Goal: Task Accomplishment & Management: Manage account settings

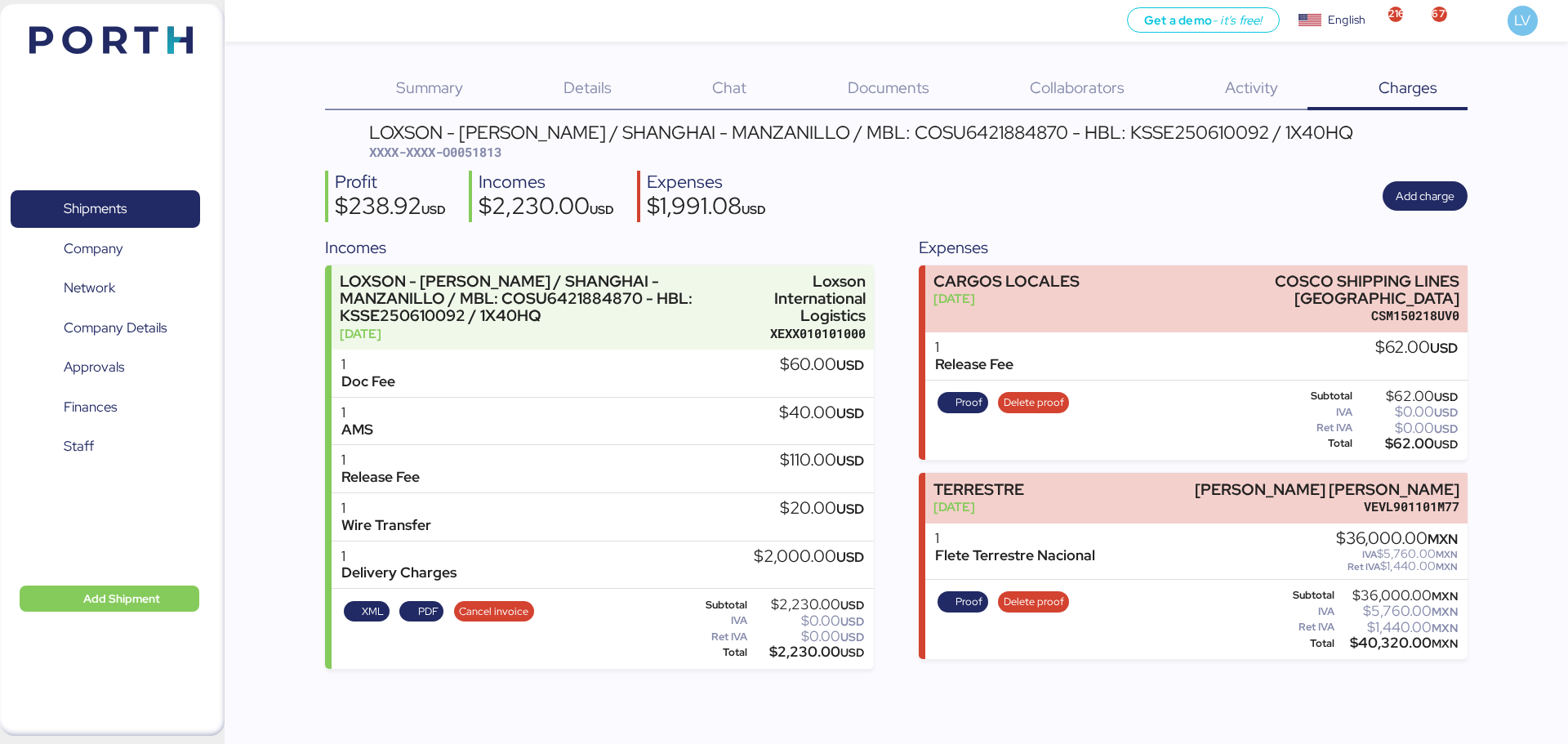
click at [78, 40] on img at bounding box center [110, 40] width 163 height 28
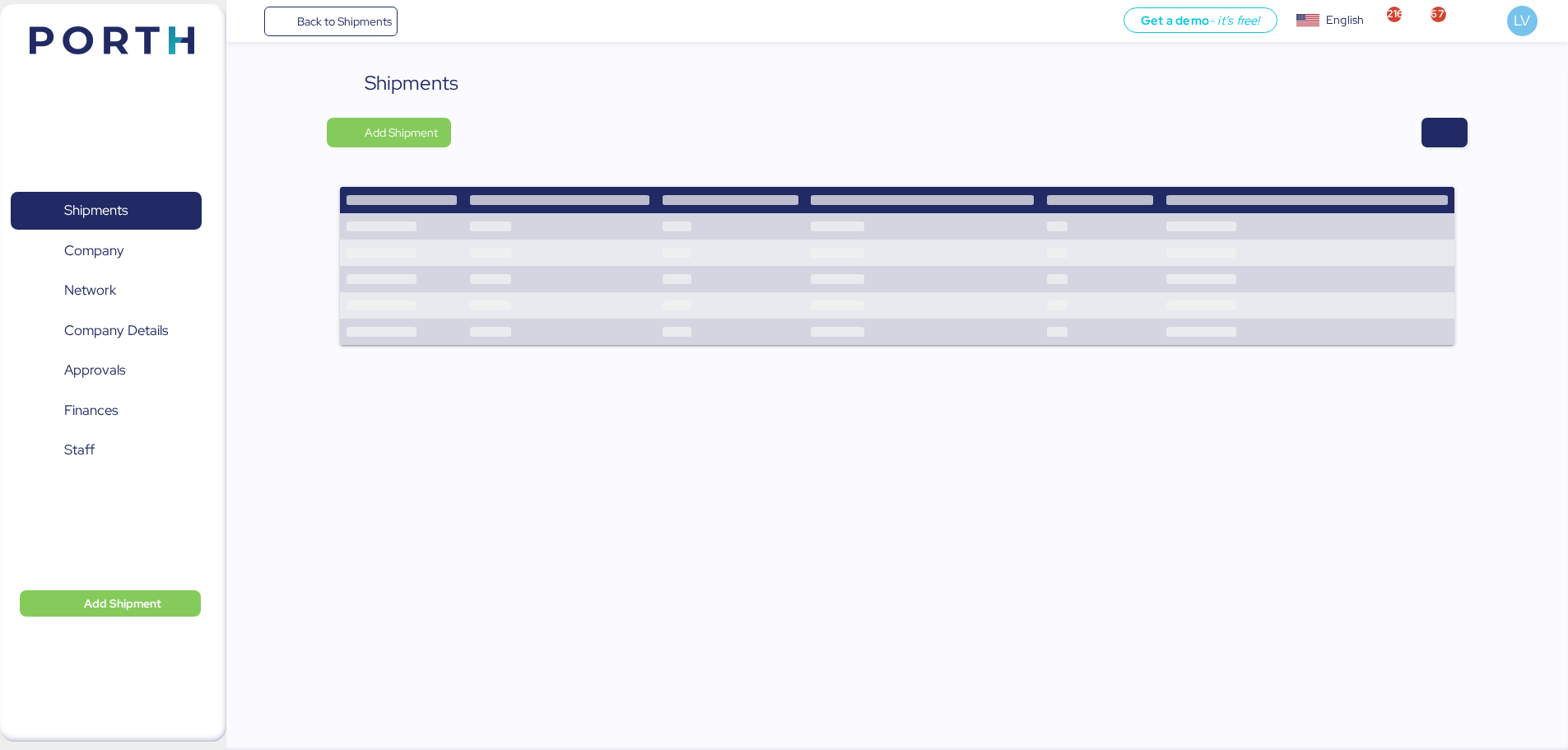
click at [1478, 132] on div "Shipments Add Shipment" at bounding box center [897, 411] width 1341 height 685
click at [1432, 146] on span "button" at bounding box center [1444, 132] width 46 height 30
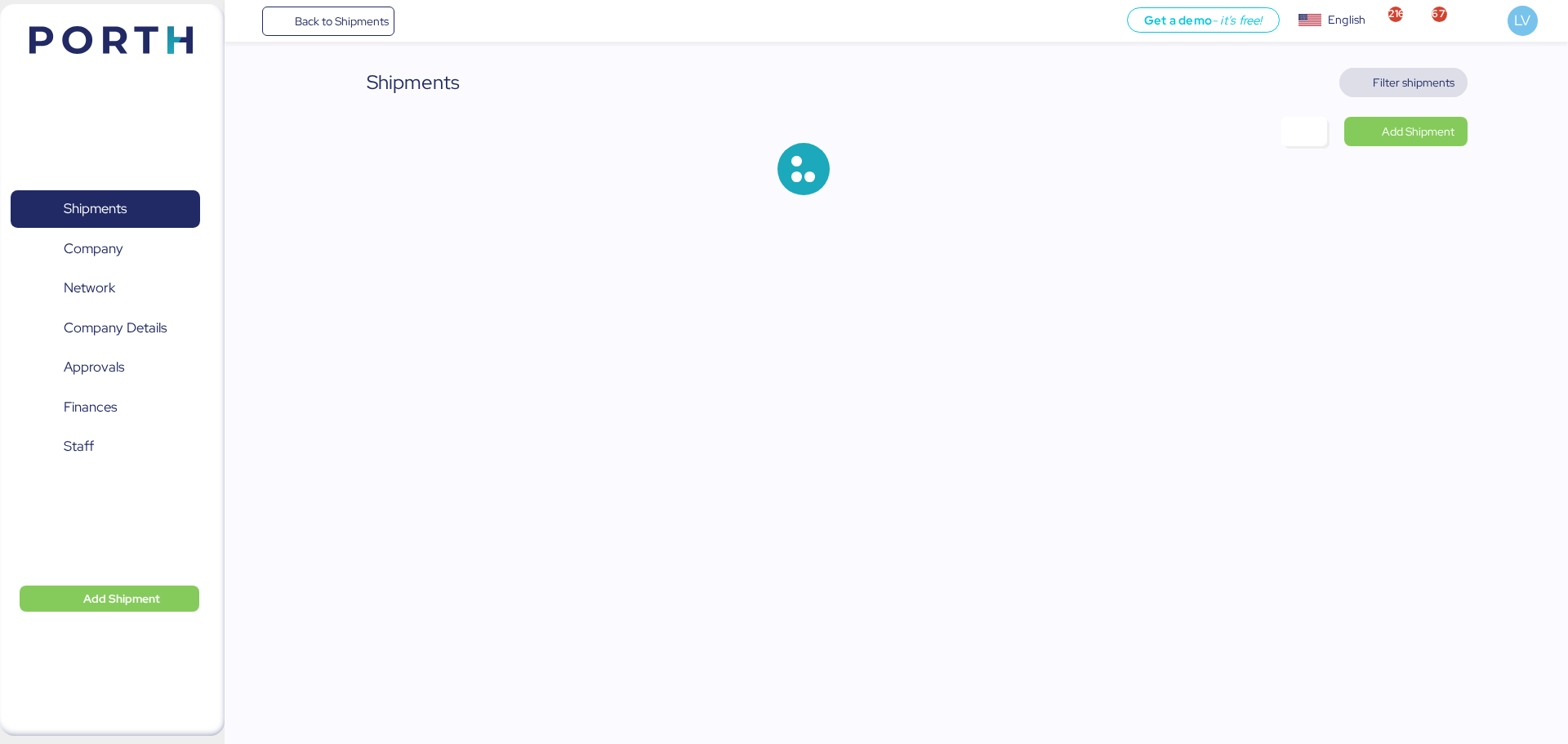
click at [1419, 88] on span "Filter shipments" at bounding box center [1414, 82] width 82 height 20
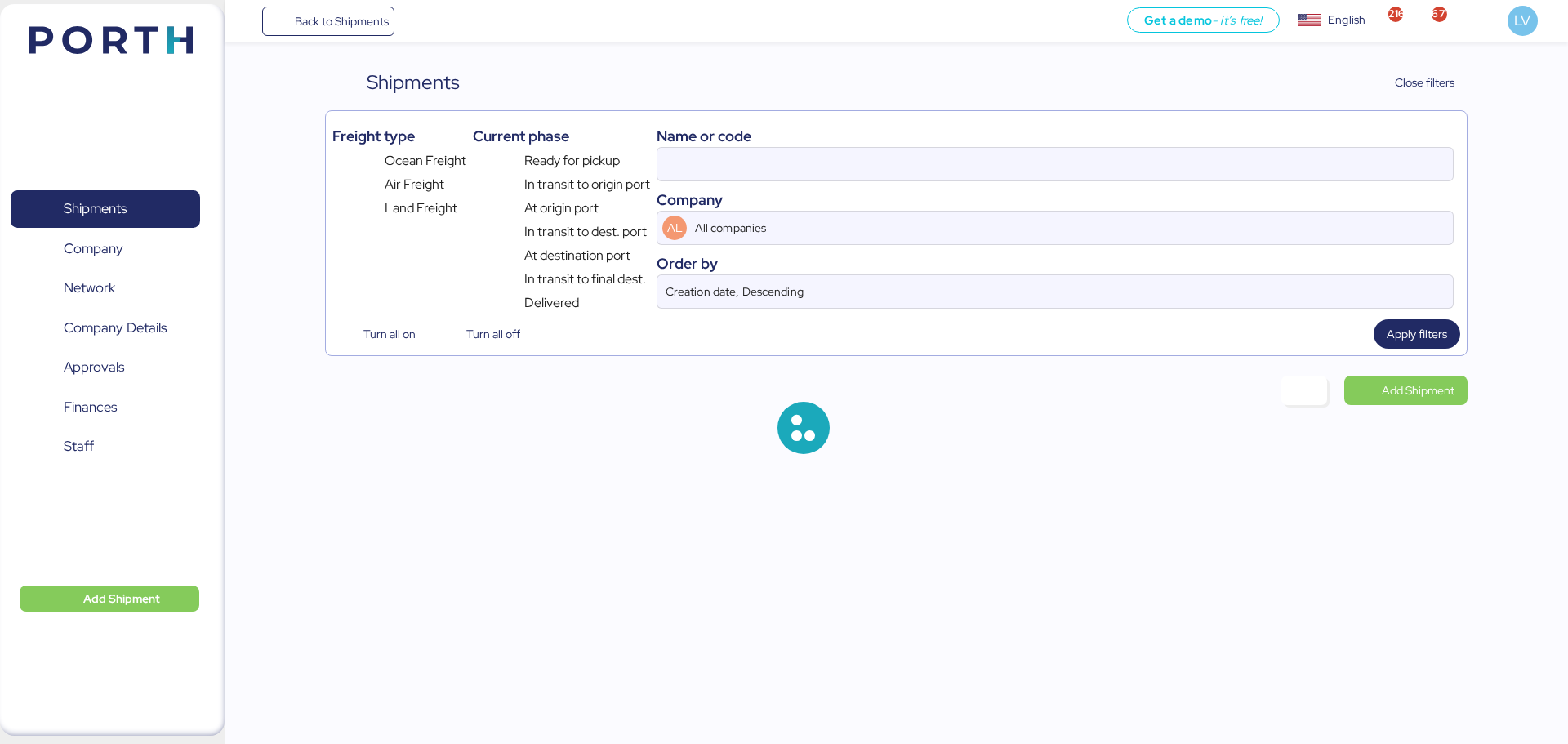
click at [1316, 163] on input at bounding box center [1055, 164] width 796 height 33
paste input "90198953"
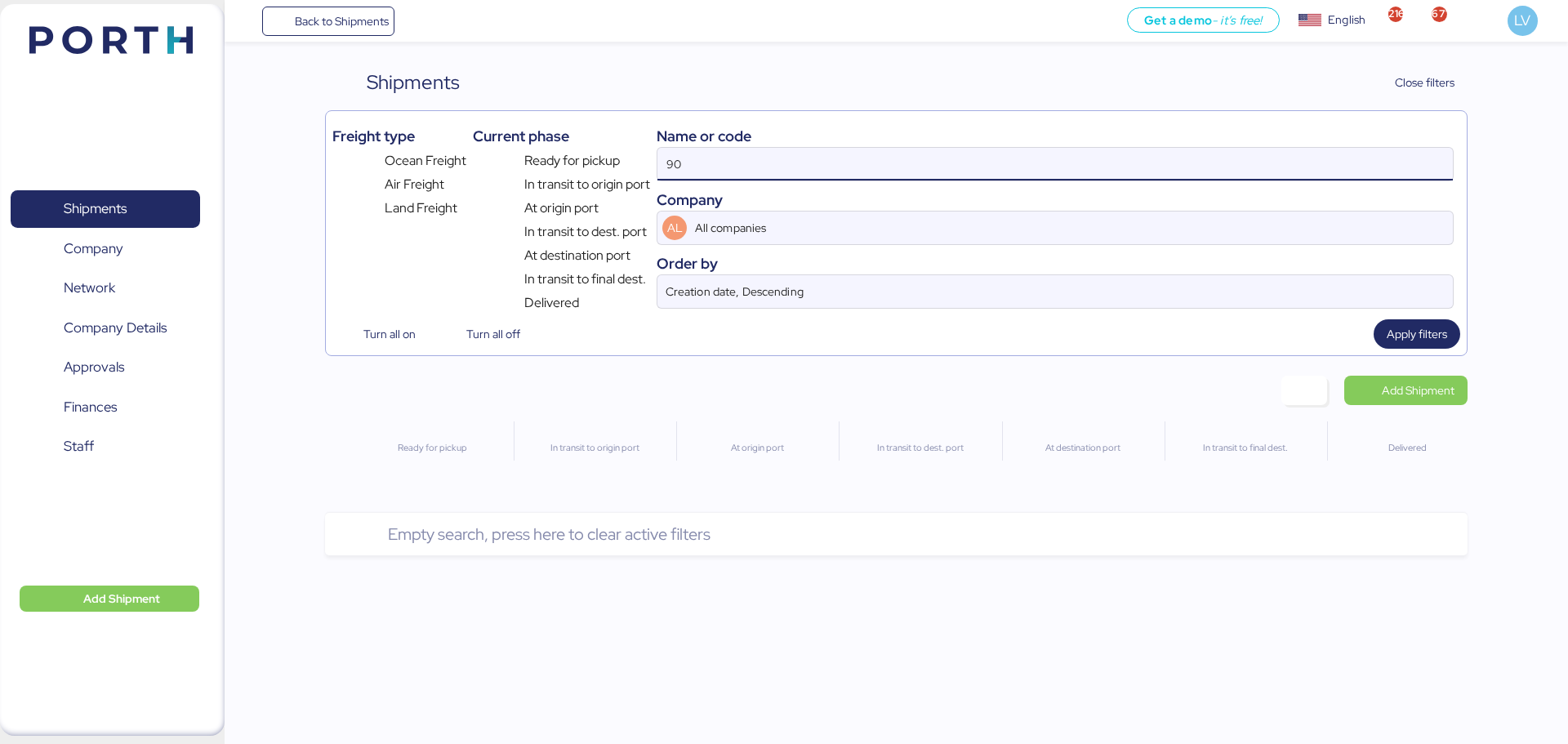
type input "9"
paste input "90198953"
type input "160-90198953"
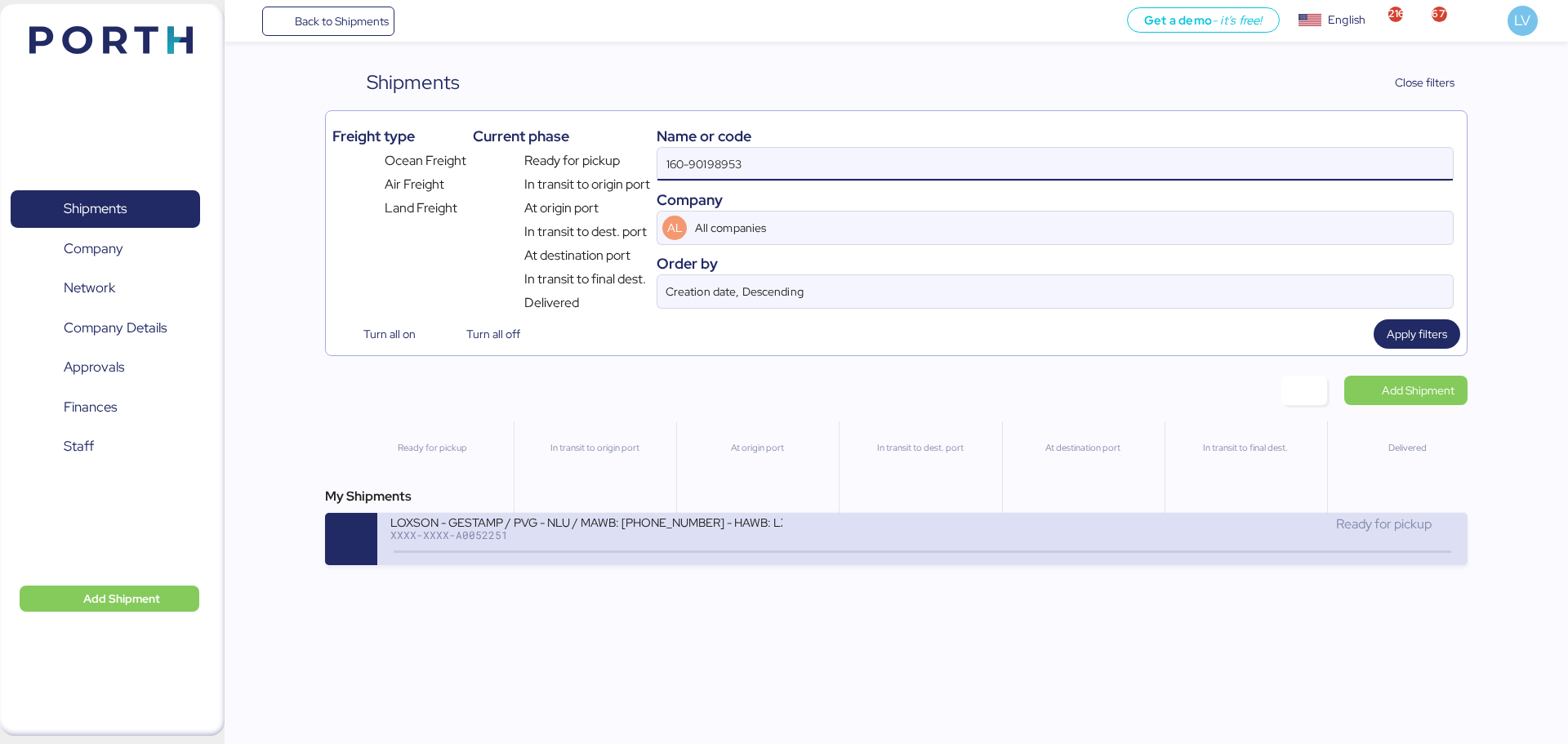
click at [723, 535] on div "XXXX-XXXX-A0052251" at bounding box center [586, 535] width 392 height 11
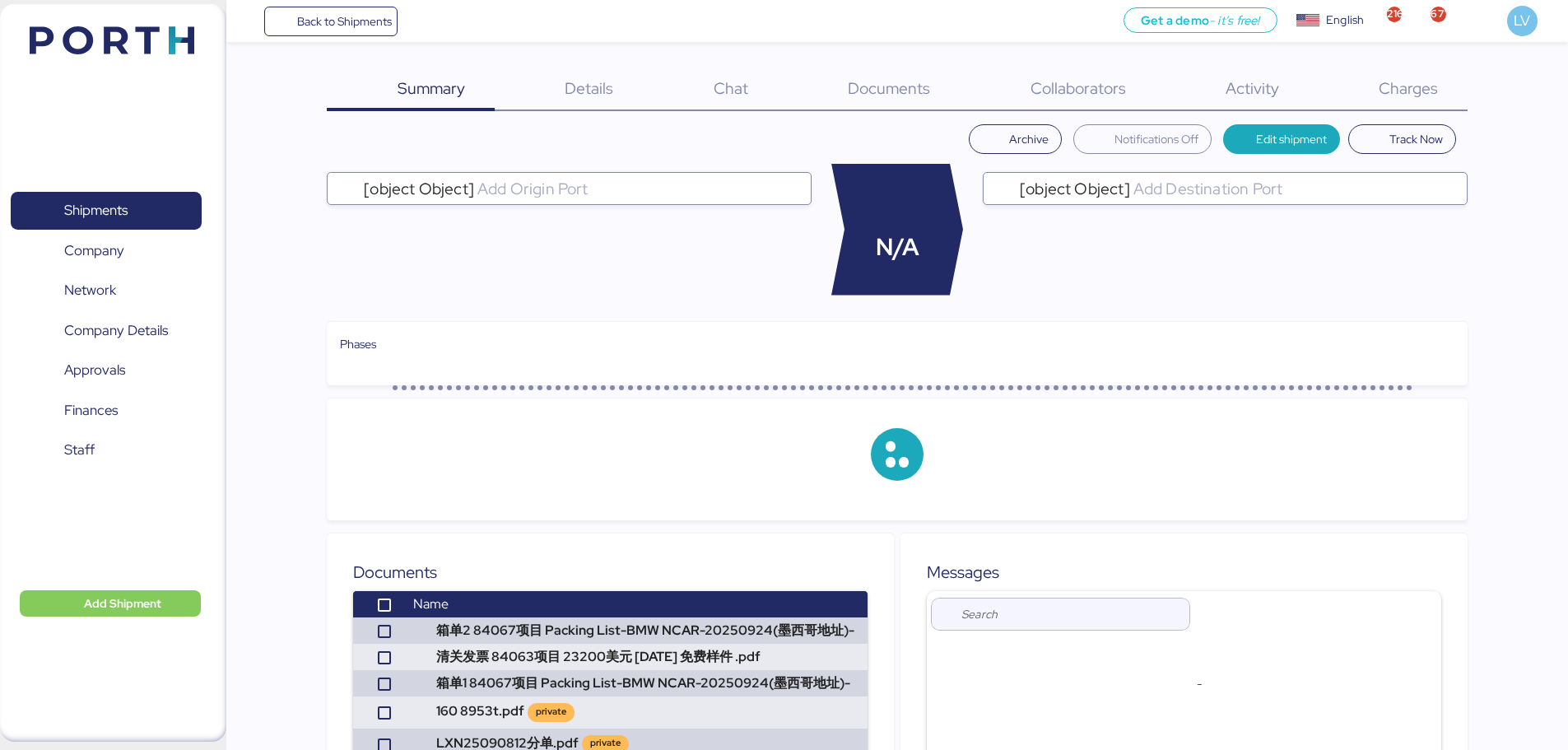
click at [1431, 103] on div "Charges 0" at bounding box center [1387, 90] width 159 height 43
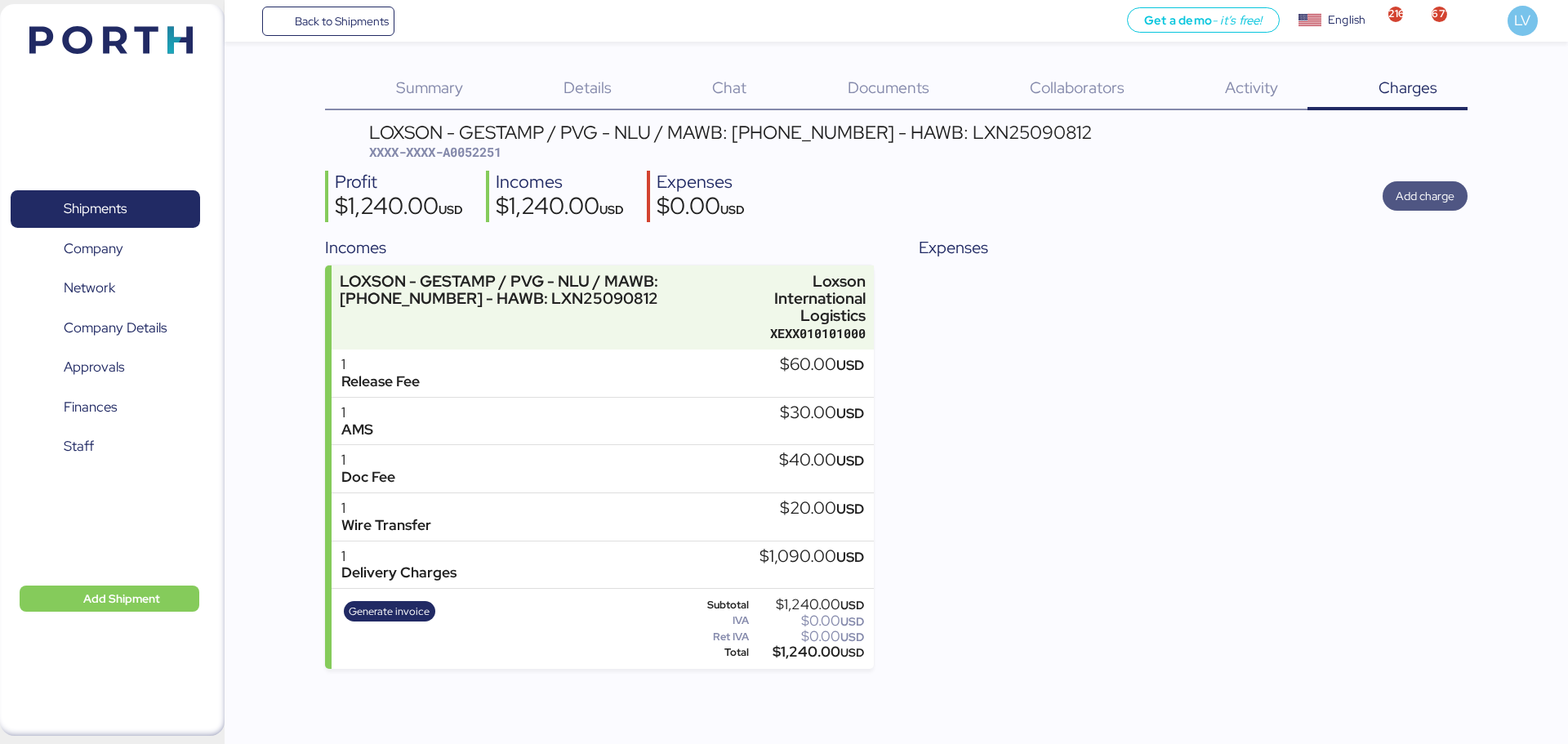
click at [1417, 203] on span "Add charge" at bounding box center [1425, 196] width 59 height 20
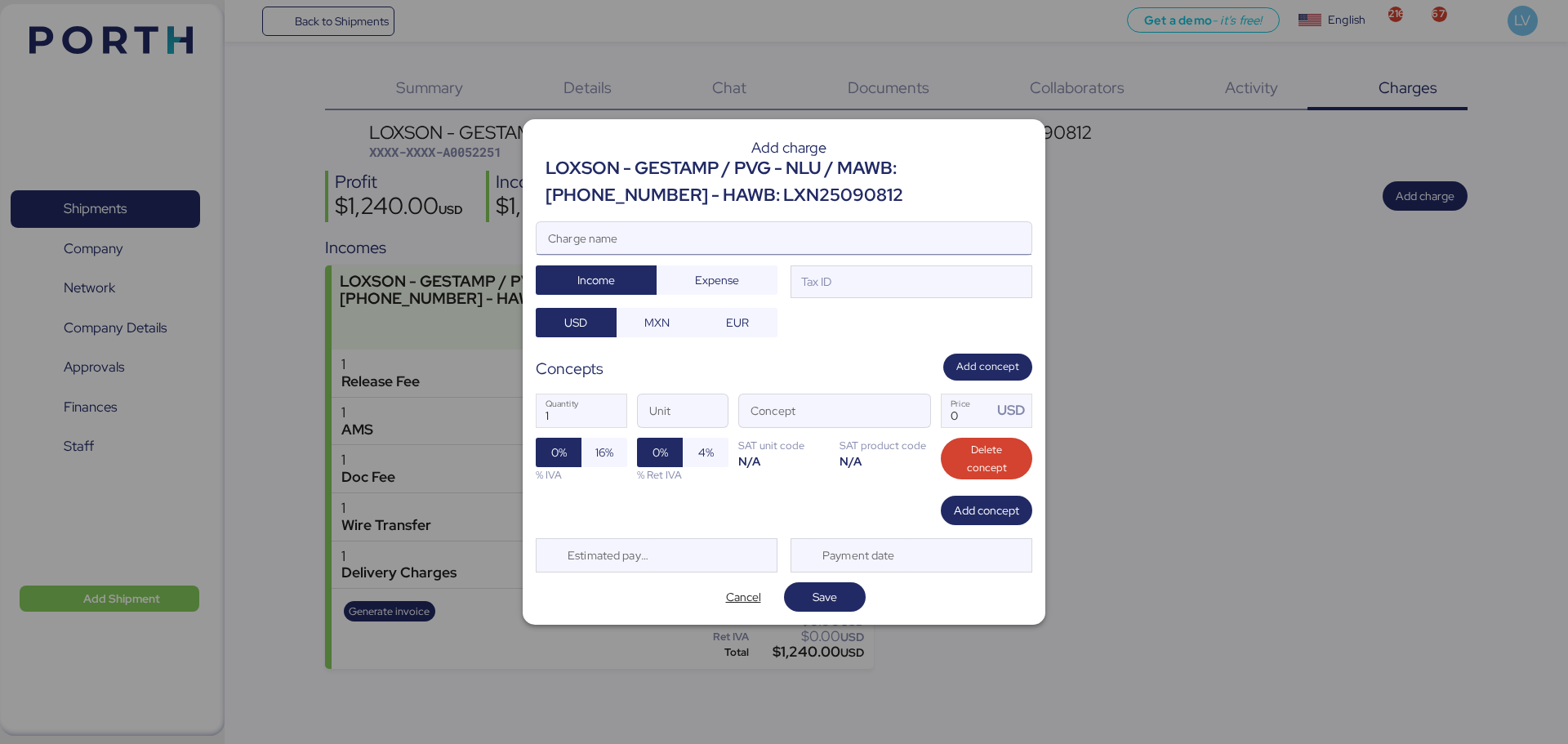
click at [840, 235] on input "Charge name" at bounding box center [784, 239] width 495 height 33
type input "REVALIDACION AEREO"
click at [725, 273] on span "Expense" at bounding box center [716, 280] width 44 height 20
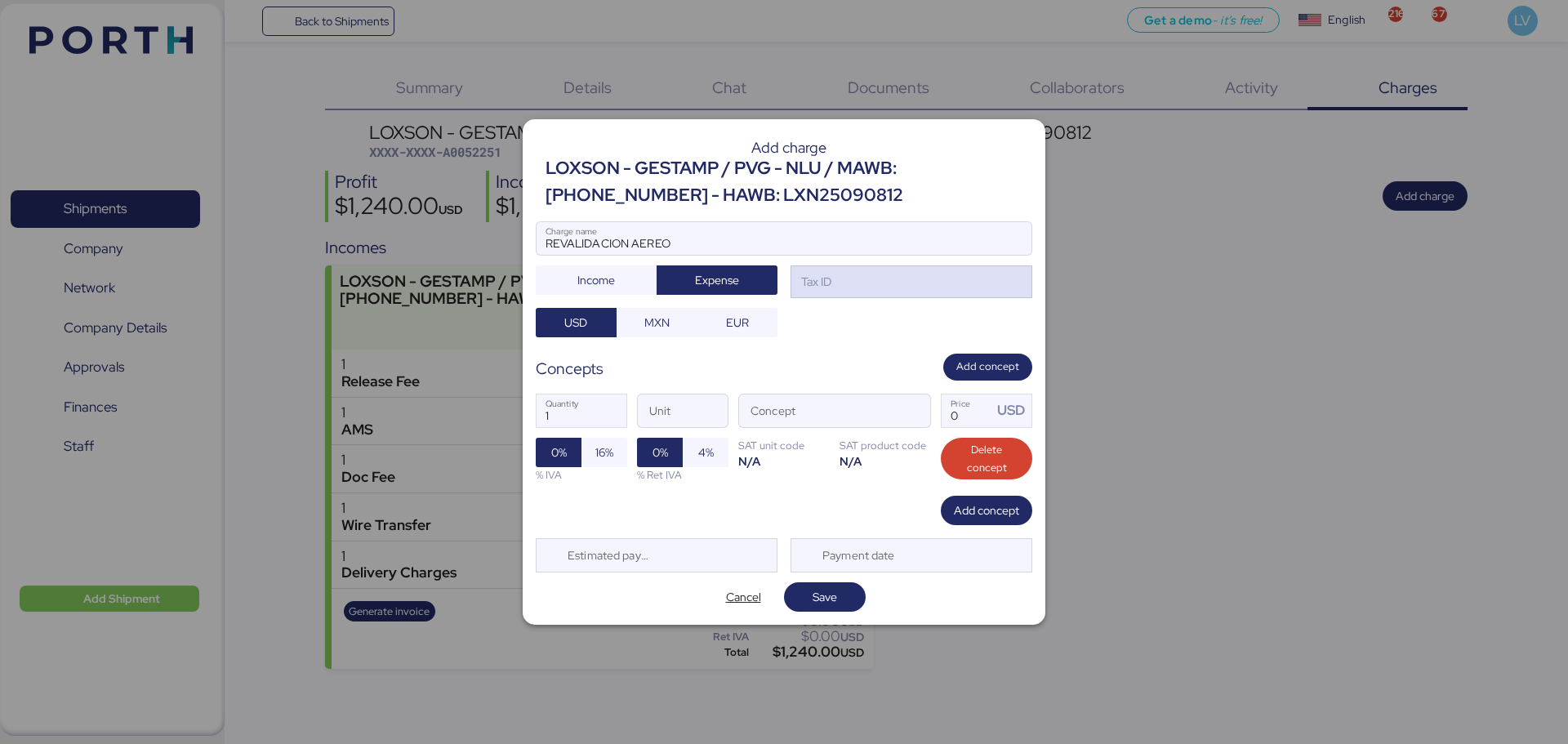
click at [840, 280] on div "Tax ID" at bounding box center [911, 282] width 241 height 33
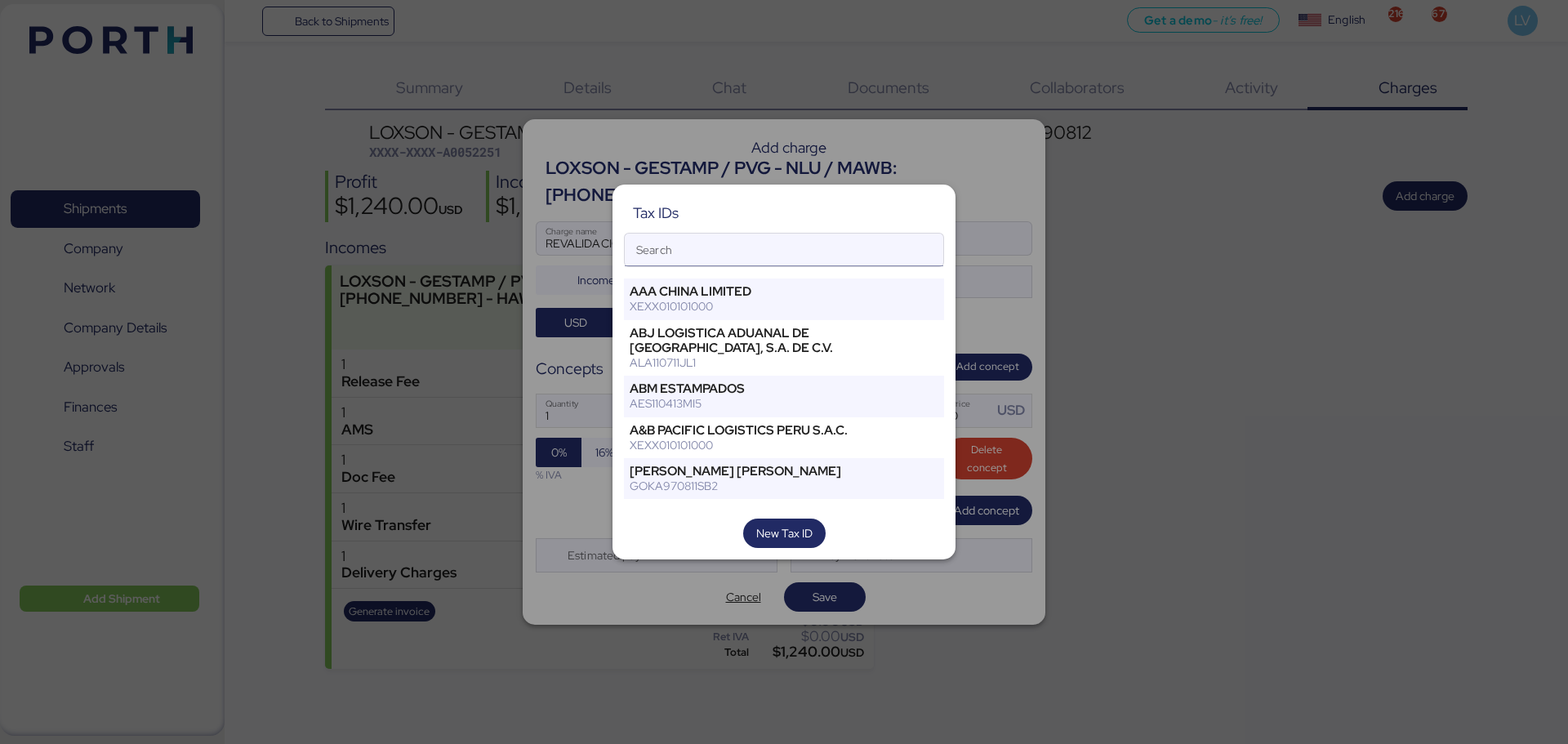
click at [774, 305] on div "XEXX010101000" at bounding box center [756, 306] width 254 height 15
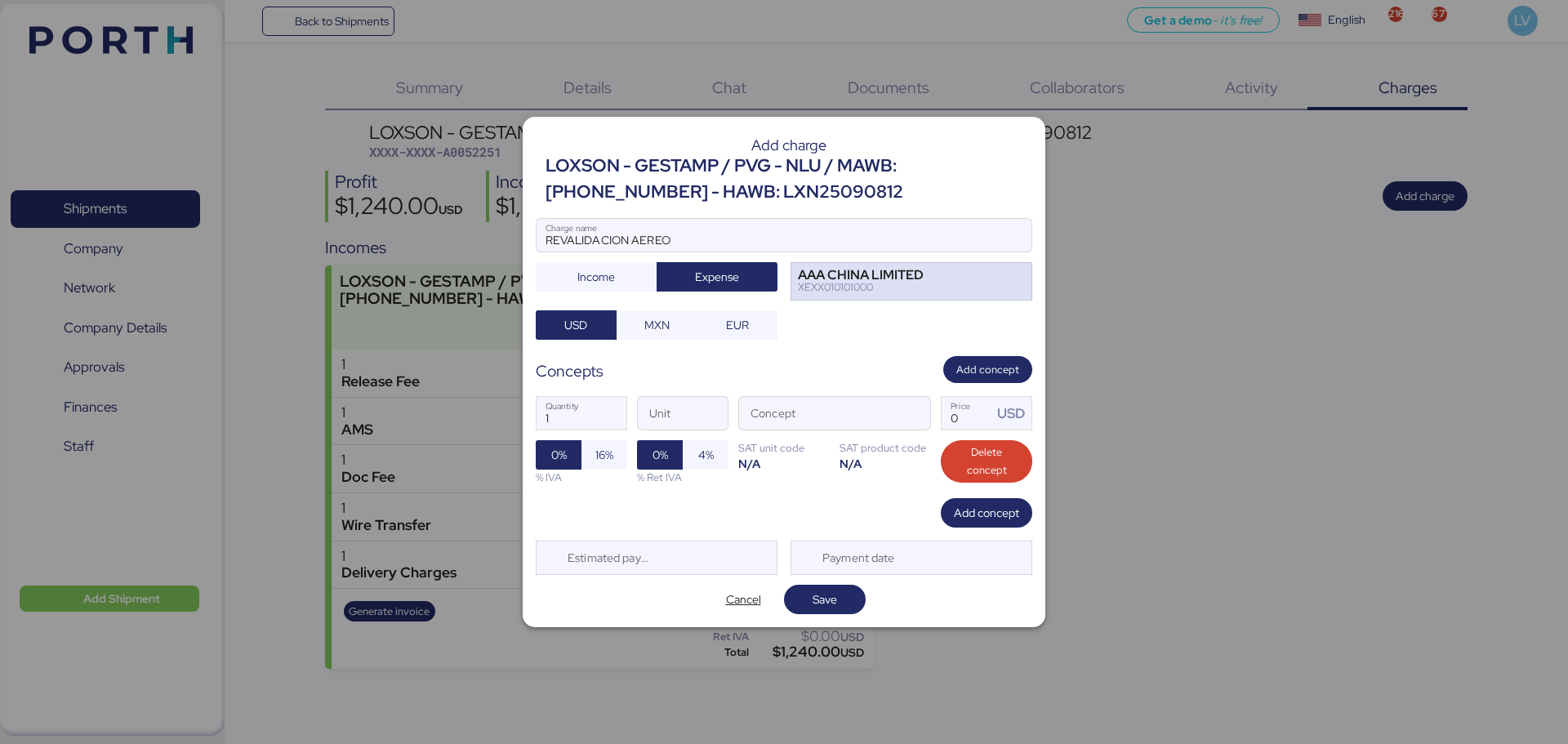
click at [868, 270] on div "AAA CHINA LIMITED" at bounding box center [861, 275] width 126 height 11
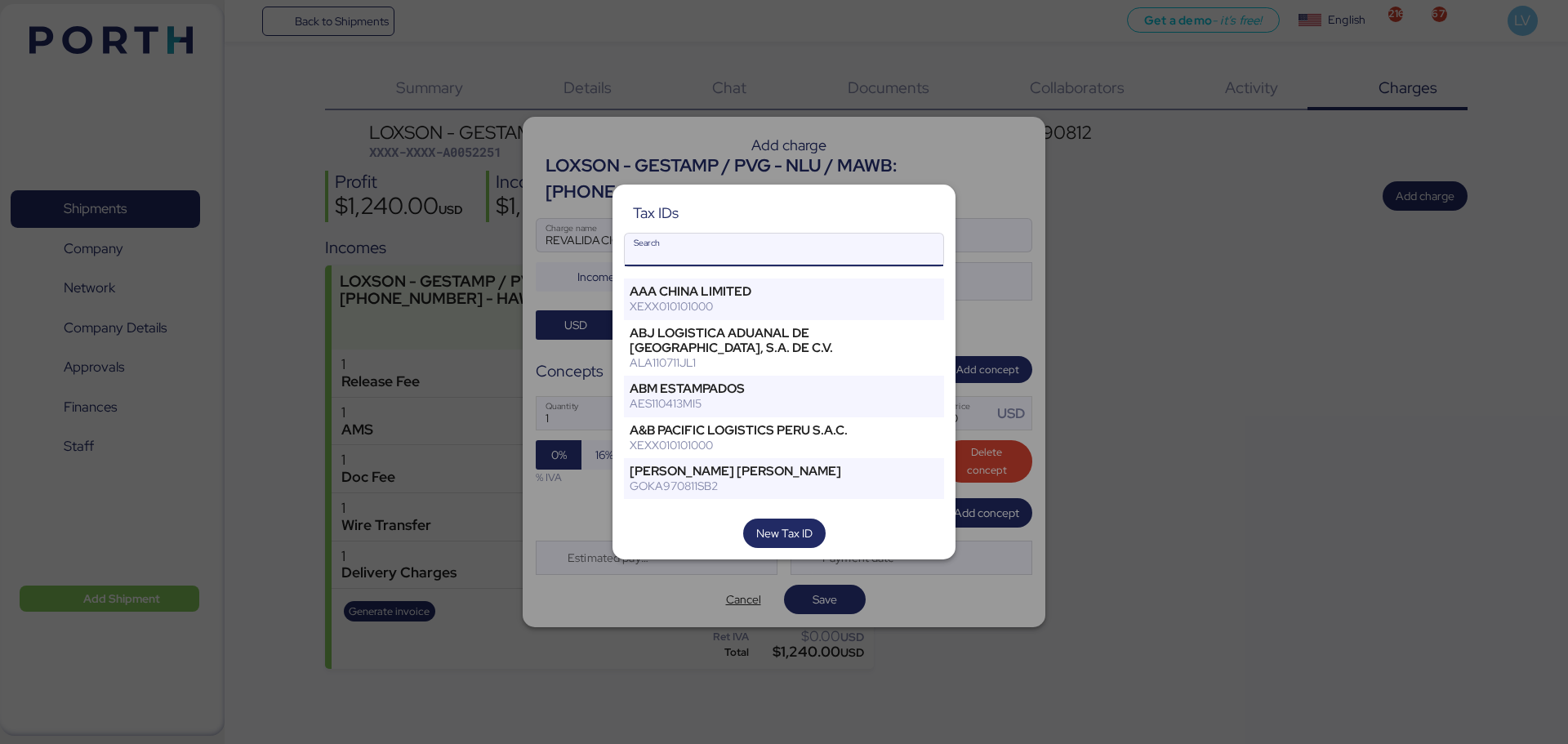
click at [756, 254] on input "Search" at bounding box center [784, 250] width 319 height 33
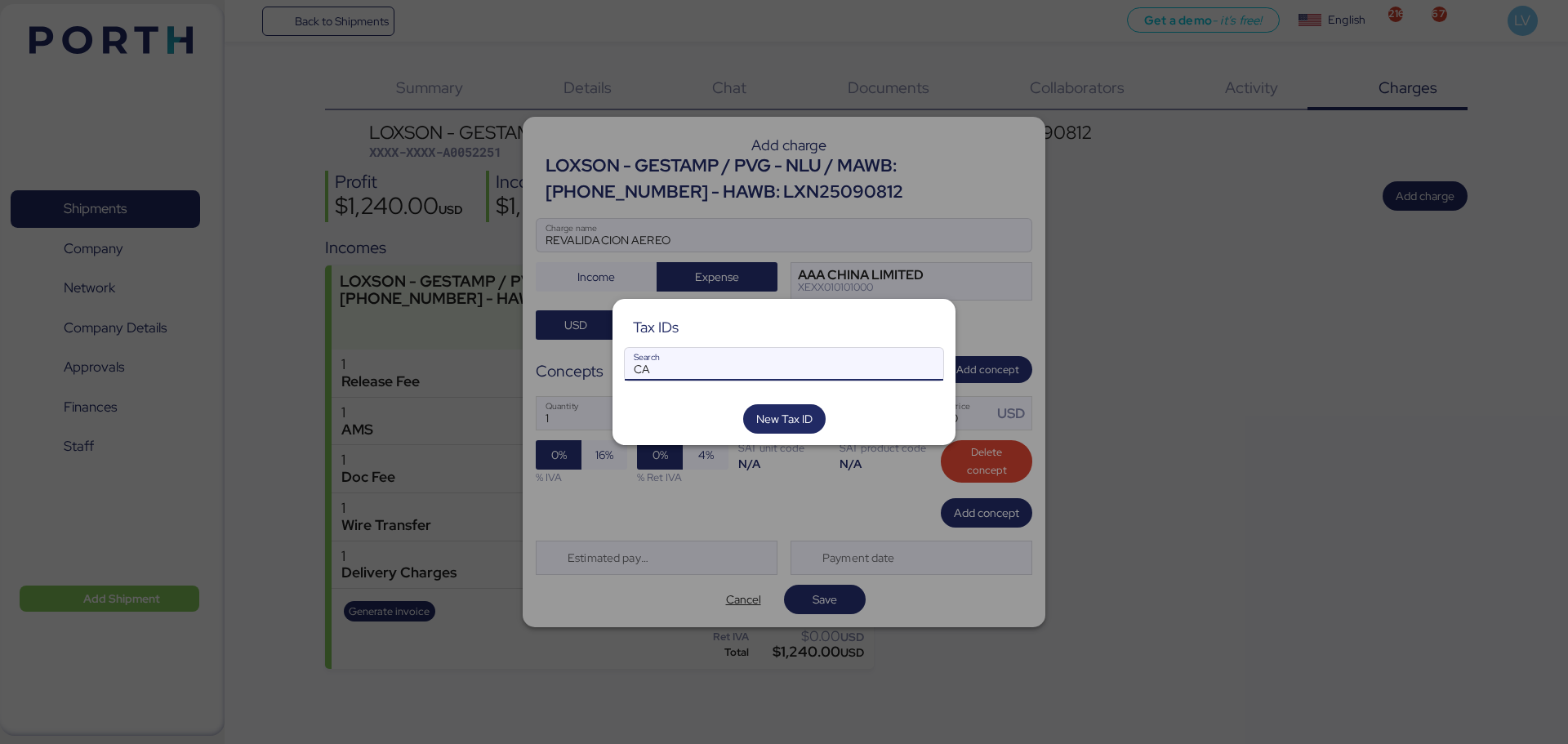
type input "C"
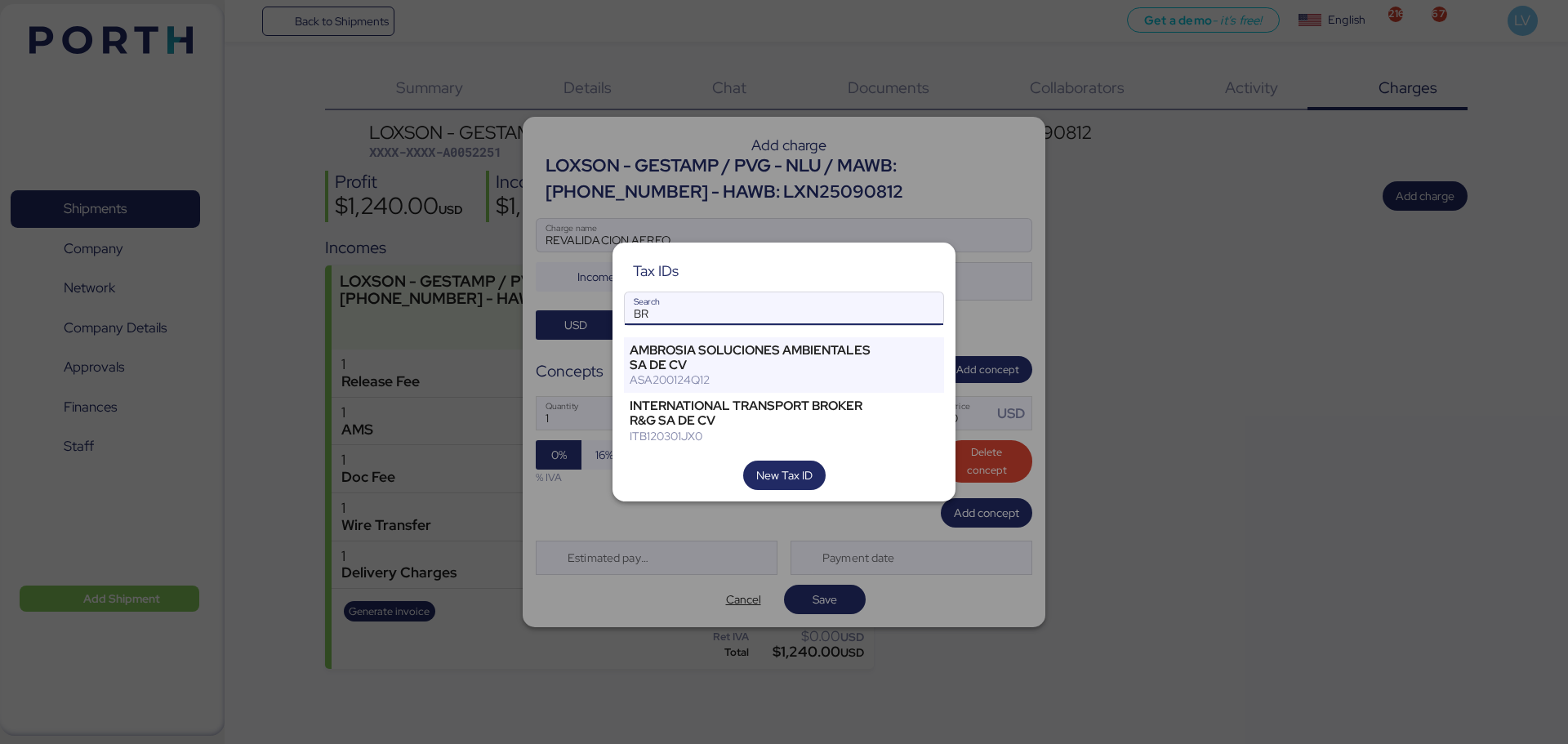
type input "B"
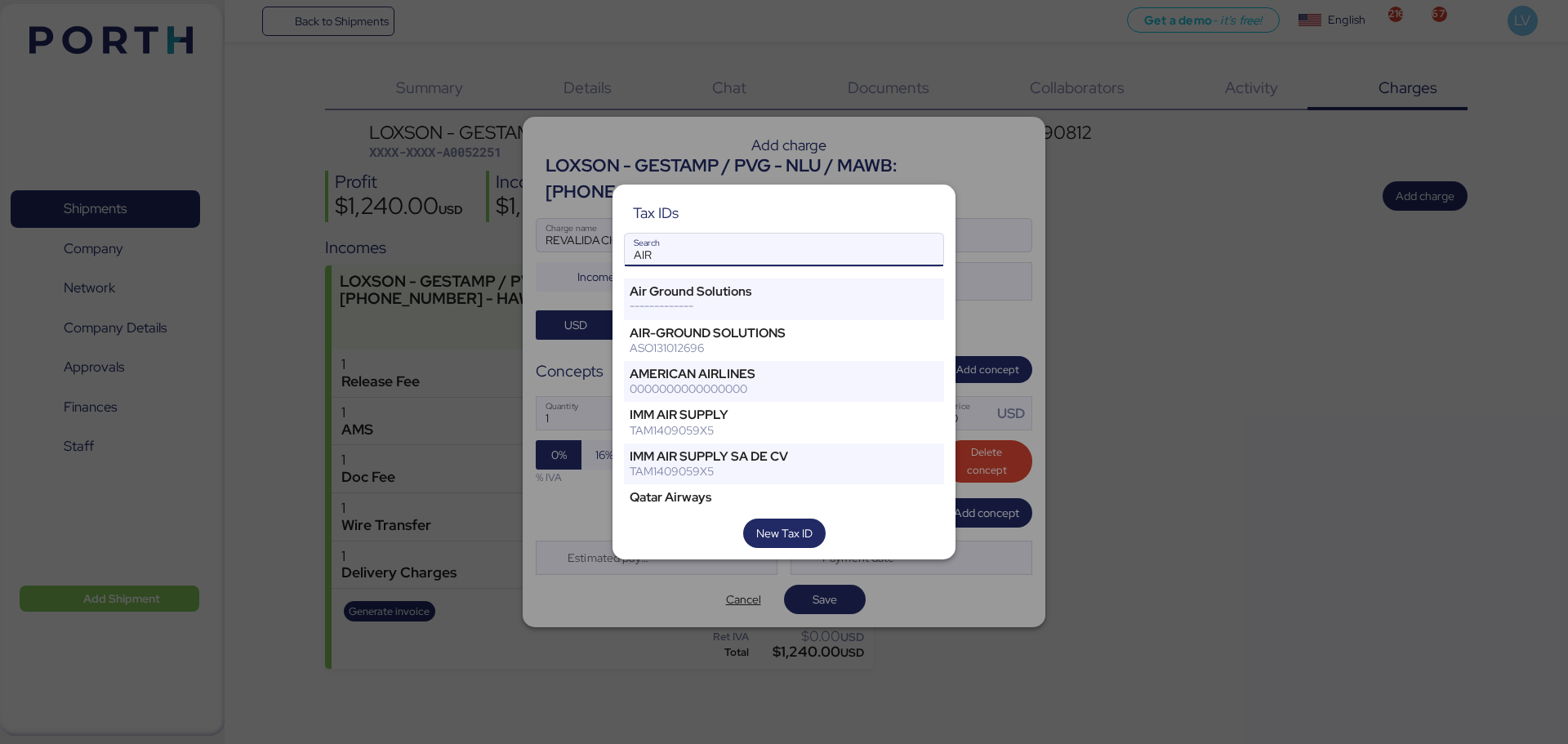
type input "AIR"
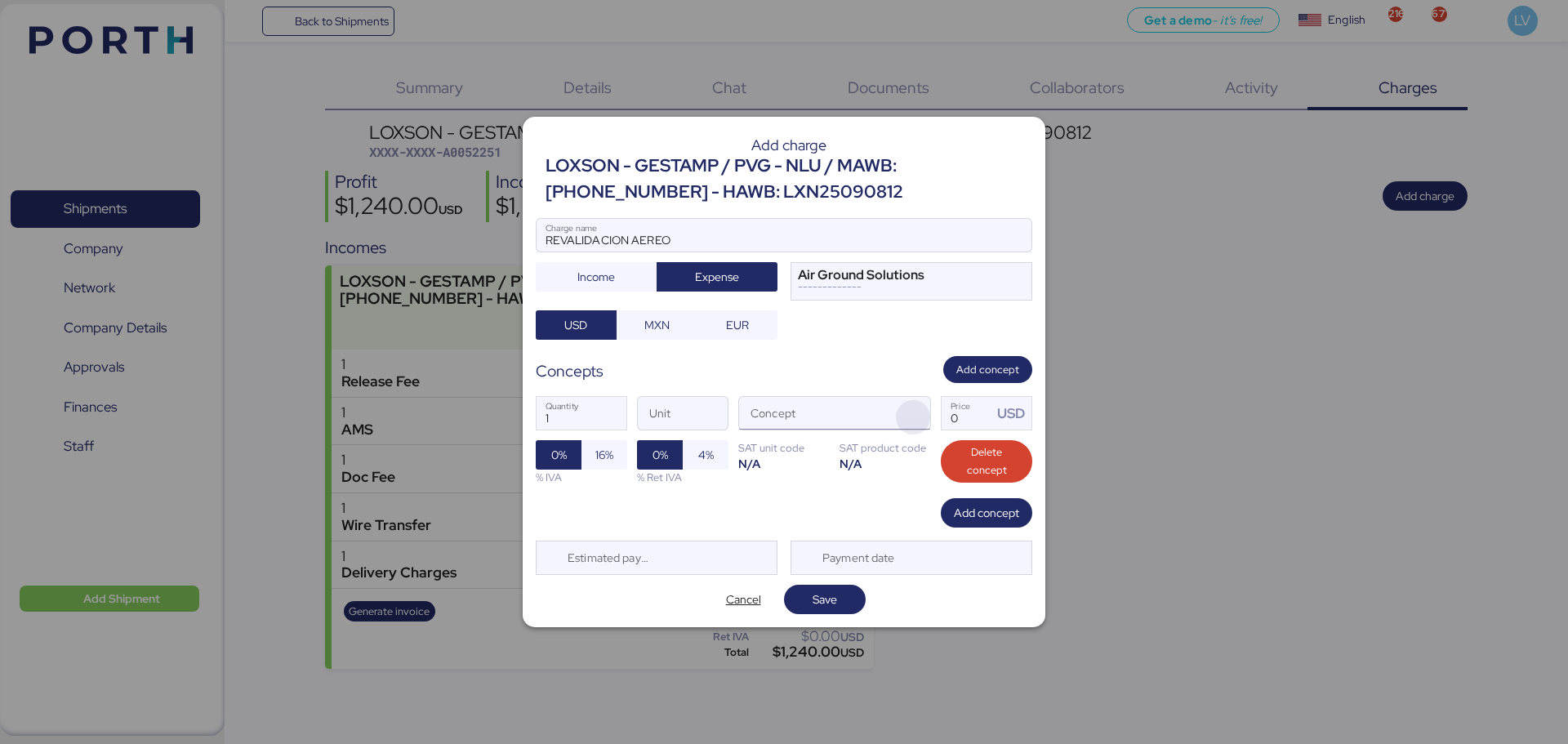
click at [927, 415] on span "button" at bounding box center [913, 417] width 34 height 34
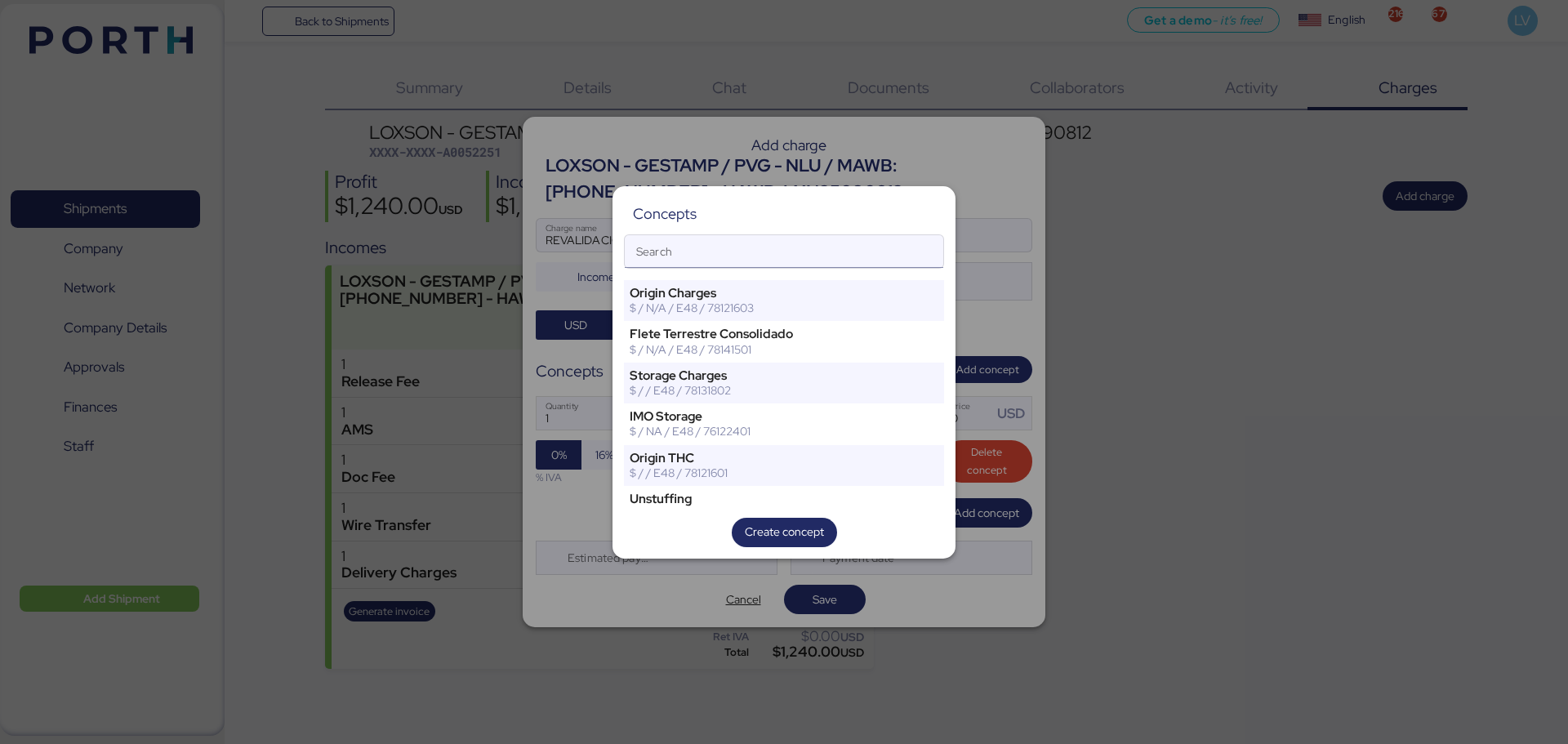
click at [827, 257] on input "Search" at bounding box center [784, 252] width 319 height 33
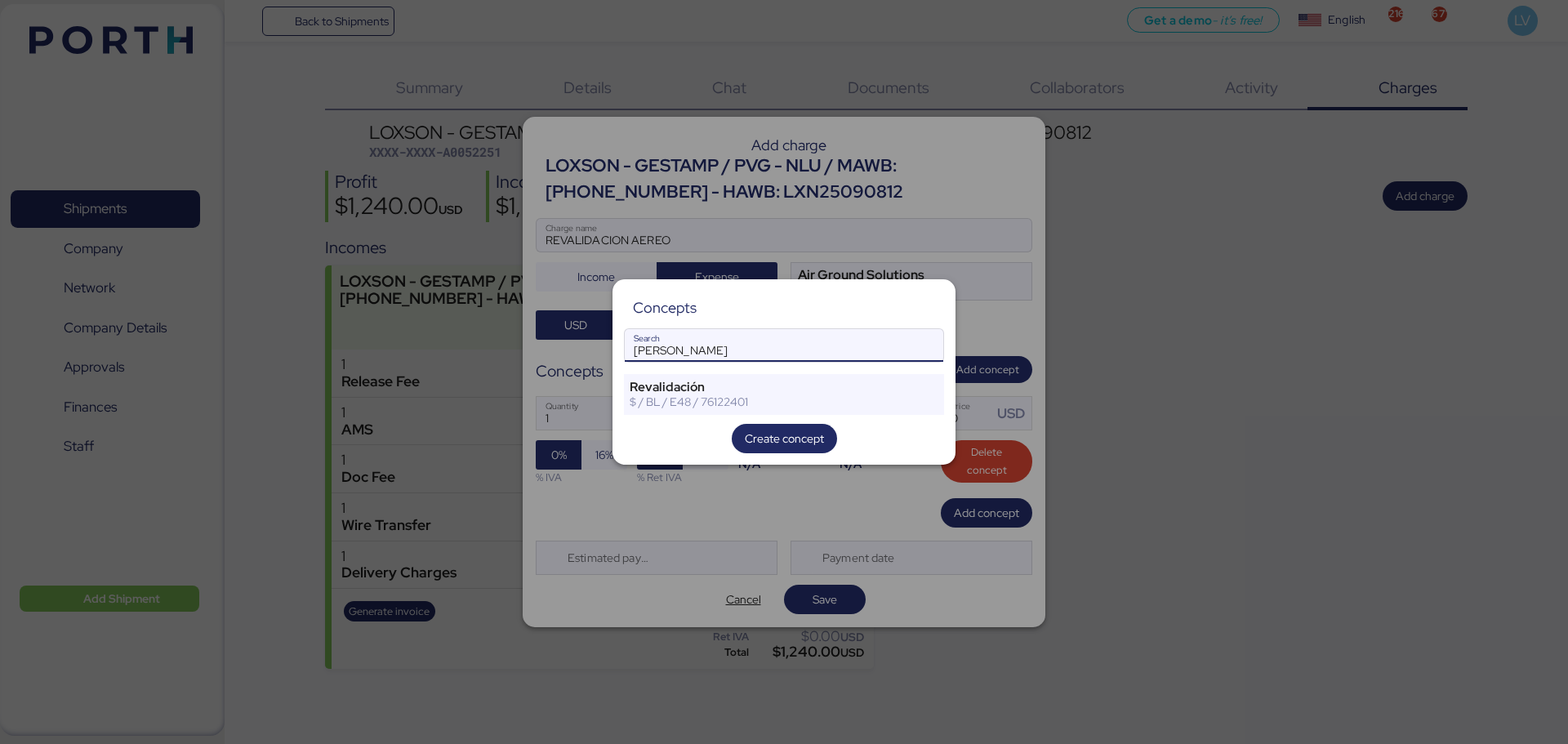
type input "[PERSON_NAME]"
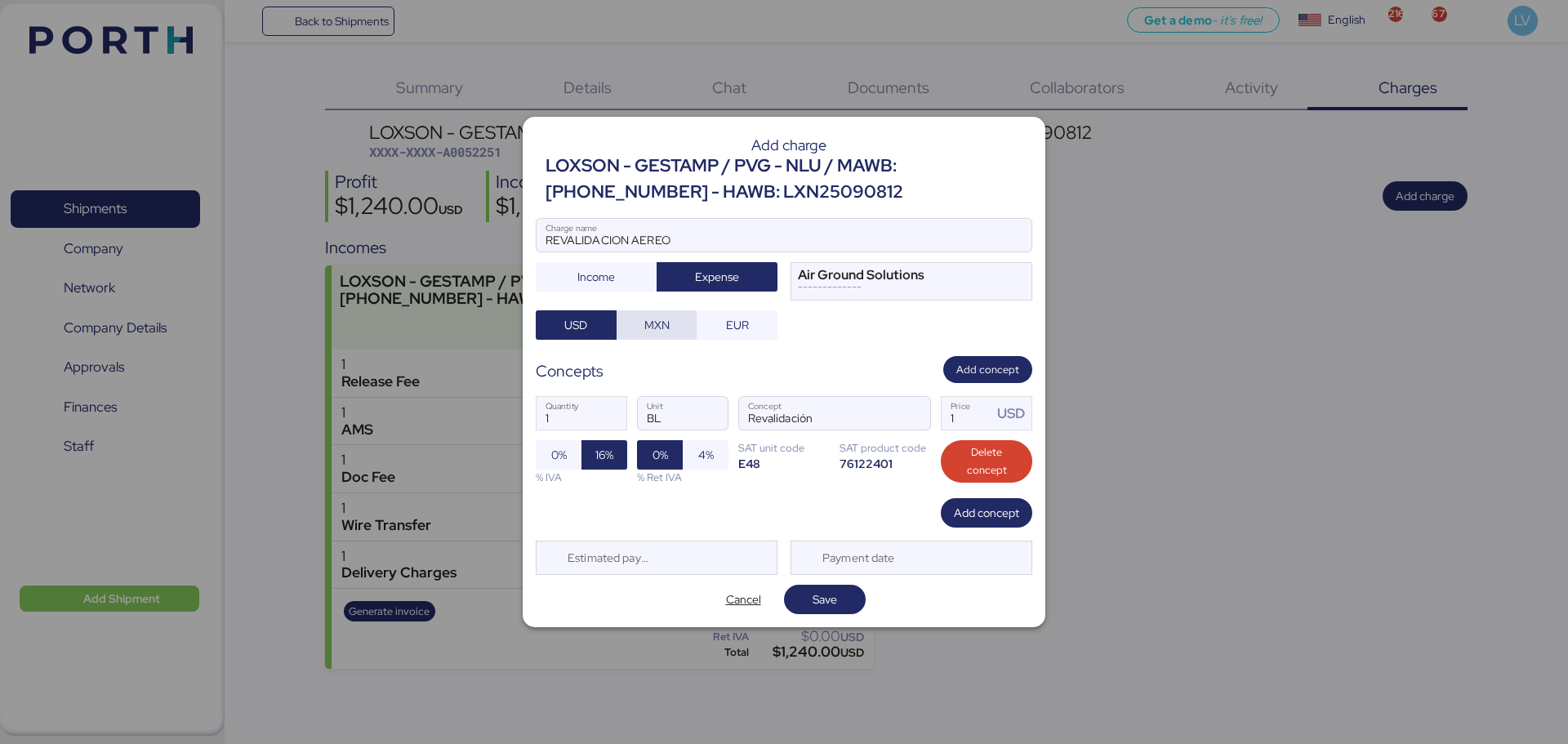
click at [656, 322] on span "MXN" at bounding box center [657, 325] width 25 height 20
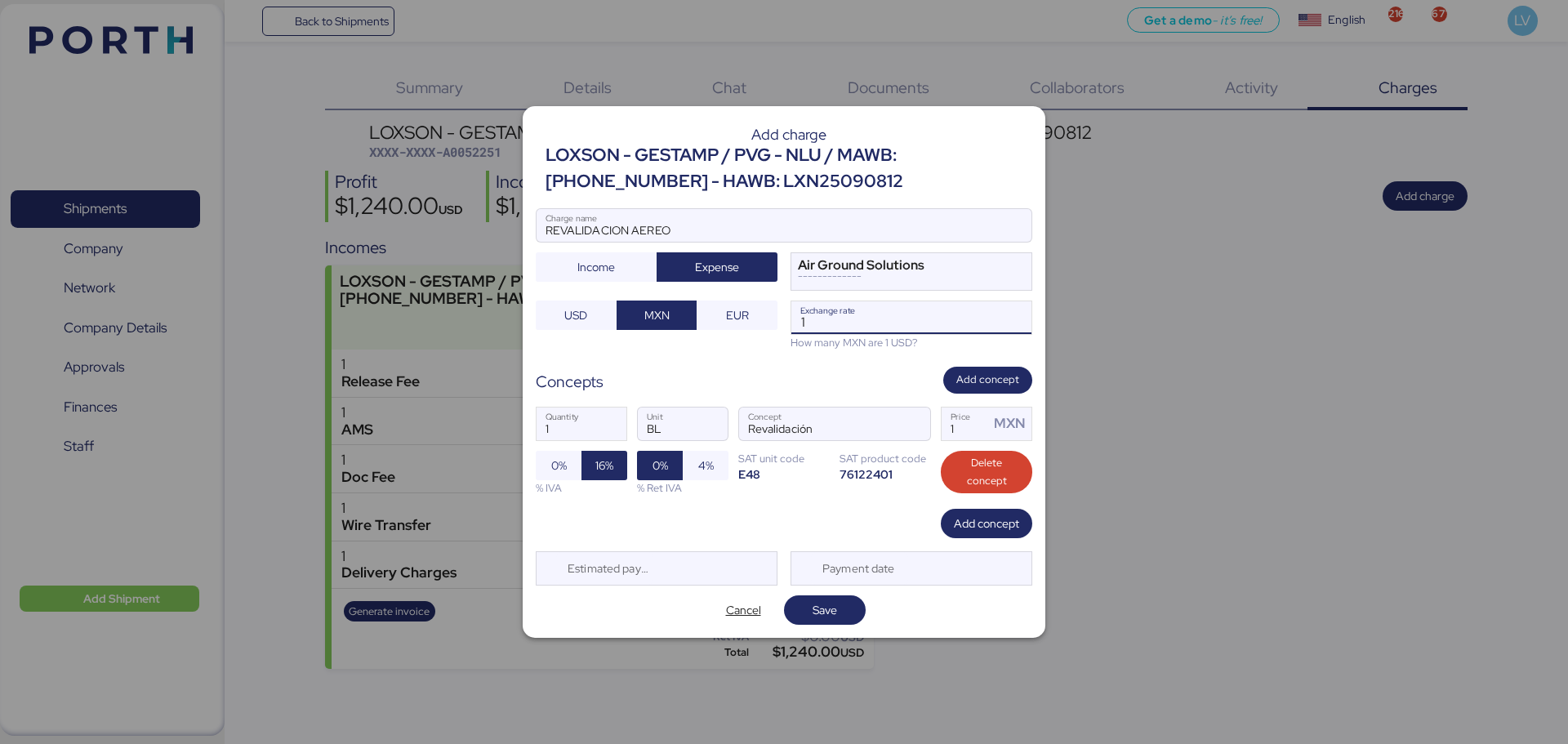
click at [847, 326] on input "1" at bounding box center [911, 318] width 241 height 33
type input "0"
click at [955, 428] on input "1" at bounding box center [965, 424] width 47 height 33
paste input "646.55"
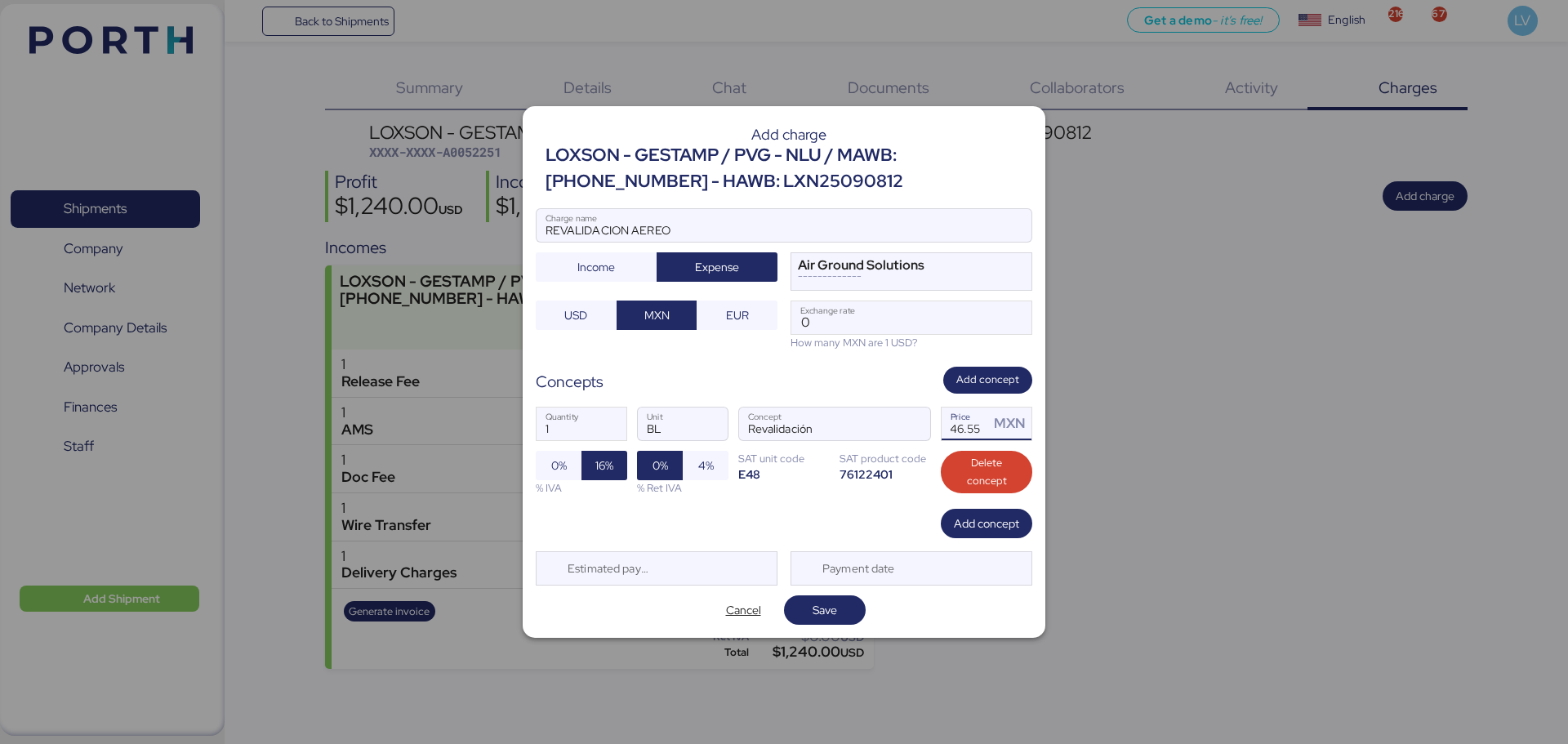
type input "646.55"
click at [922, 306] on input "Exchange rate" at bounding box center [911, 318] width 241 height 33
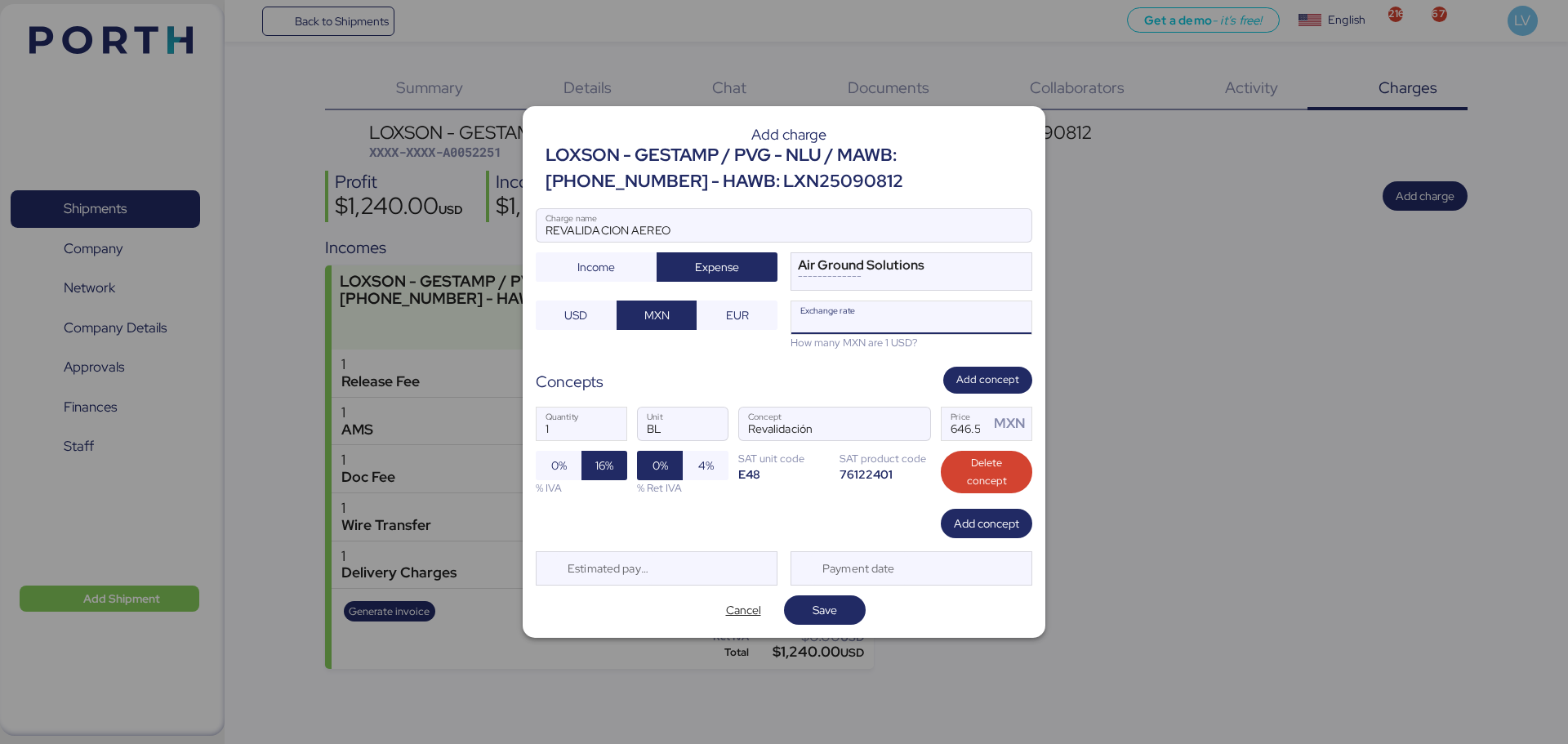
paste input "18.3945"
type input "18.3945"
click at [909, 367] on div "Concepts Add concept" at bounding box center [784, 379] width 497 height 27
click at [816, 606] on span "Save" at bounding box center [825, 610] width 24 height 20
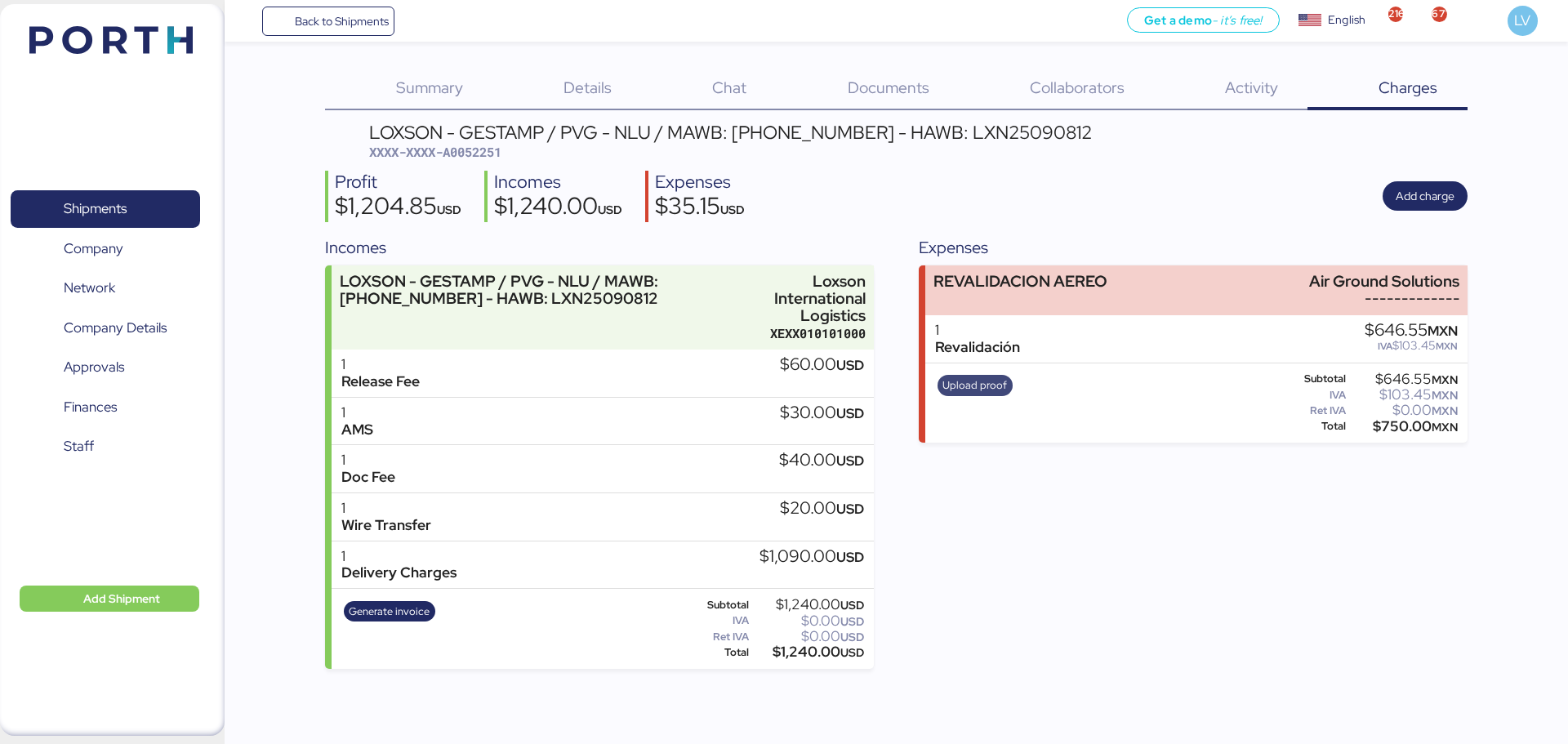
click at [968, 385] on span "Upload proof" at bounding box center [974, 385] width 65 height 18
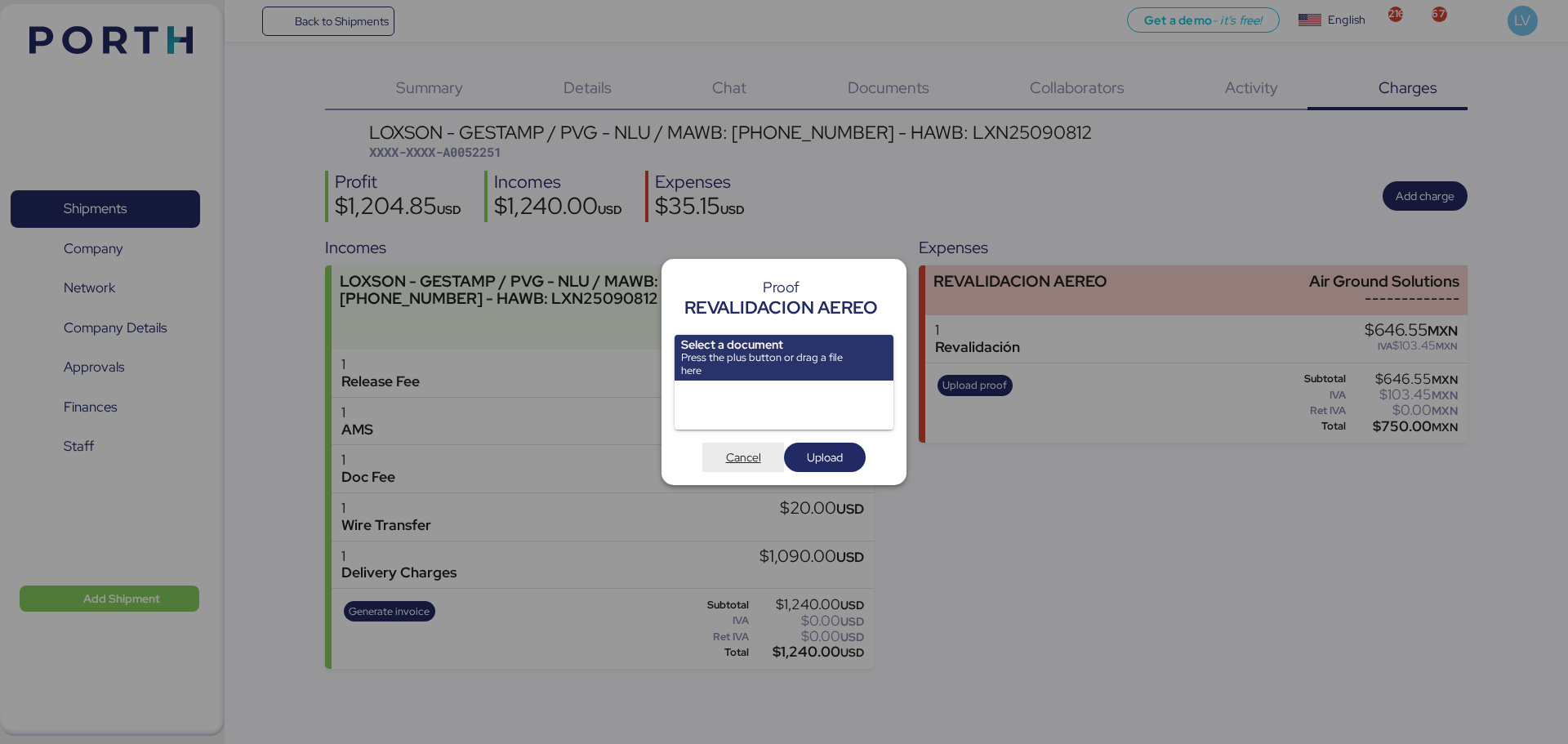
click at [729, 466] on span "Cancel" at bounding box center [743, 457] width 35 height 20
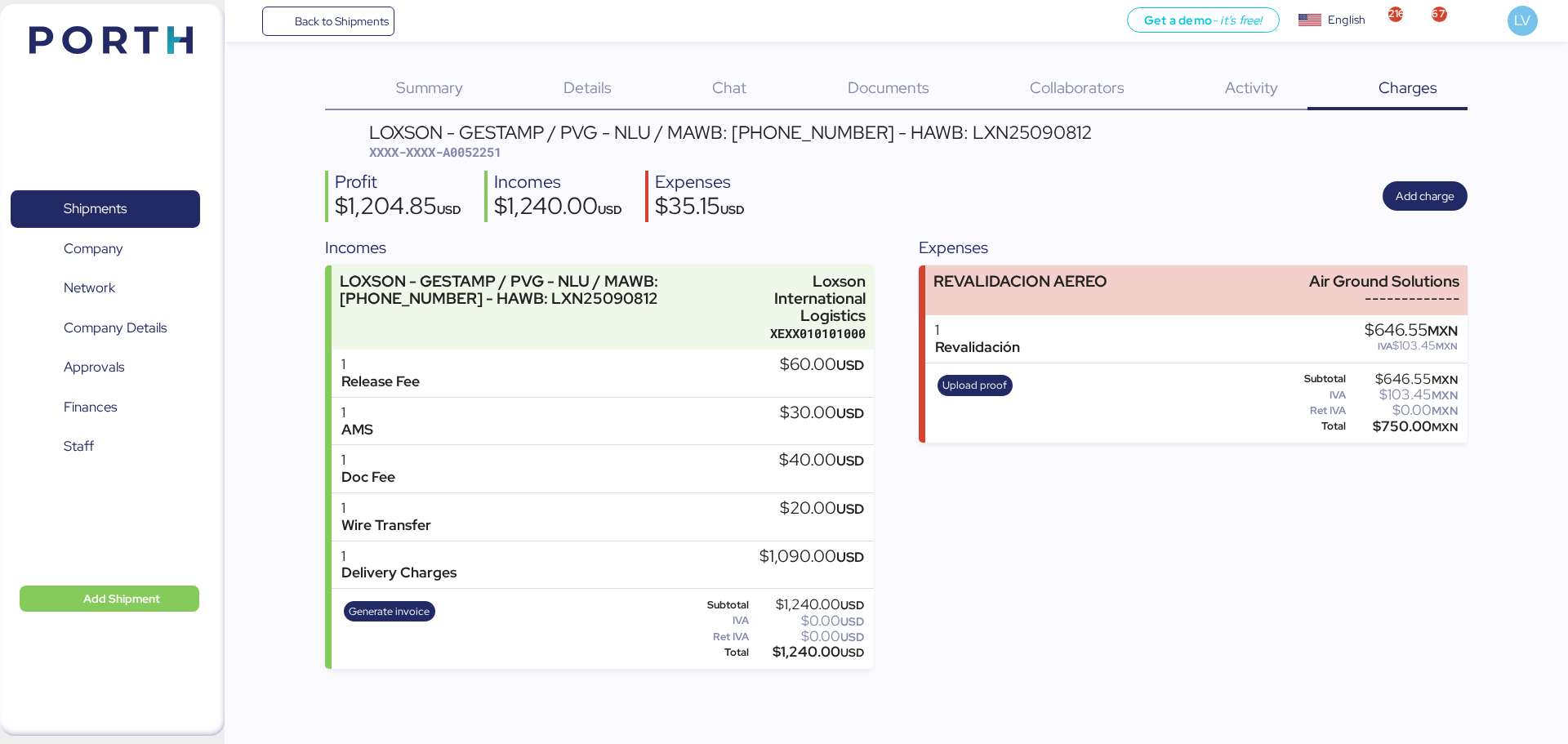
click at [439, 147] on span "XXXX-XXXX-A0052251" at bounding box center [434, 152] width 132 height 16
click at [474, 153] on span "XXXX-XXXX-A0052251" at bounding box center [434, 152] width 132 height 16
copy span "A0052251"
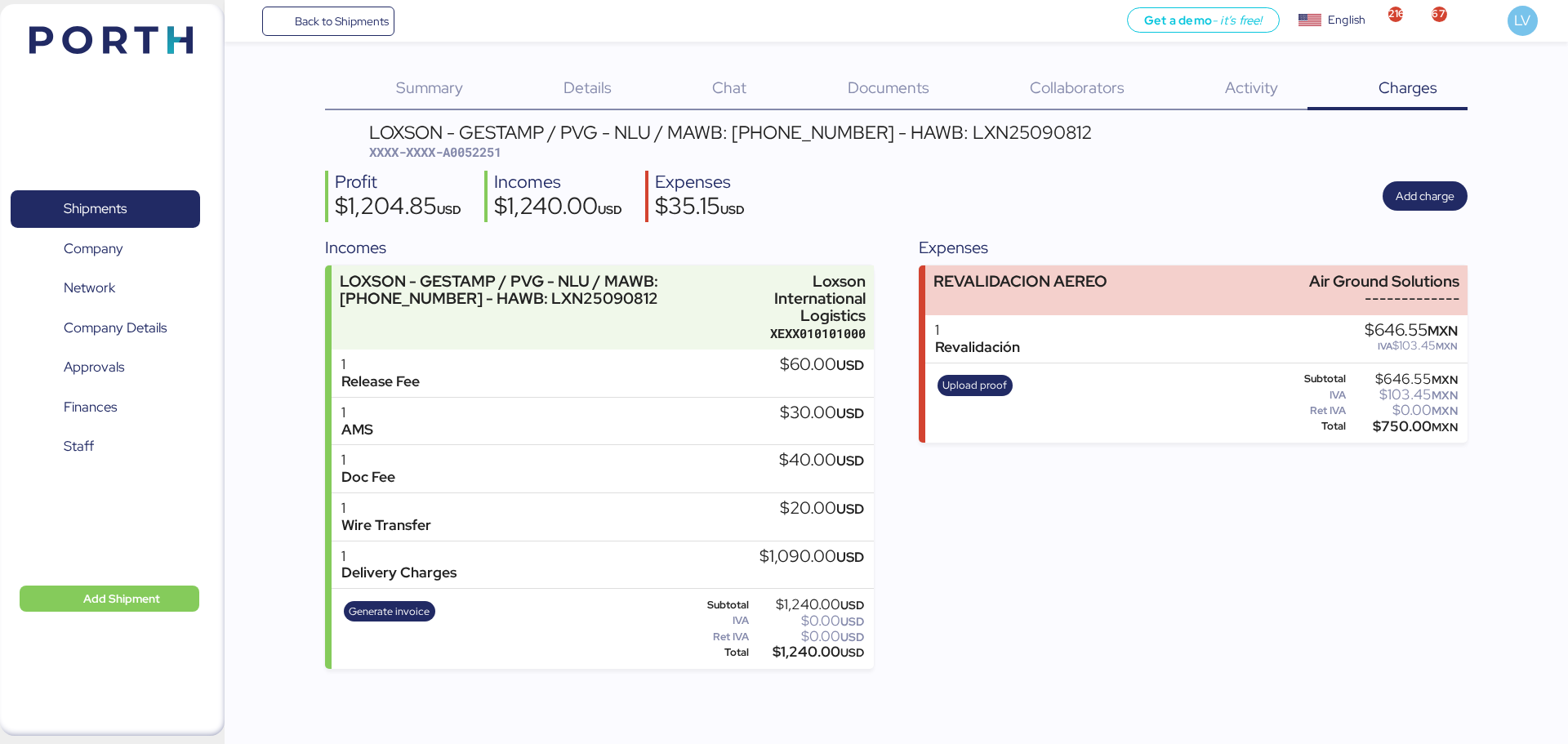
click at [330, 38] on div "Back to Shipments Get a demo - it’s free! Get a demo English Inglés English 216…" at bounding box center [896, 21] width 1344 height 41
click at [329, 27] on span "Back to Shipments" at bounding box center [341, 21] width 94 height 20
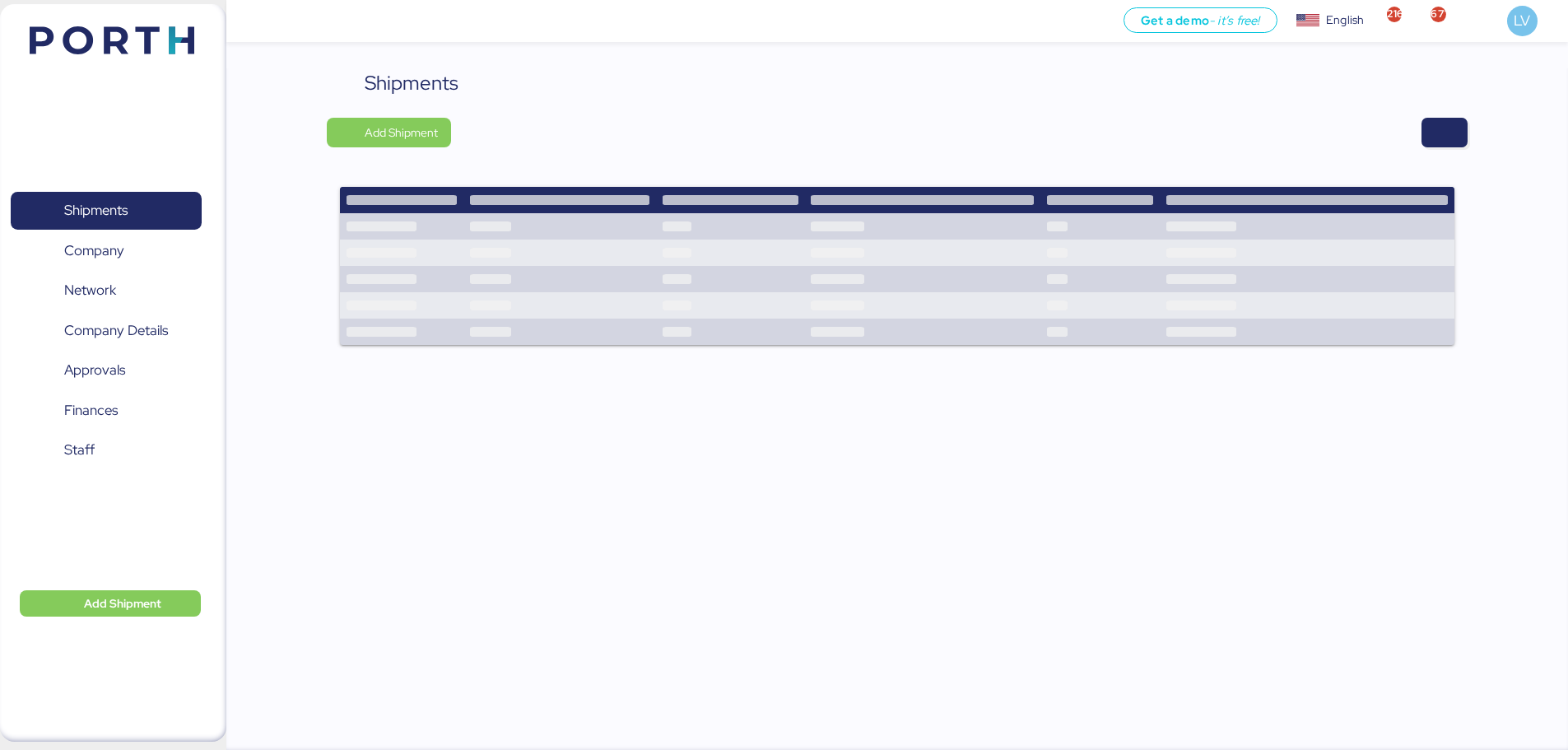
click at [1470, 113] on div "Shipments Add Shipment" at bounding box center [897, 411] width 1341 height 685
click at [1448, 136] on span "button" at bounding box center [1444, 132] width 20 height 23
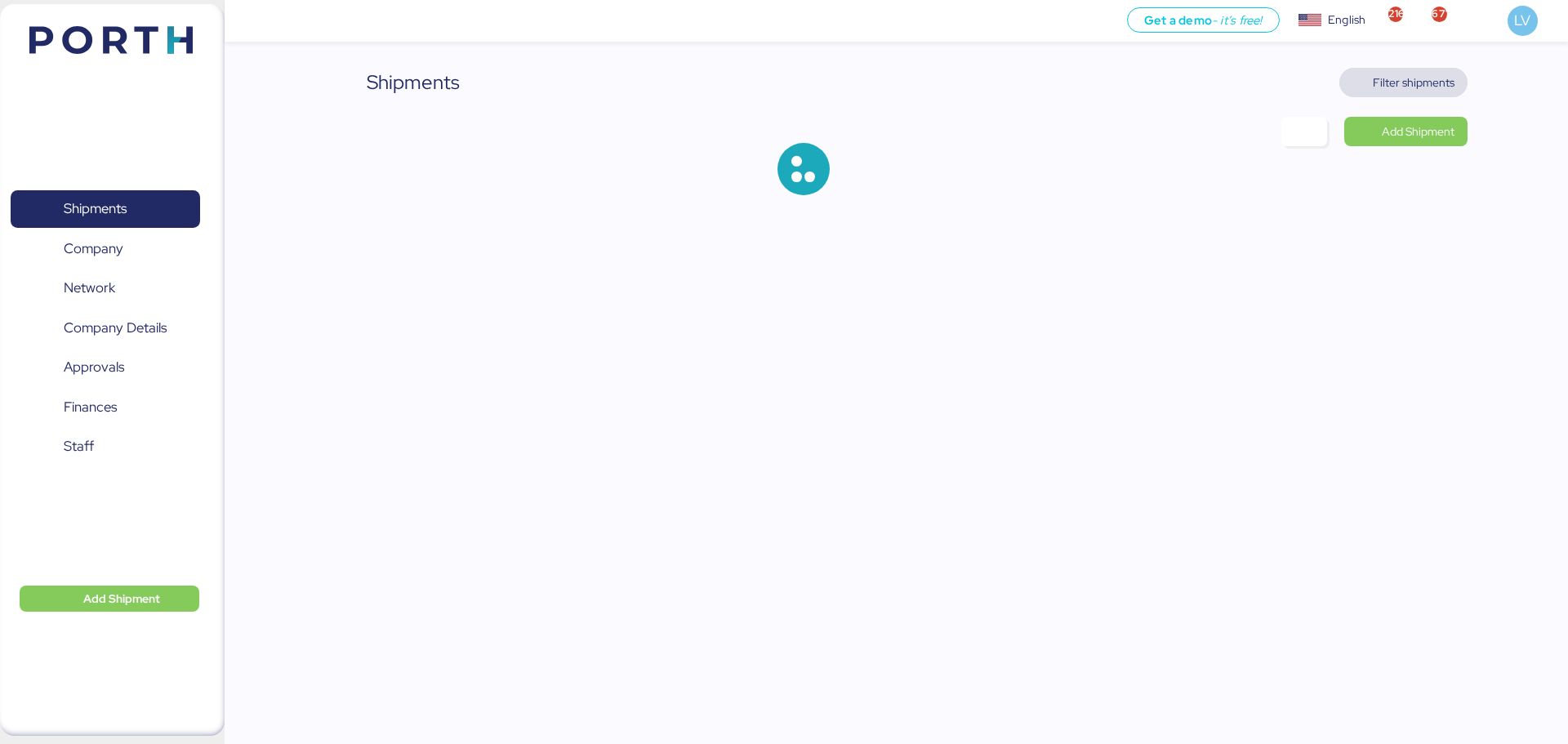
click at [1405, 85] on span "Filter shipments" at bounding box center [1414, 82] width 82 height 20
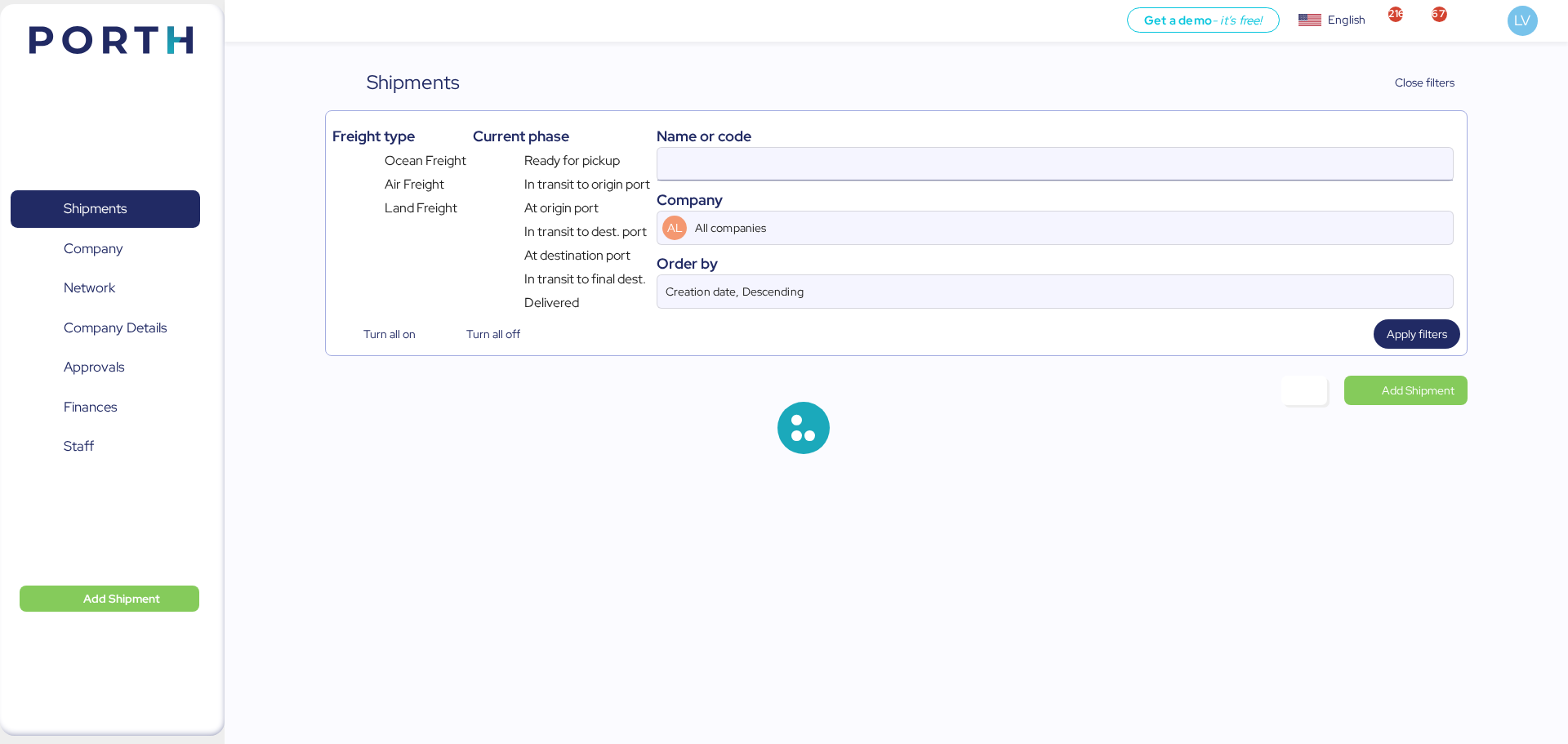
click at [1337, 154] on input at bounding box center [1055, 164] width 796 height 33
paste input "O0052211"
type input "O0052211"
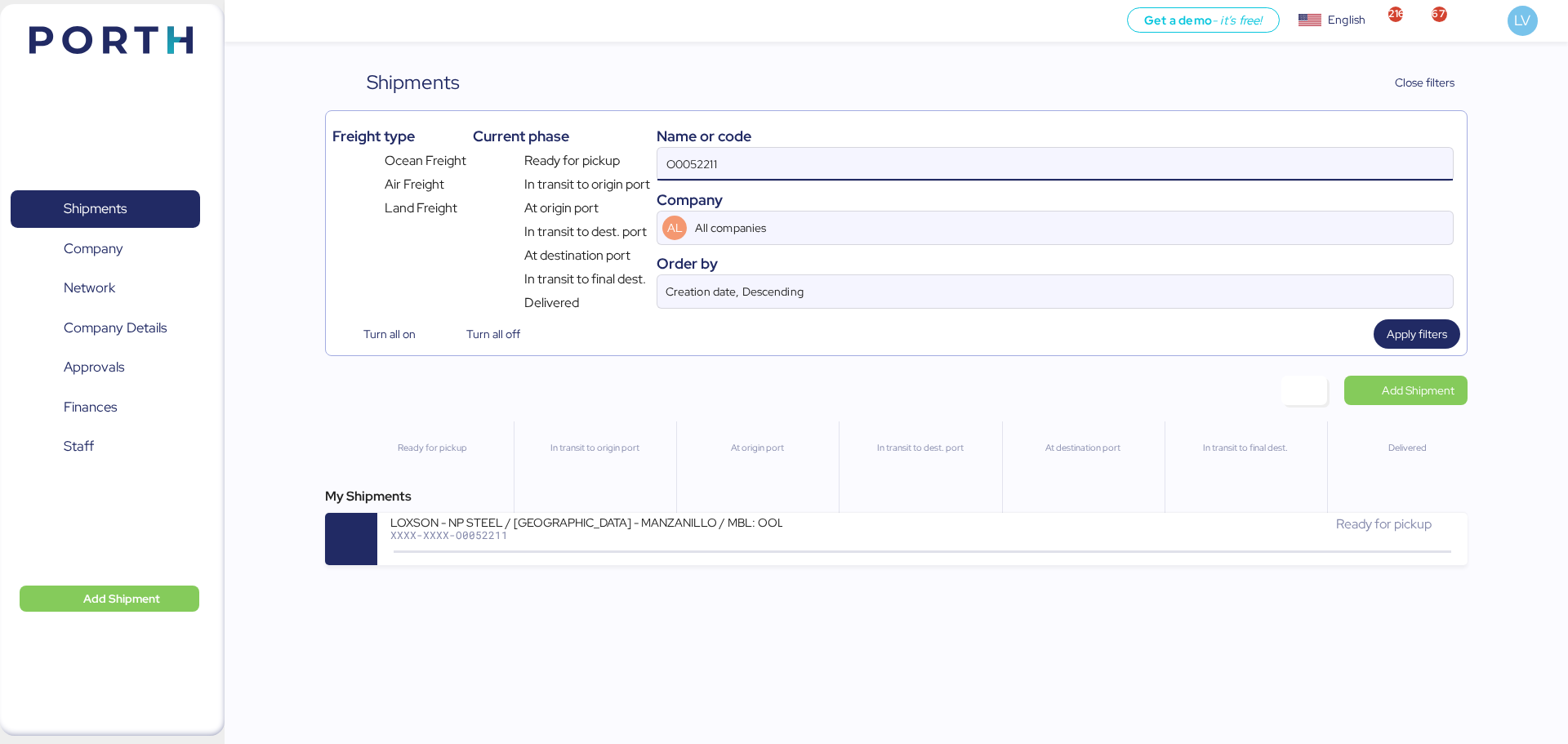
click at [740, 108] on div "Shipments Clear Filters Close filters Freight type Ocean Freight Air Freight La…" at bounding box center [896, 212] width 1142 height 288
click at [734, 173] on input "O0052211" at bounding box center [1055, 164] width 796 height 33
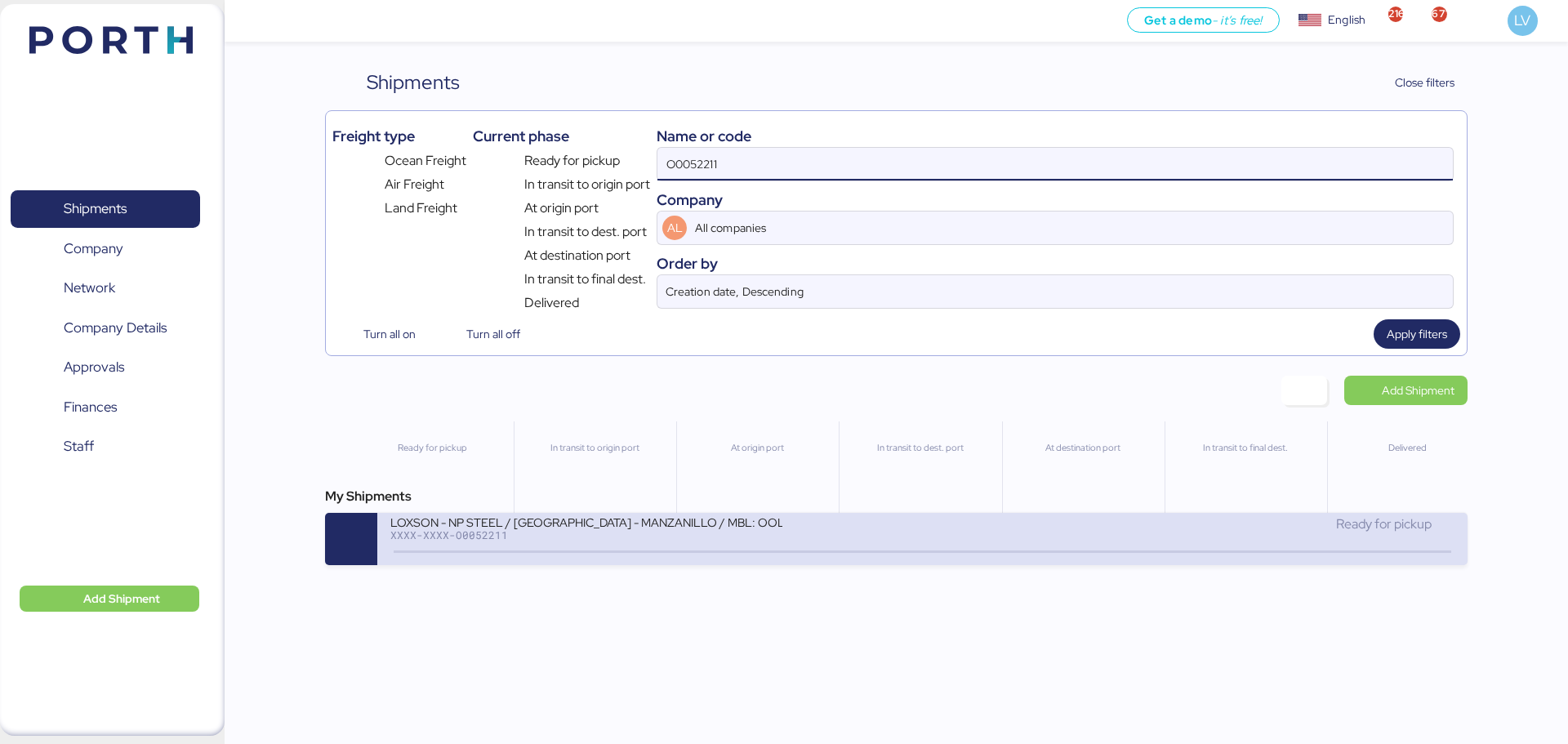
click at [543, 522] on div "LOXSON - NP STEEL / [GEOGRAPHIC_DATA] - MANZANILLO / MBL: OOLU8899648830 - HBL:…" at bounding box center [586, 522] width 392 height 14
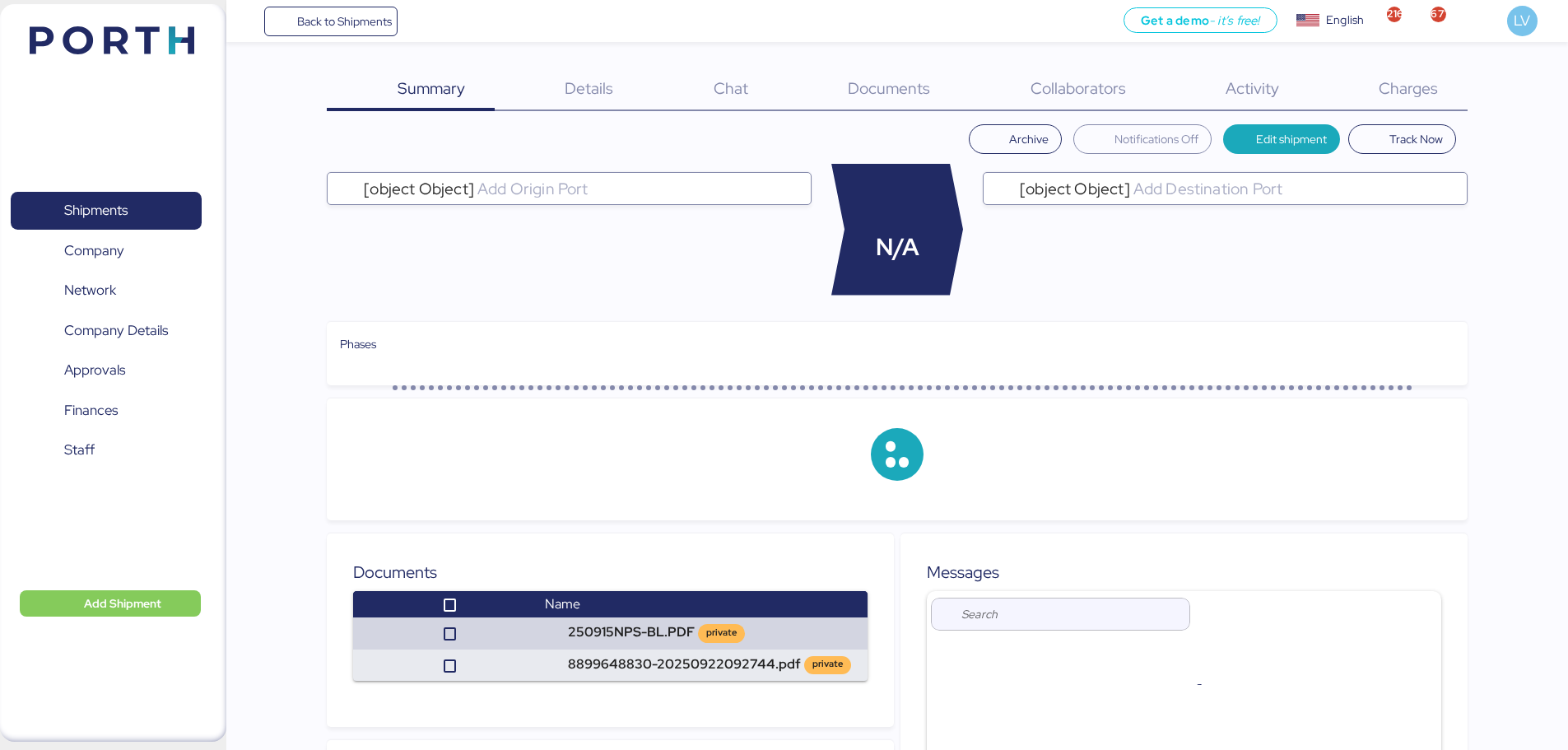
click at [1438, 94] on div "Charges 0" at bounding box center [1387, 90] width 159 height 43
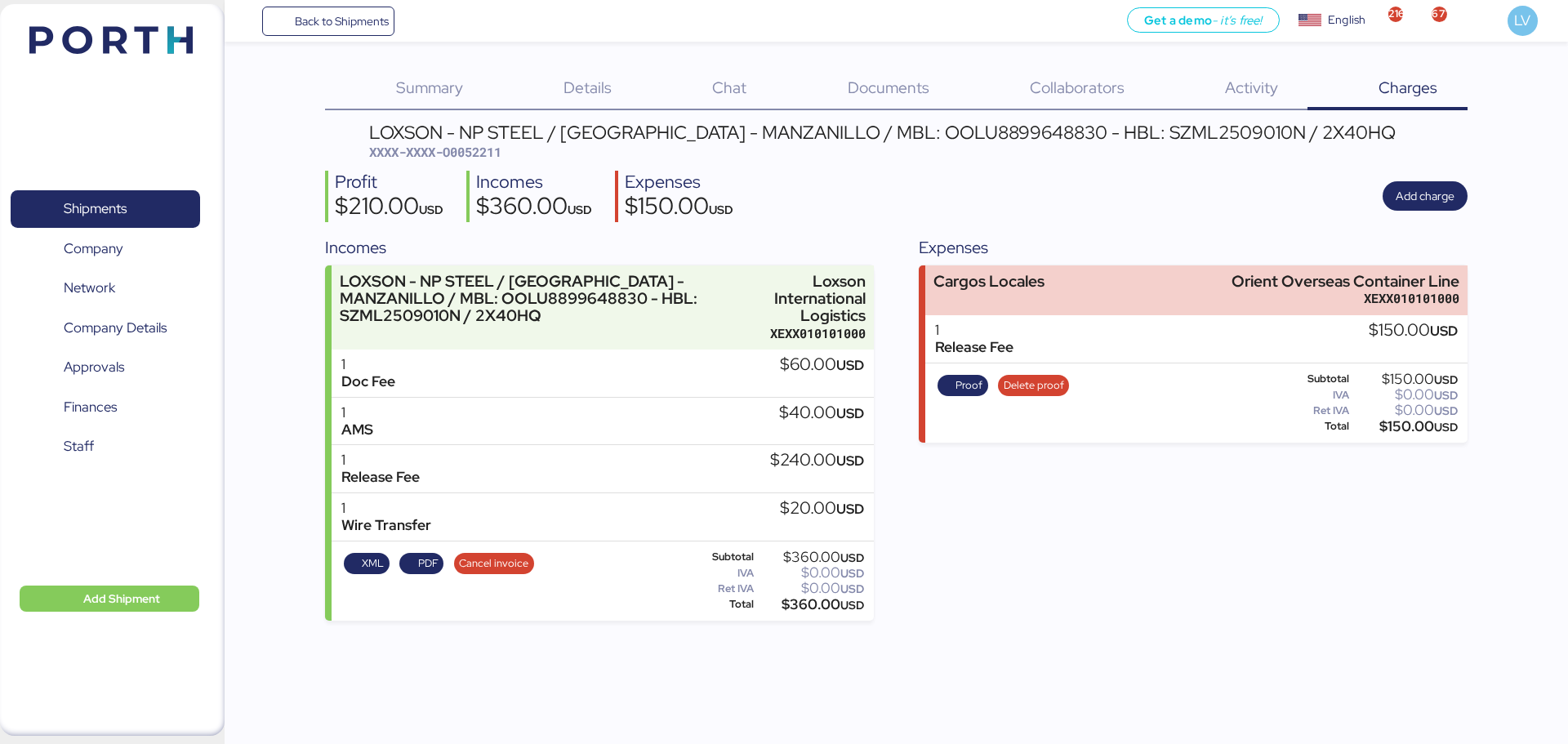
click at [890, 83] on span "Documents" at bounding box center [888, 87] width 82 height 22
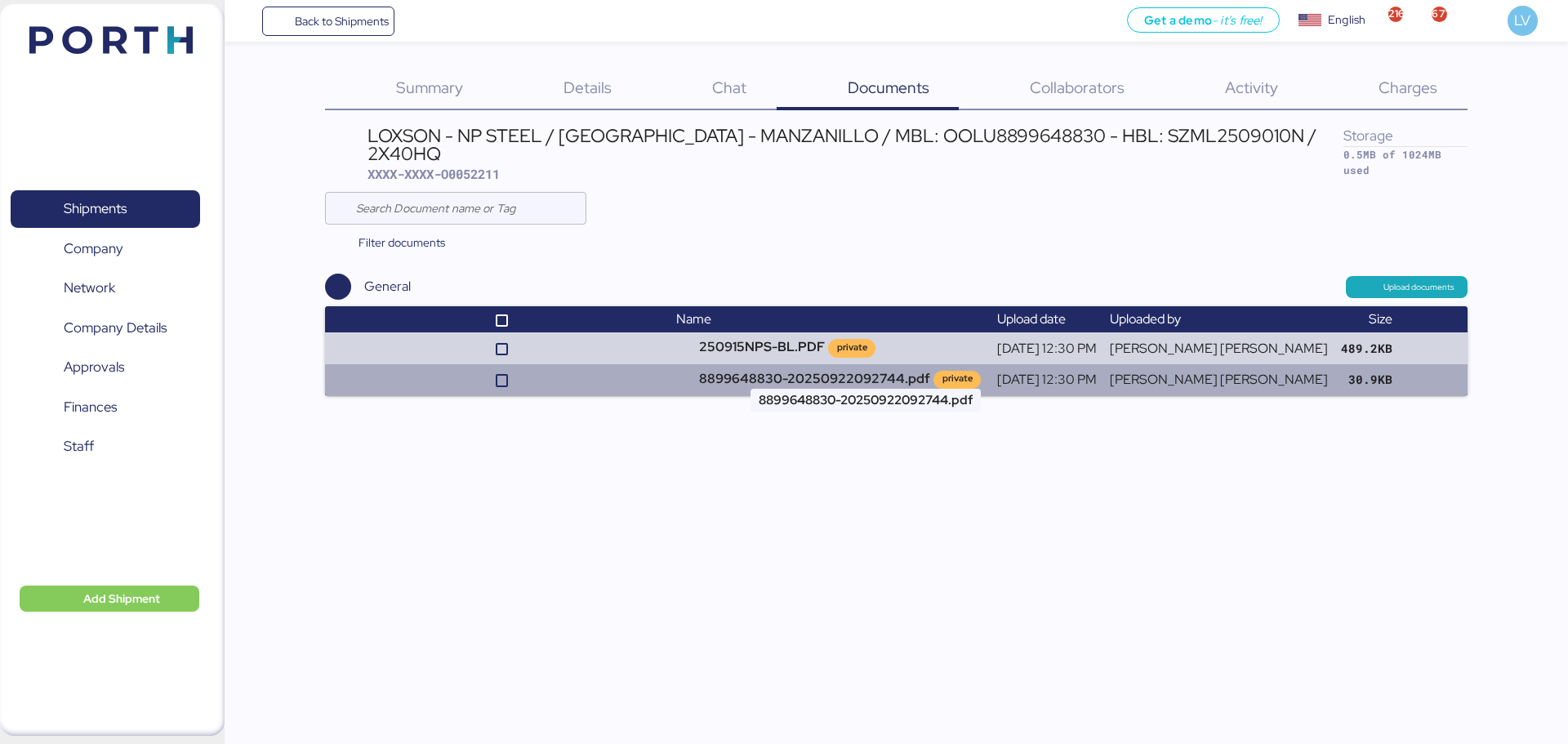
click at [846, 366] on td "8899648830-20250922092744.pdf private" at bounding box center [829, 380] width 320 height 31
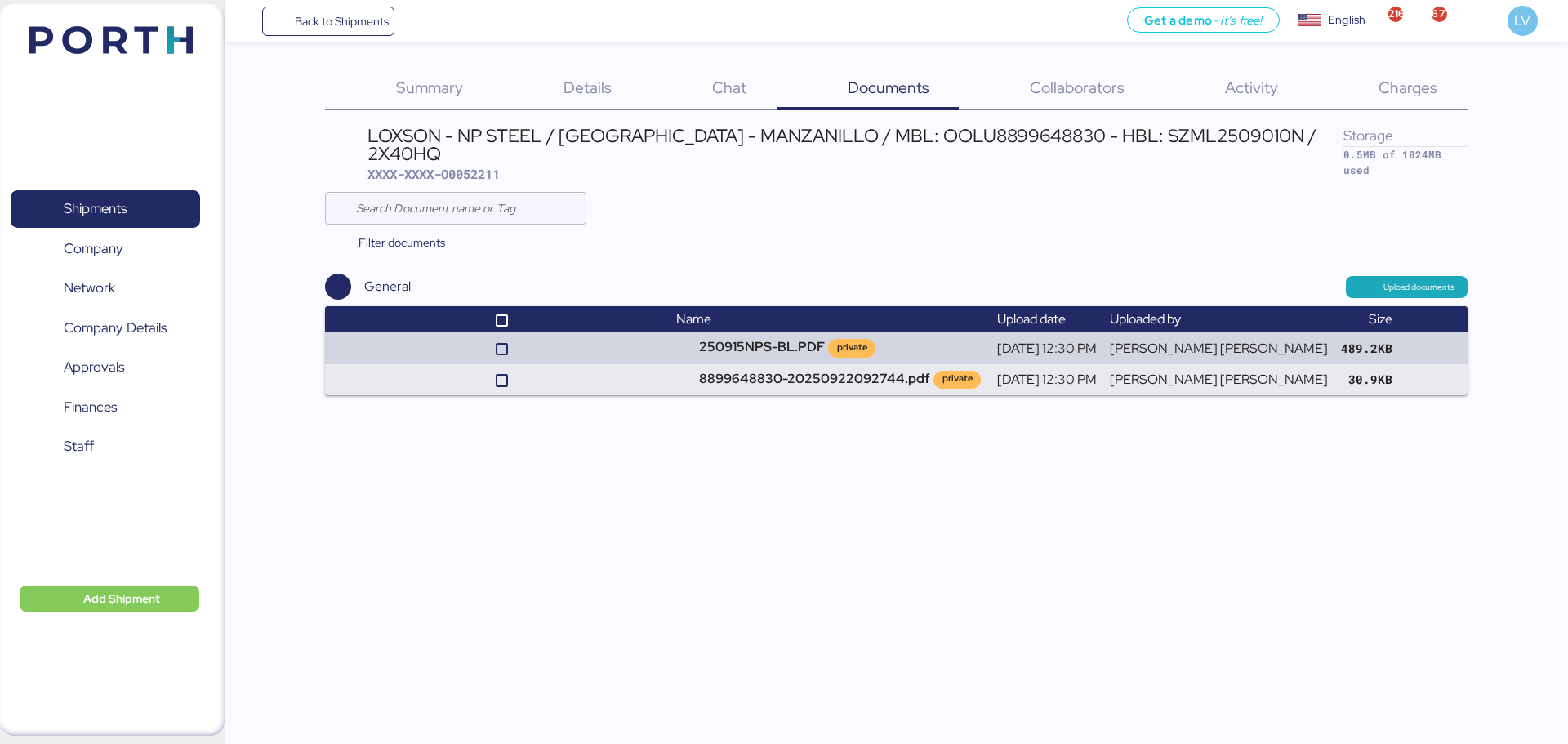
click at [477, 146] on div "LOXSON - NP STEEL / [GEOGRAPHIC_DATA] - MANZANILLO / MBL: OOLU8899648830 - HBL:…" at bounding box center [854, 154] width 975 height 56
copy span "O0052211"
click at [374, 23] on span "Back to Shipments" at bounding box center [341, 21] width 94 height 20
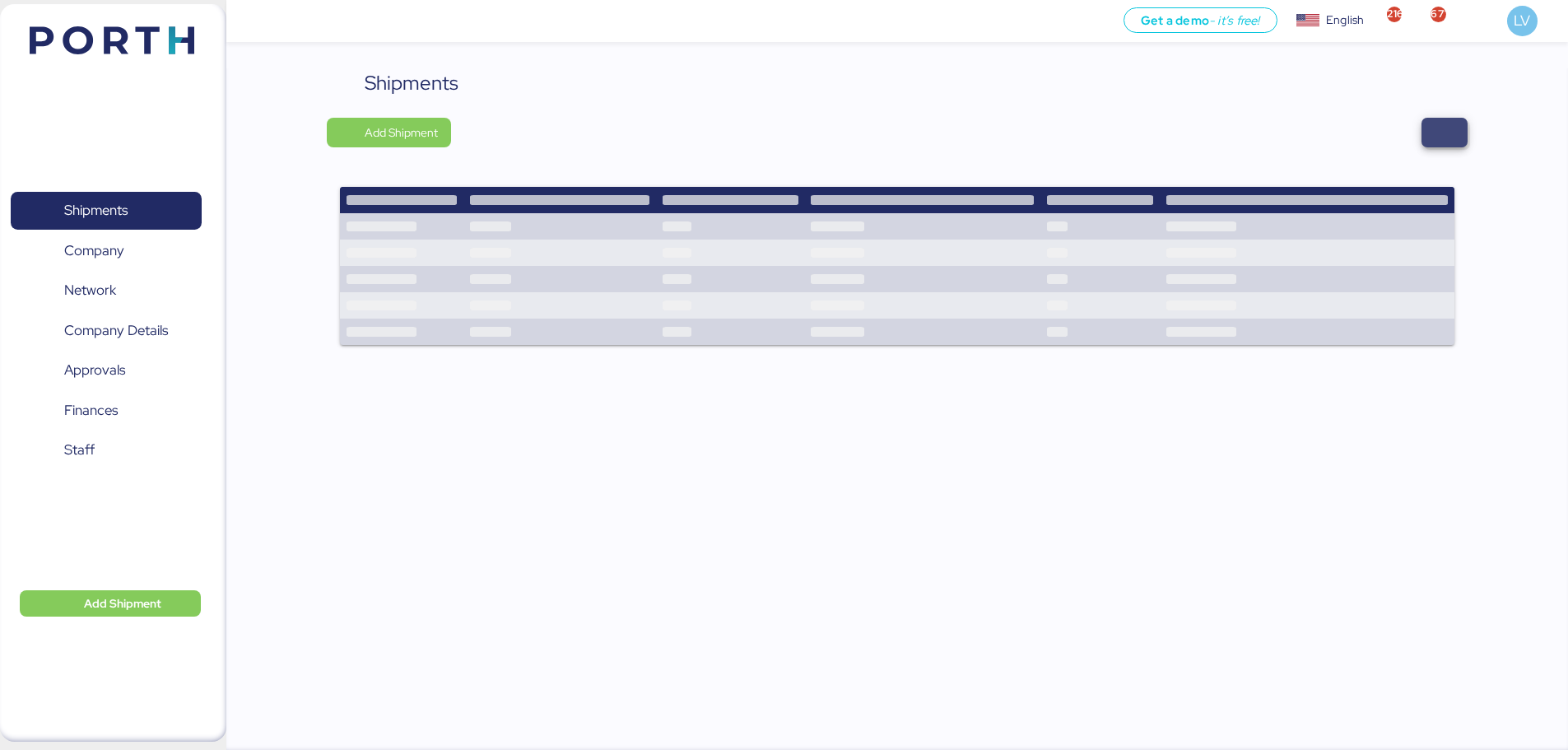
click at [1461, 120] on span "button" at bounding box center [1444, 132] width 46 height 30
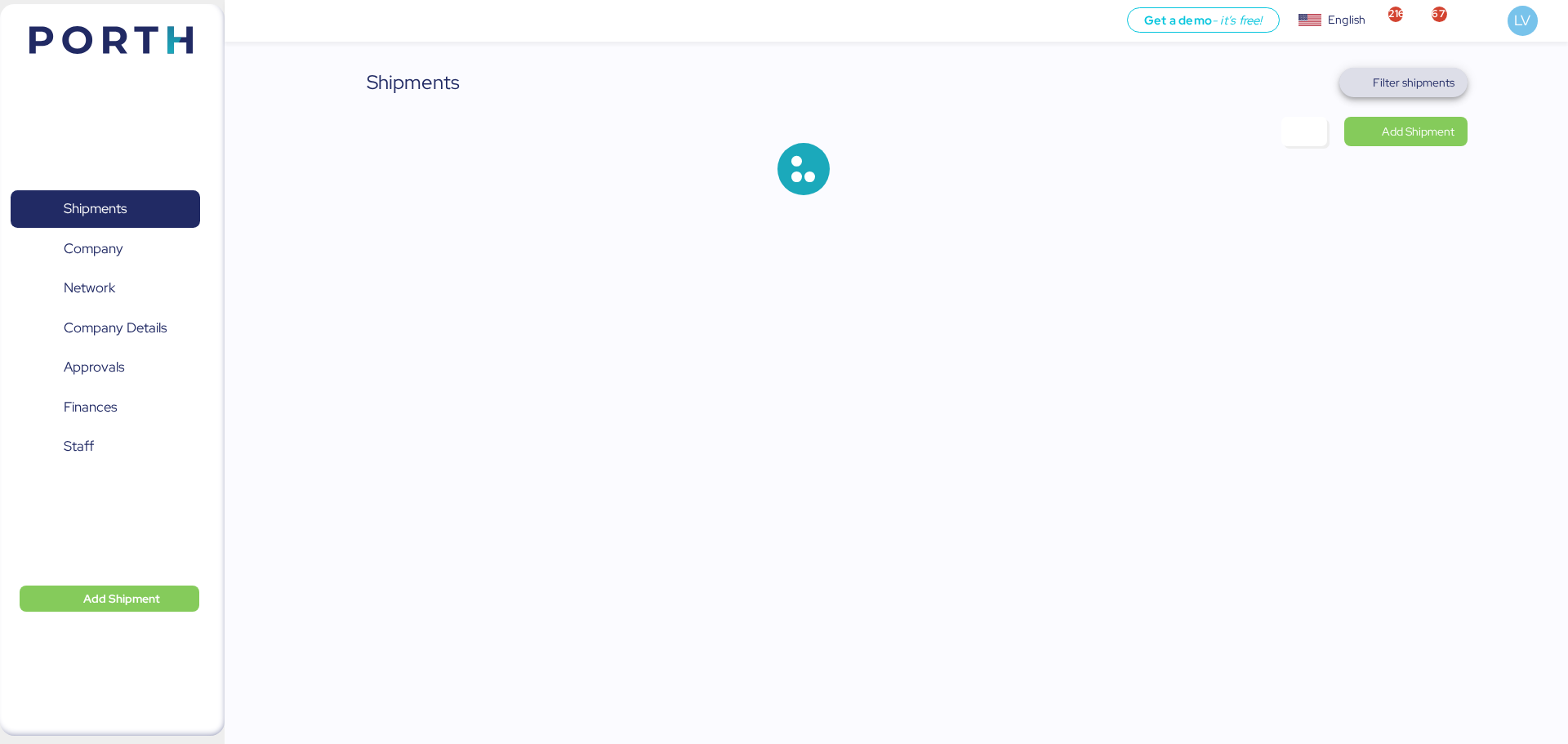
click at [1426, 88] on span "Filter shipments" at bounding box center [1414, 82] width 82 height 20
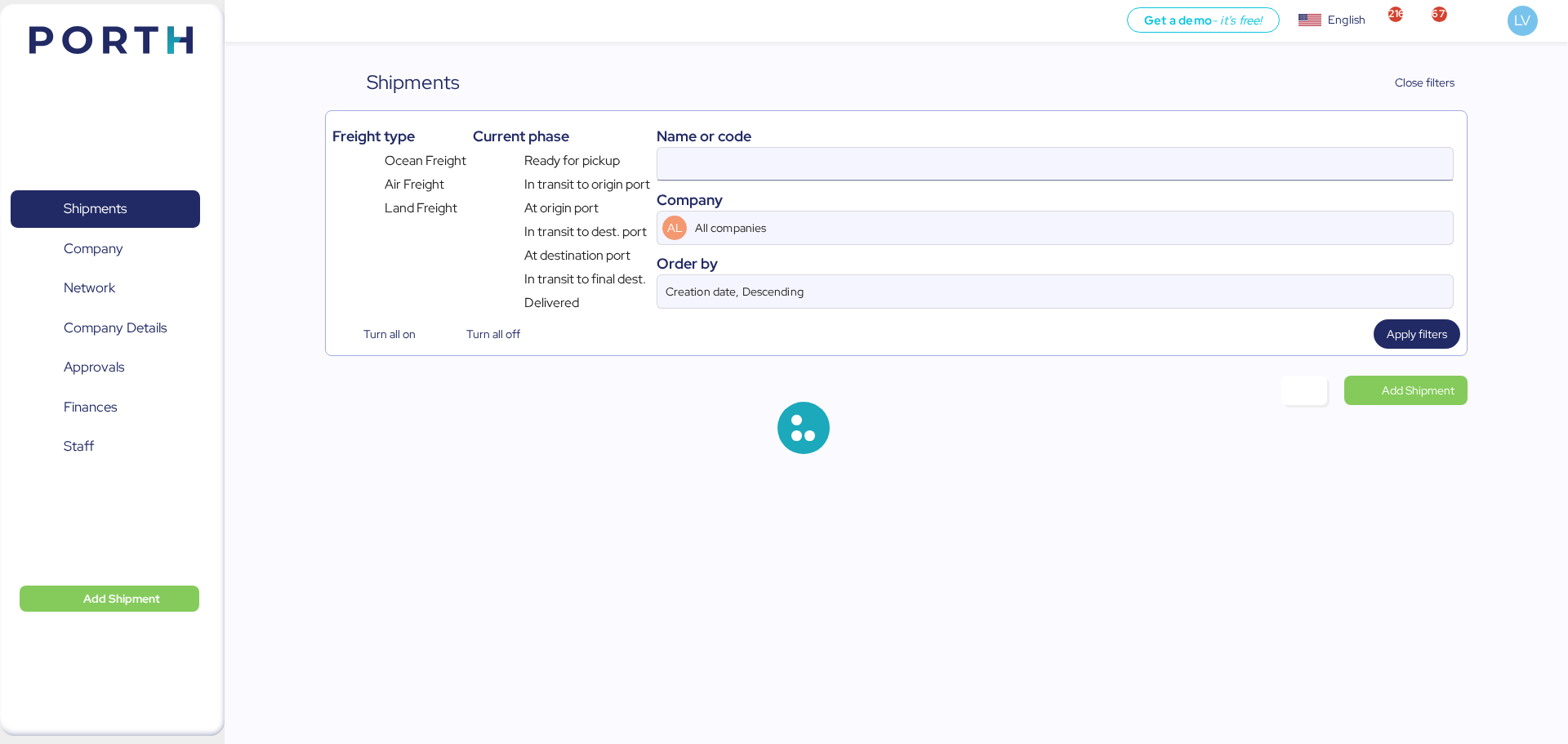
click at [1267, 153] on input at bounding box center [1055, 164] width 796 height 33
paste input "ZLO/SHA/16437"
click at [1222, 143] on div "Name or code" at bounding box center [1055, 136] width 797 height 22
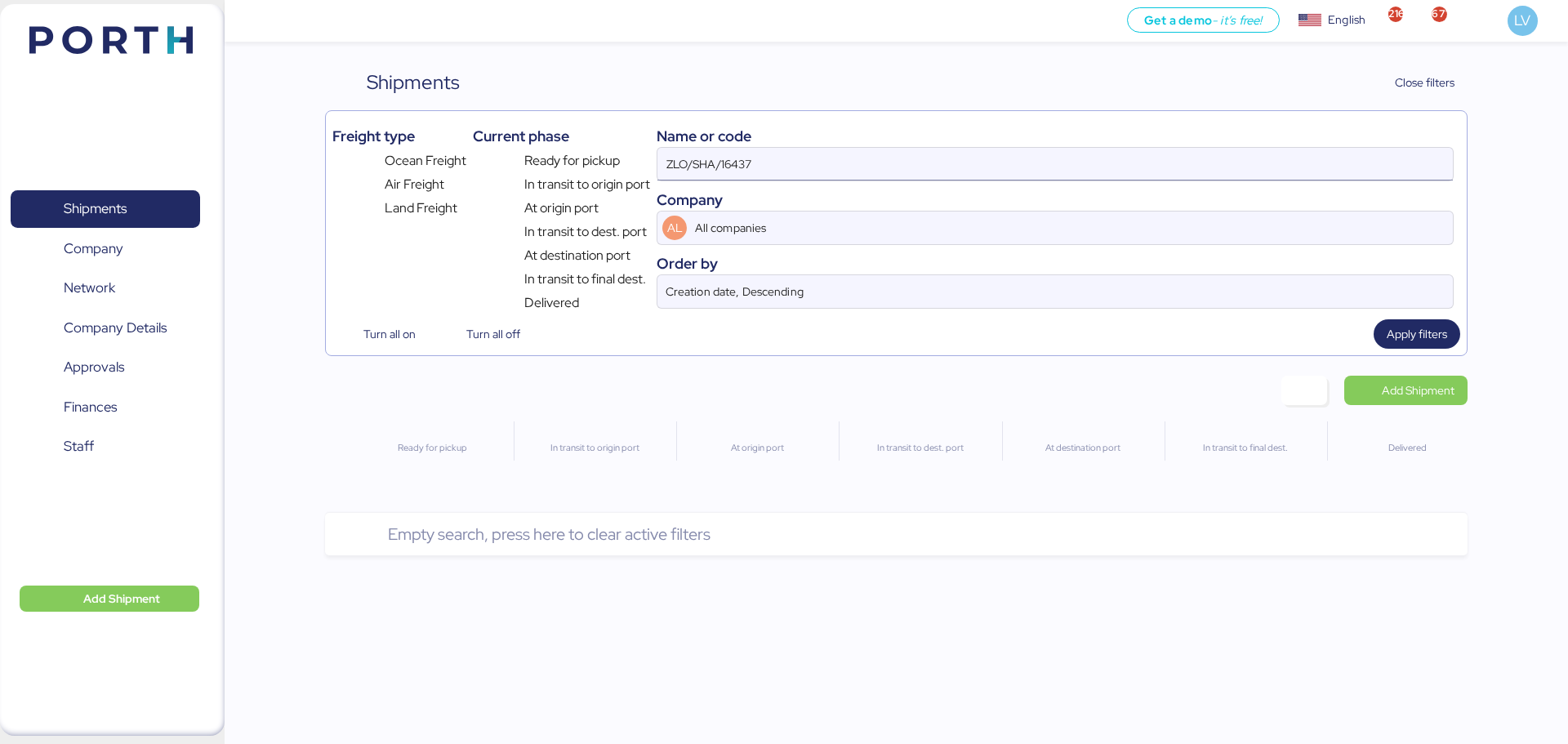
click at [1219, 158] on input "ZLO/SHA/16437" at bounding box center [1055, 164] width 796 height 33
paste input "O0052065"
type input "O0052065"
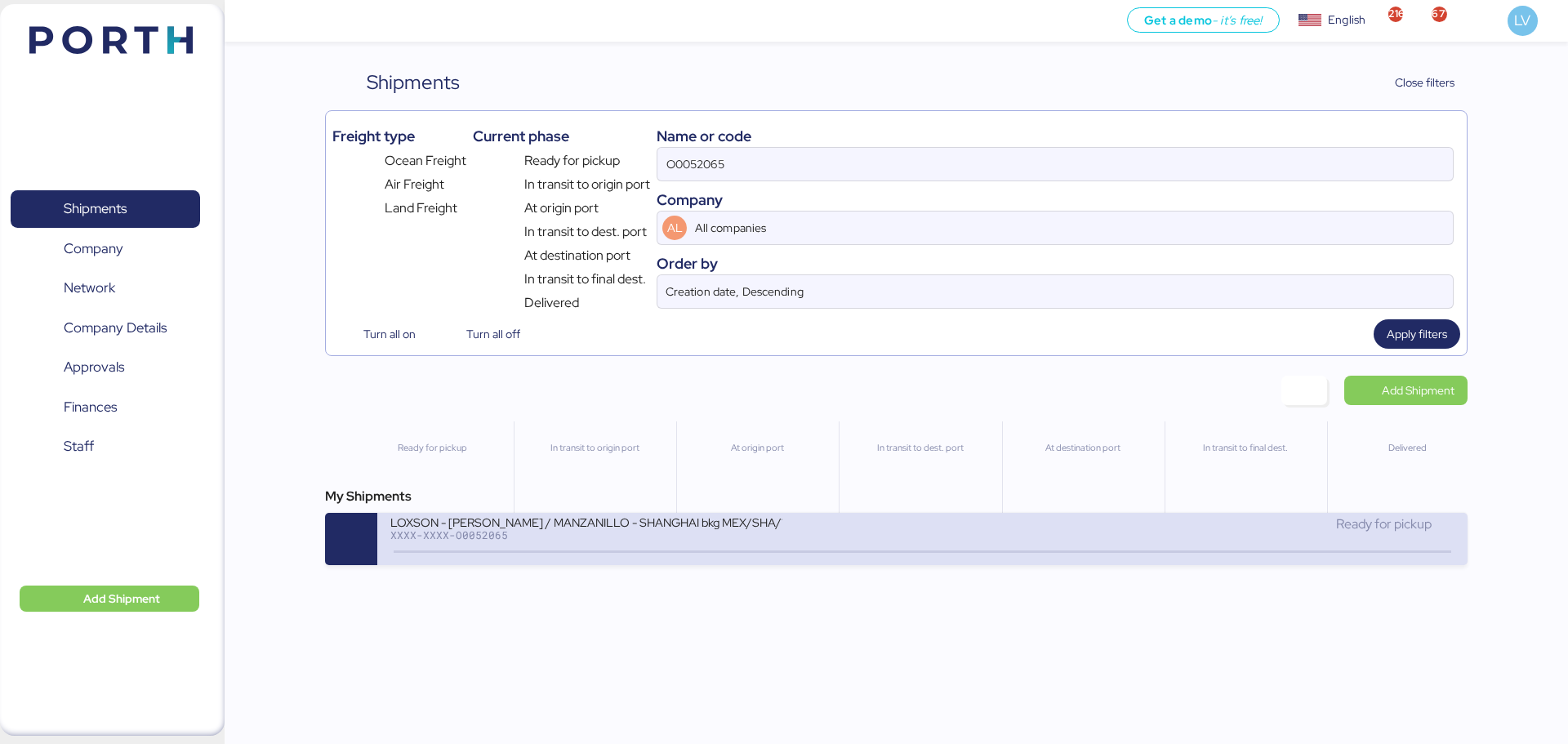
click at [802, 554] on div "LOXSON - [PERSON_NAME] / MANZANILLO - SHANGHAI bkg MEX/SHA/1129131 / LCL XXXX-X…" at bounding box center [922, 539] width 1090 height 53
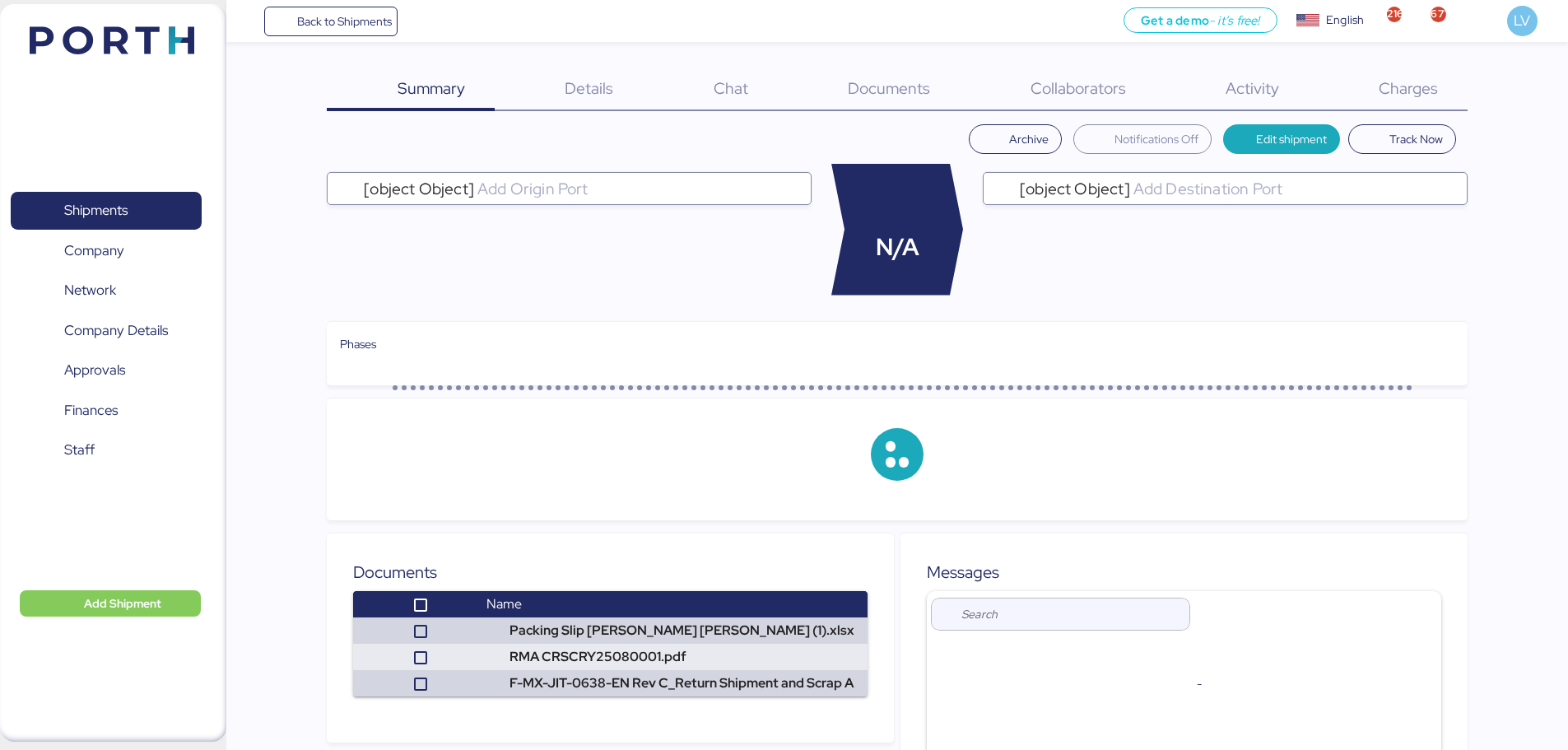
click at [1432, 83] on span "Charges" at bounding box center [1408, 88] width 59 height 22
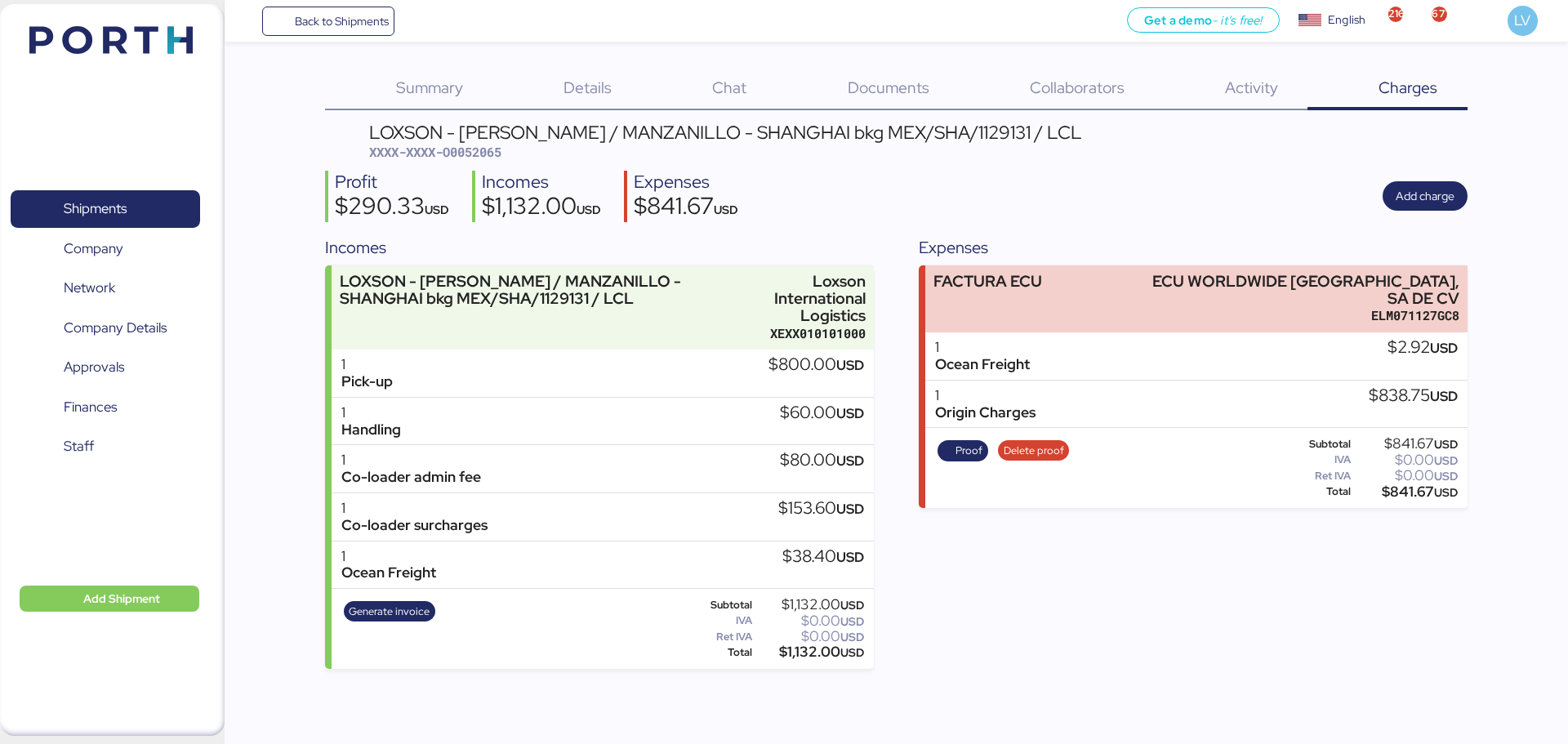
click at [490, 147] on span "XXXX-XXXX-O0052065" at bounding box center [434, 152] width 132 height 16
copy span "O0052065"
click at [468, 141] on div "LOXSON - [PERSON_NAME] / MANZANILLO - SHANGHAI bkg MEX/SHA/1129131 / LCL XXXX-X…" at bounding box center [725, 142] width 713 height 39
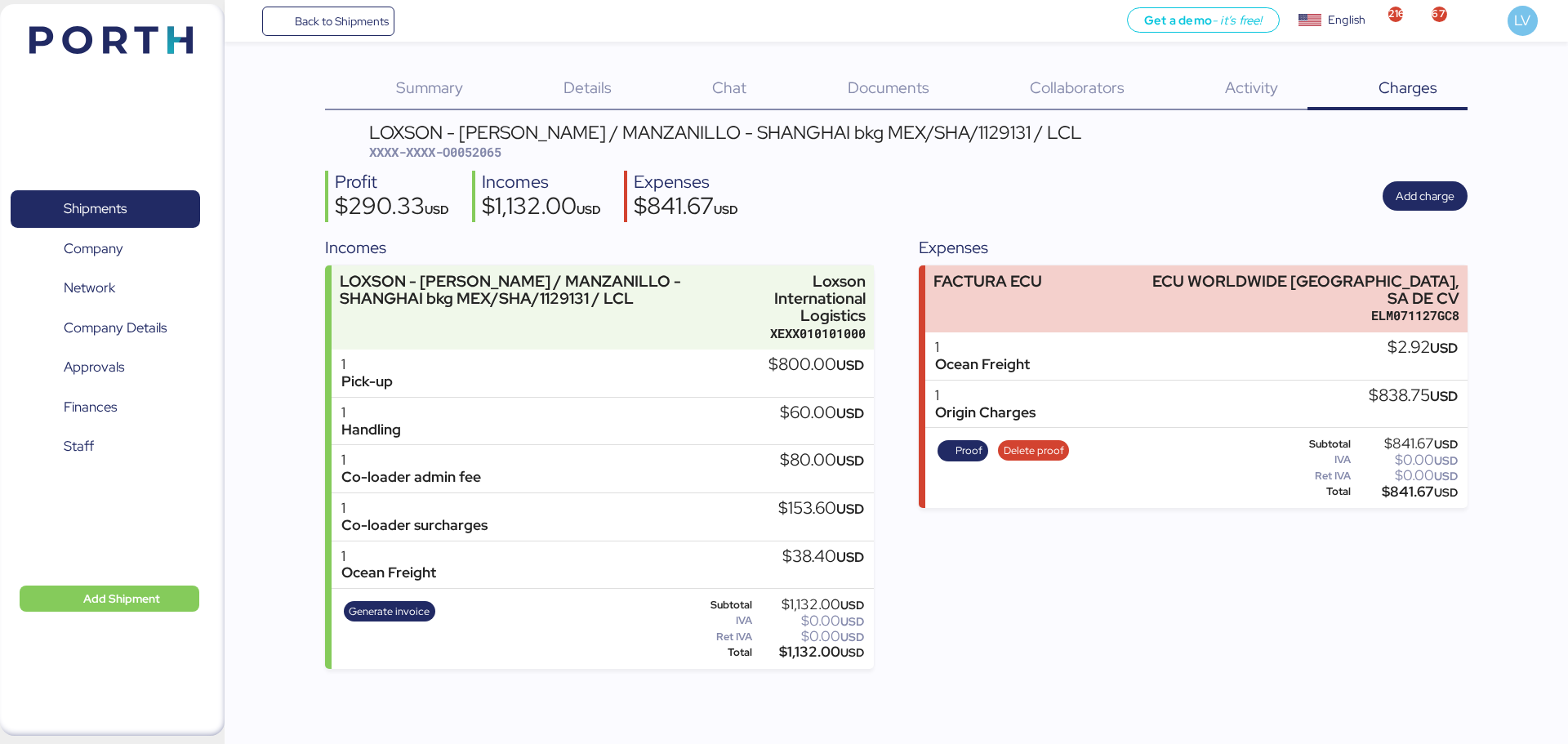
click at [496, 162] on div "LOXSON - [PERSON_NAME] / MANZANILLO - SHANGHAI bkg MEX/SHA/1129131 / LCL XXXX-X…" at bounding box center [896, 396] width 1142 height 546
click at [490, 133] on div "LOXSON - [PERSON_NAME] / MANZANILLO - SHANGHAI bkg MEX/SHA/1129131 / LCL" at bounding box center [725, 132] width 713 height 18
click at [489, 143] on div "LOXSON - [PERSON_NAME] / MANZANILLO - SHANGHAI bkg MEX/SHA/1129131 / LCL XXXX-X…" at bounding box center [725, 142] width 713 height 39
copy span "O0052065"
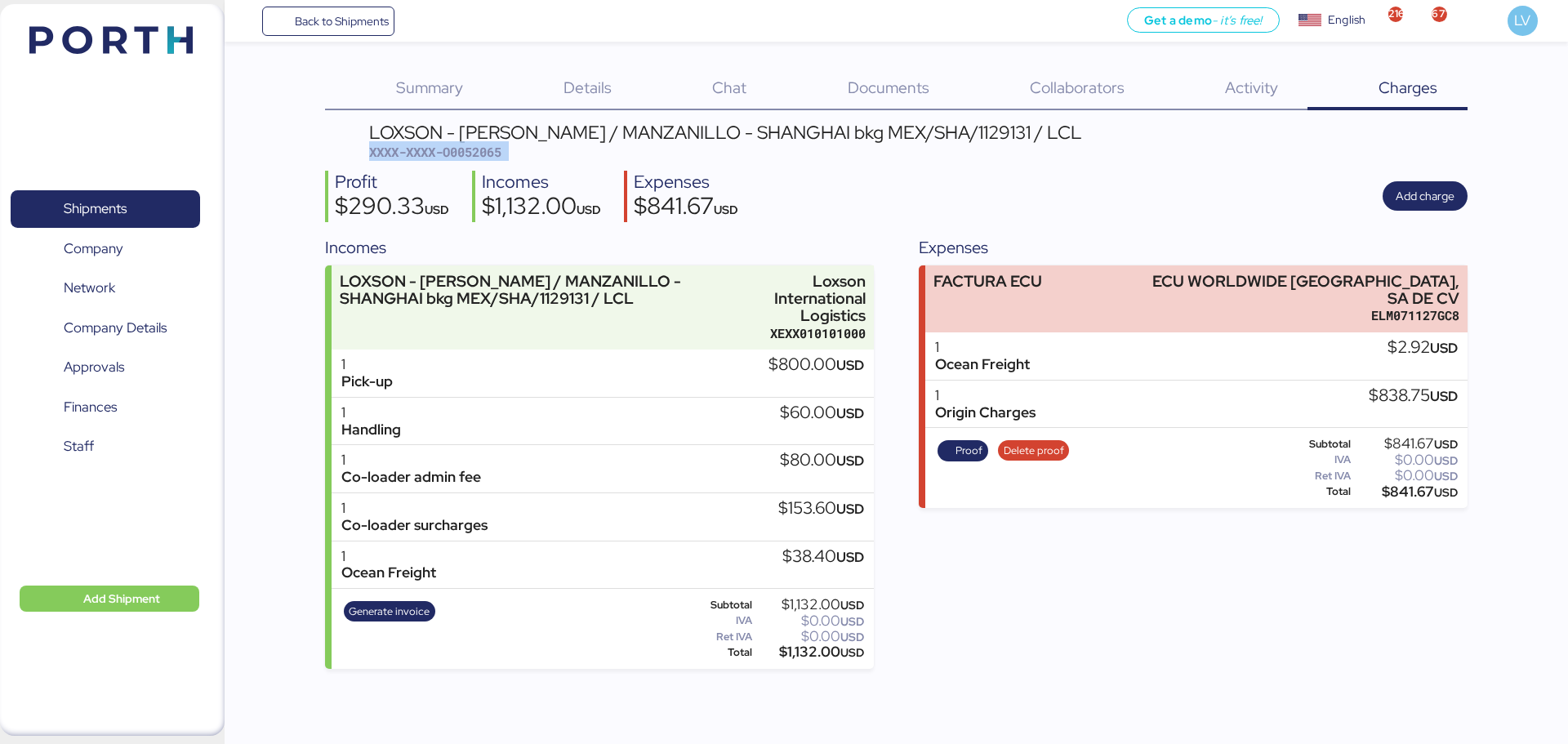
copy header "XXXX-XXXX-O0052065"
drag, startPoint x: 489, startPoint y: 143, endPoint x: 921, endPoint y: 138, distance: 432.0
click at [921, 138] on div "LOXSON - [PERSON_NAME] / MANZANILLO - SHANGHAI bkg MEX/SHA/1129131 / LCL XXXX-X…" at bounding box center [725, 142] width 713 height 39
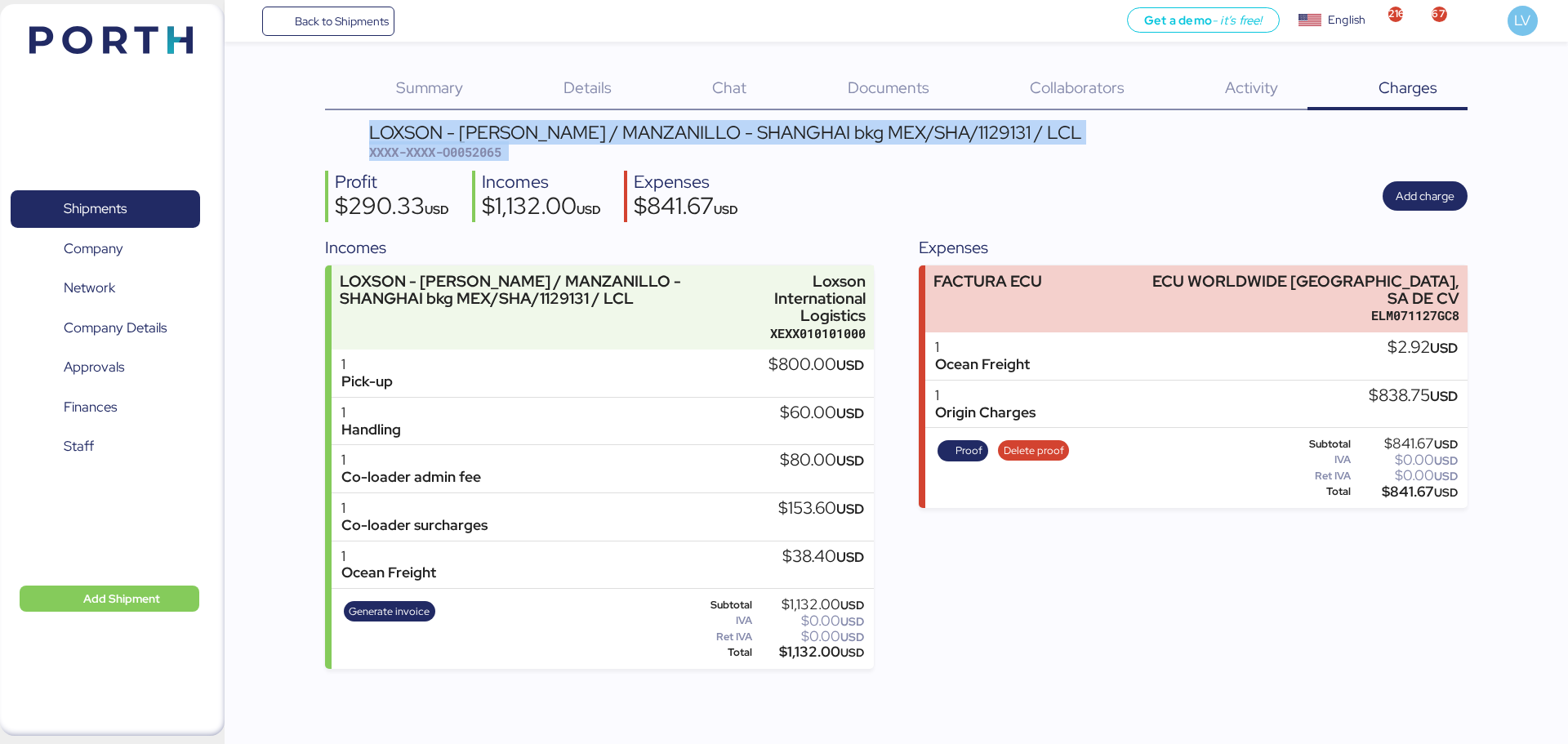
copy header "LOXSON - [PERSON_NAME] / MANZANILLO - SHANGHAI bkg MEX/SHA/1129131 / LCL XXXX-X…"
click at [484, 160] on span "XXXX-XXXX-O0052065" at bounding box center [434, 152] width 132 height 16
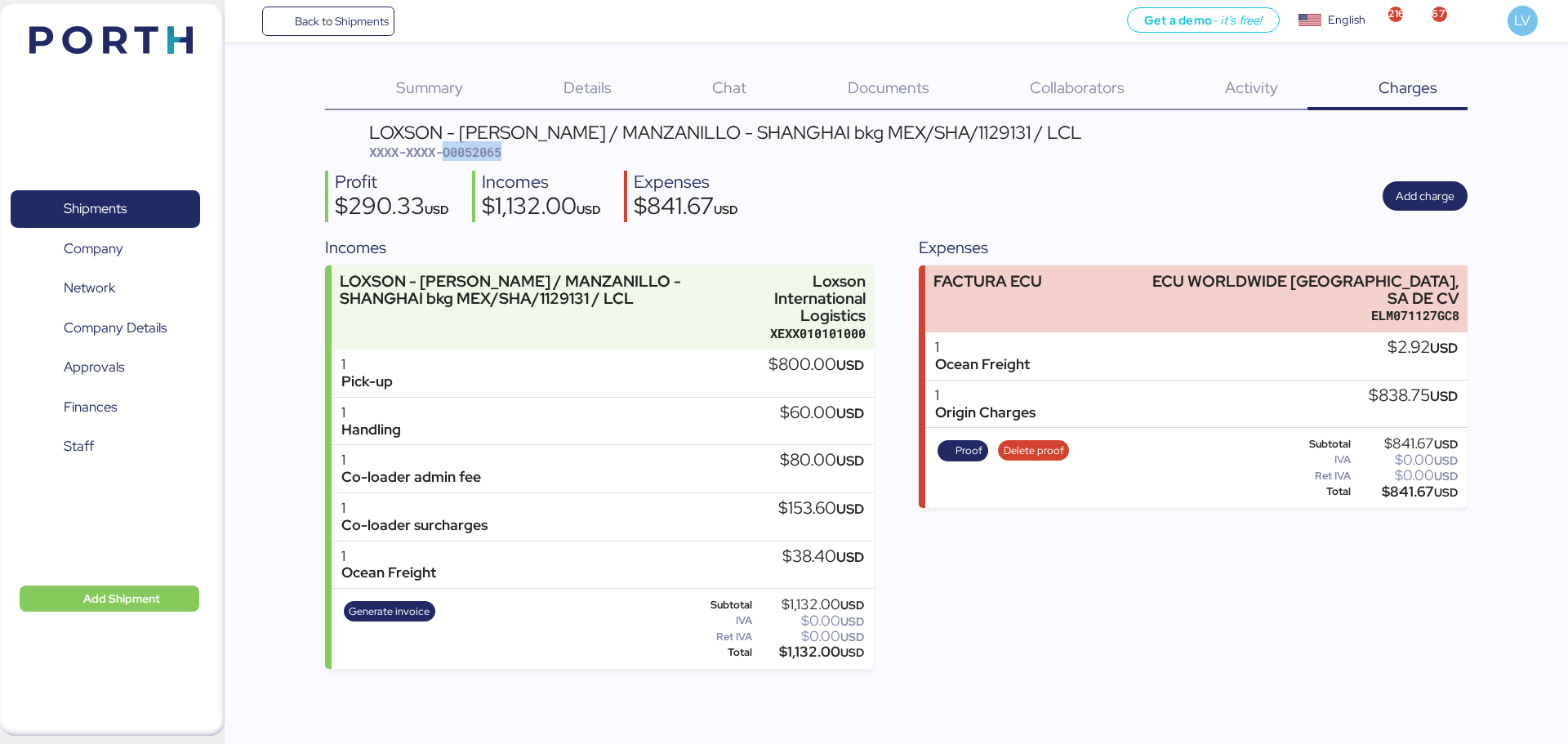
click at [484, 160] on span "XXXX-XXXX-O0052065" at bounding box center [434, 152] width 132 height 16
click at [467, 153] on span "XXXX-XXXX-O0052065" at bounding box center [434, 152] width 132 height 16
click at [364, 23] on span "Back to Shipments" at bounding box center [341, 21] width 94 height 20
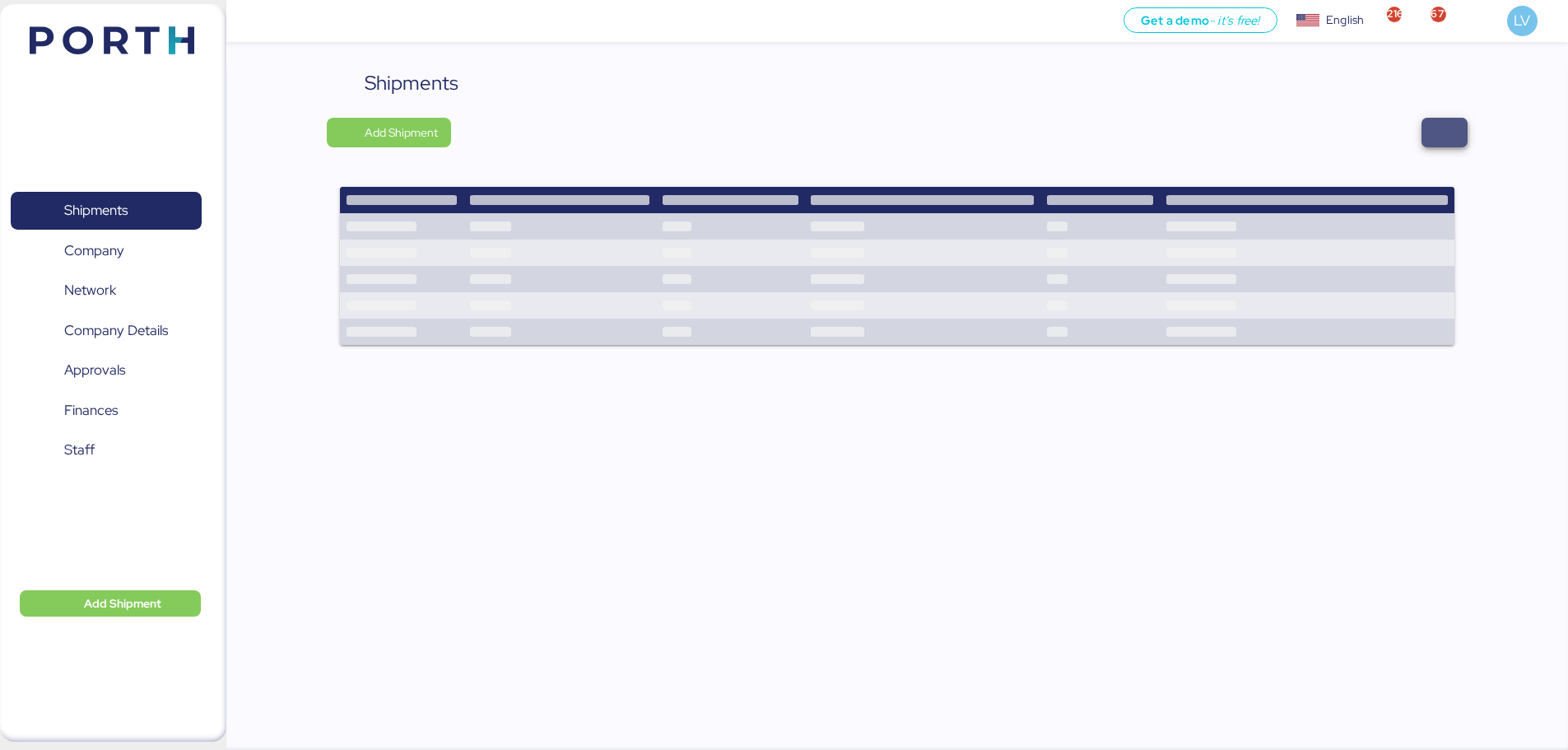
click at [1442, 134] on span "button" at bounding box center [1444, 132] width 20 height 23
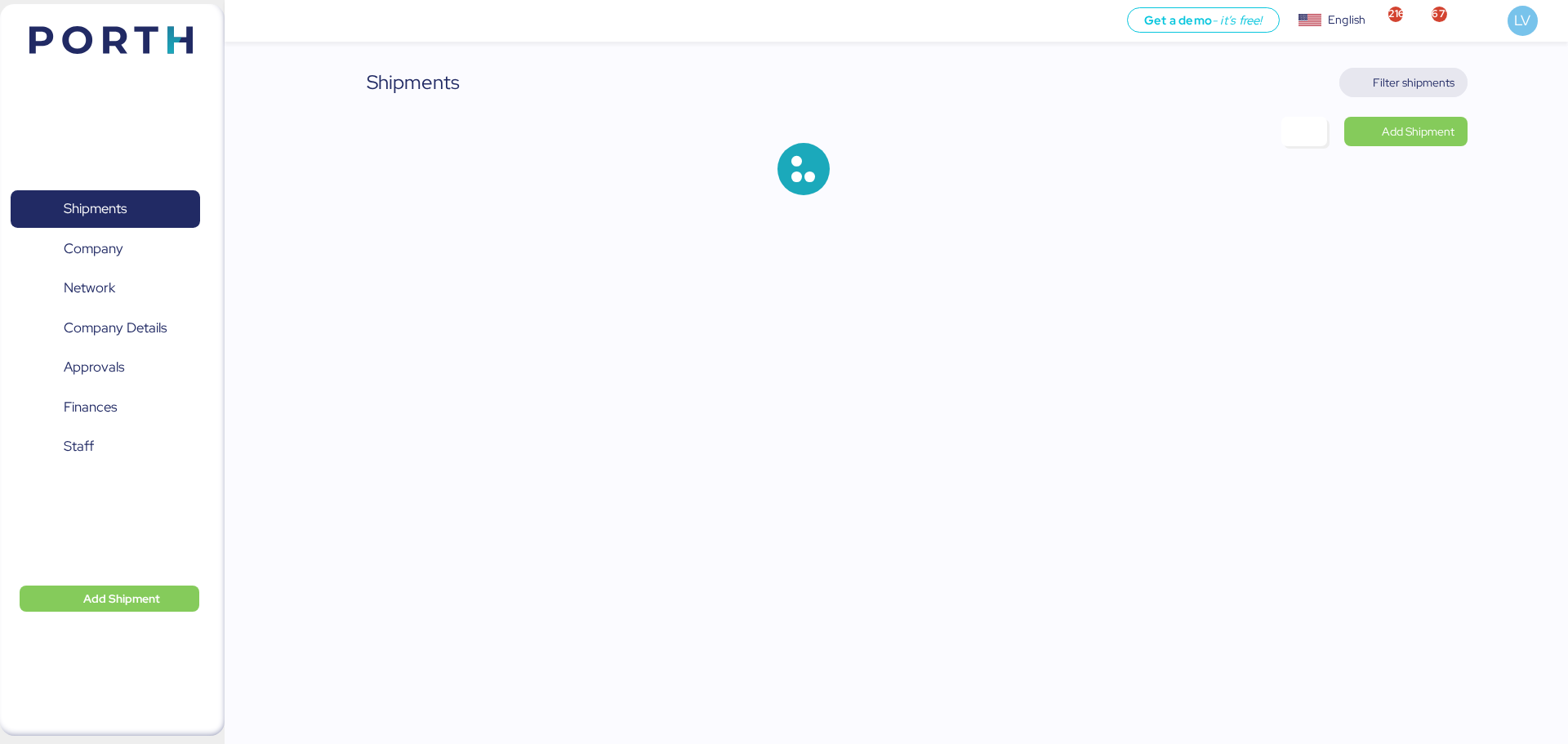
click at [1420, 84] on span "Filter shipments" at bounding box center [1414, 82] width 82 height 20
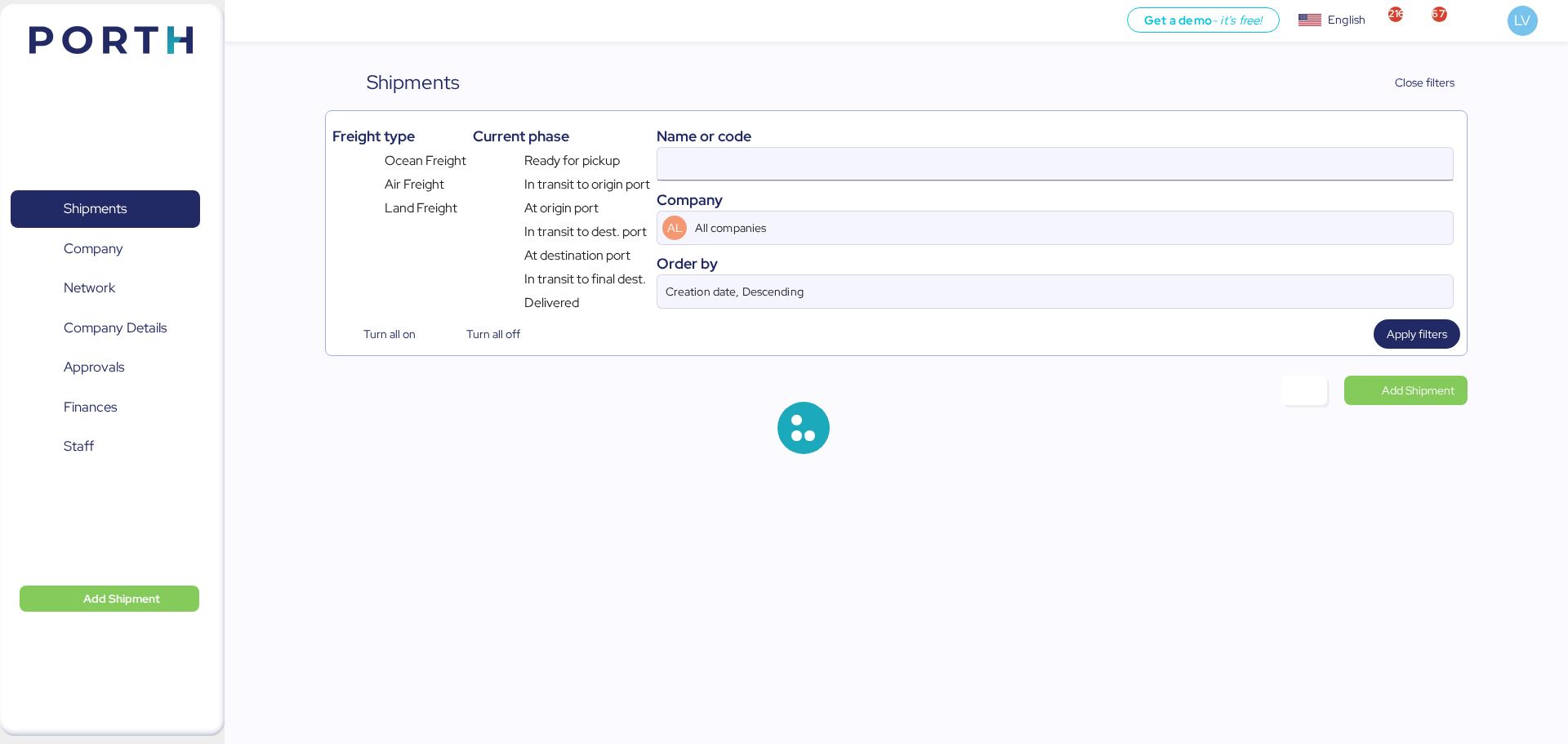
click at [1267, 155] on input at bounding box center [1055, 164] width 796 height 33
paste input "O0052124"
type input "O0052124"
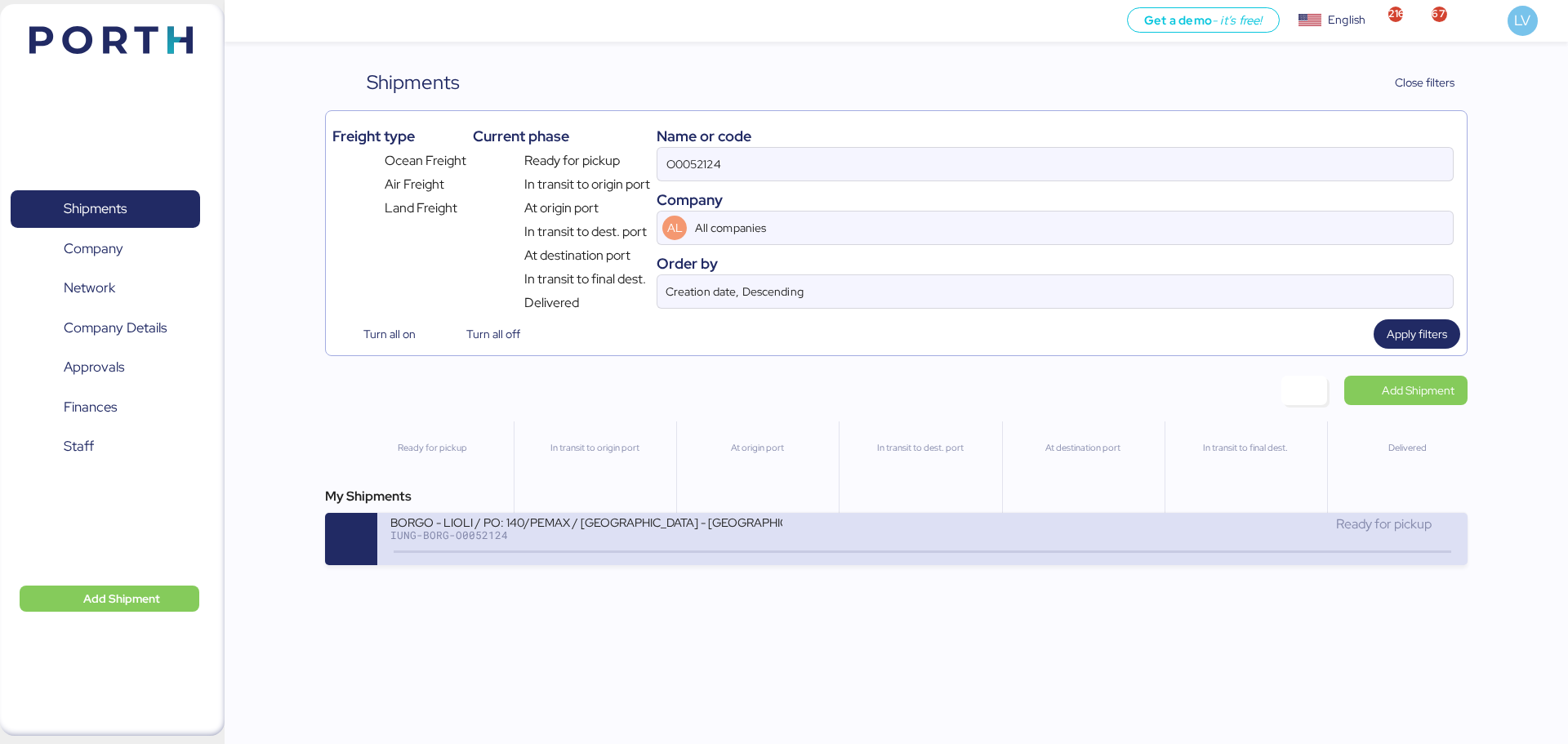
click at [587, 536] on div "IUNG-BORG-O0052124" at bounding box center [586, 535] width 392 height 11
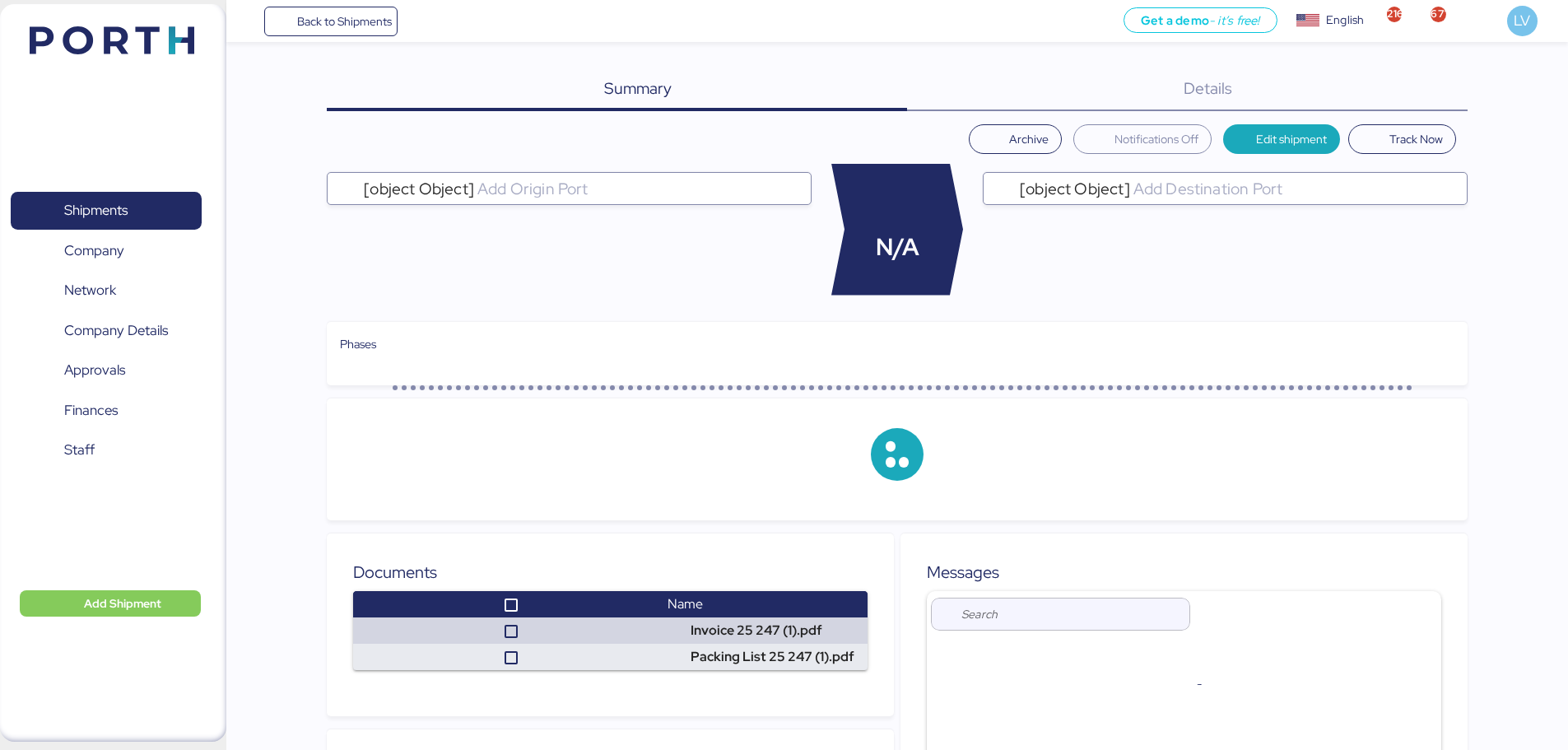
click at [1367, 96] on div "Details 0" at bounding box center [1187, 90] width 560 height 43
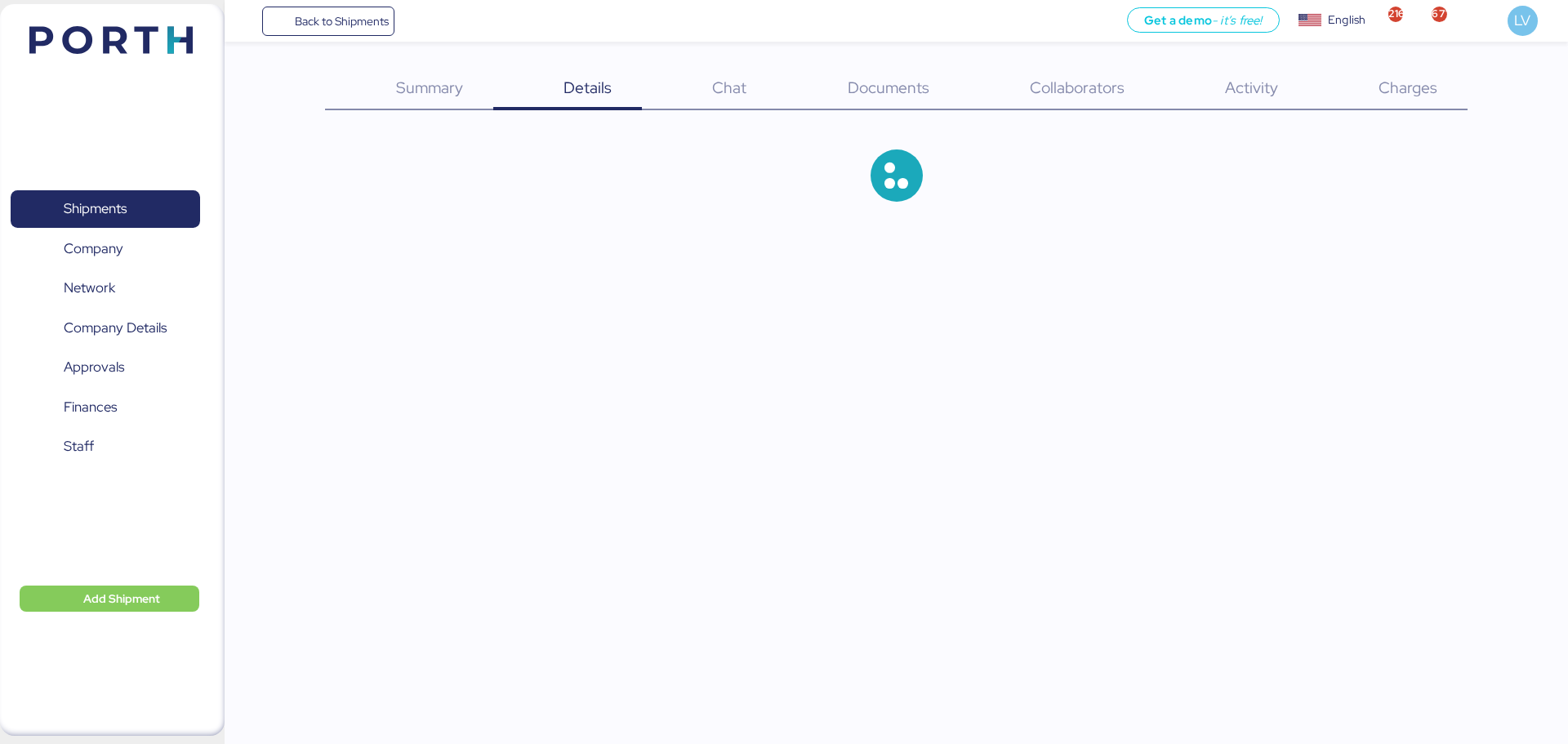
click at [1453, 107] on div "Charges 0" at bounding box center [1387, 89] width 159 height 42
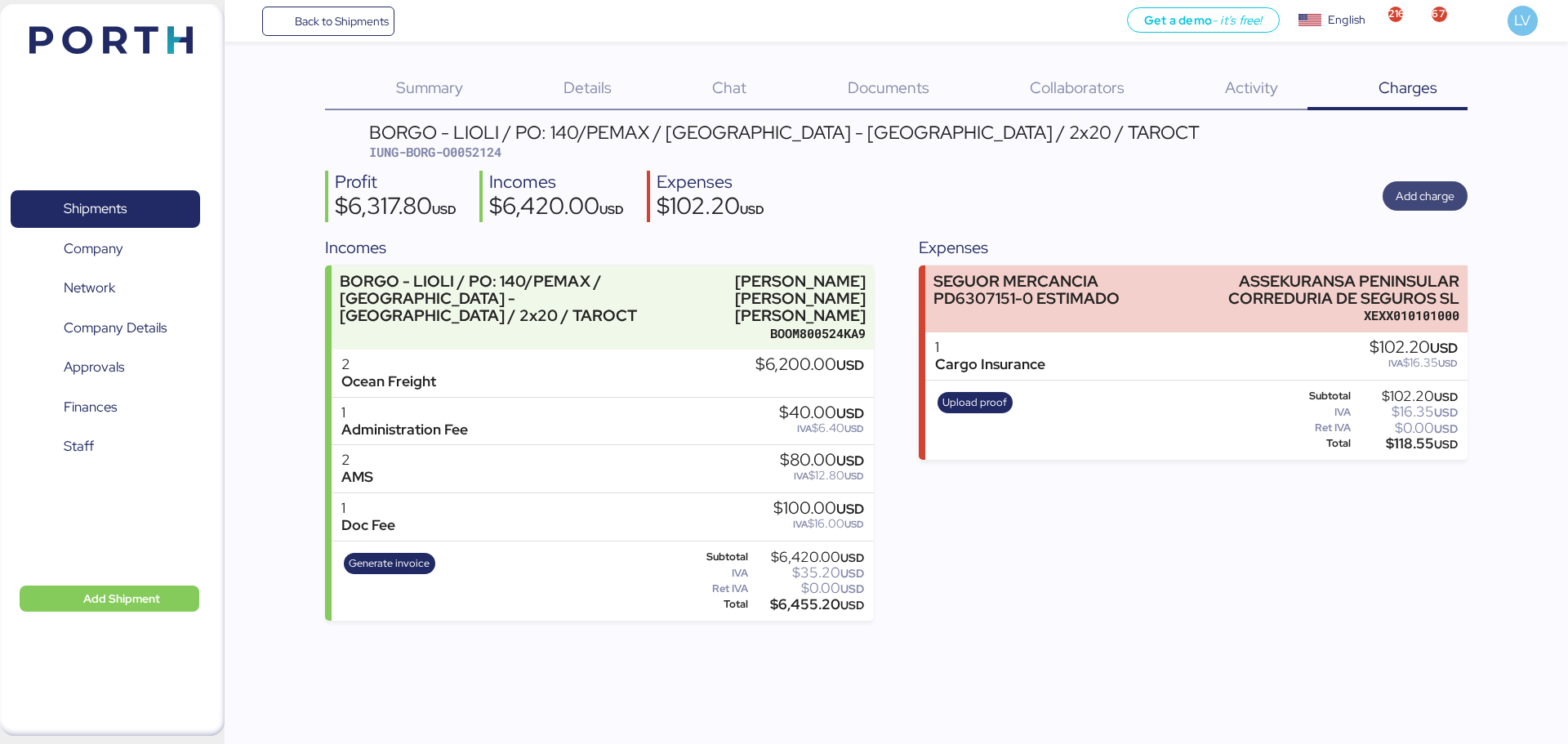
click at [1447, 183] on span "Add charge" at bounding box center [1425, 196] width 85 height 29
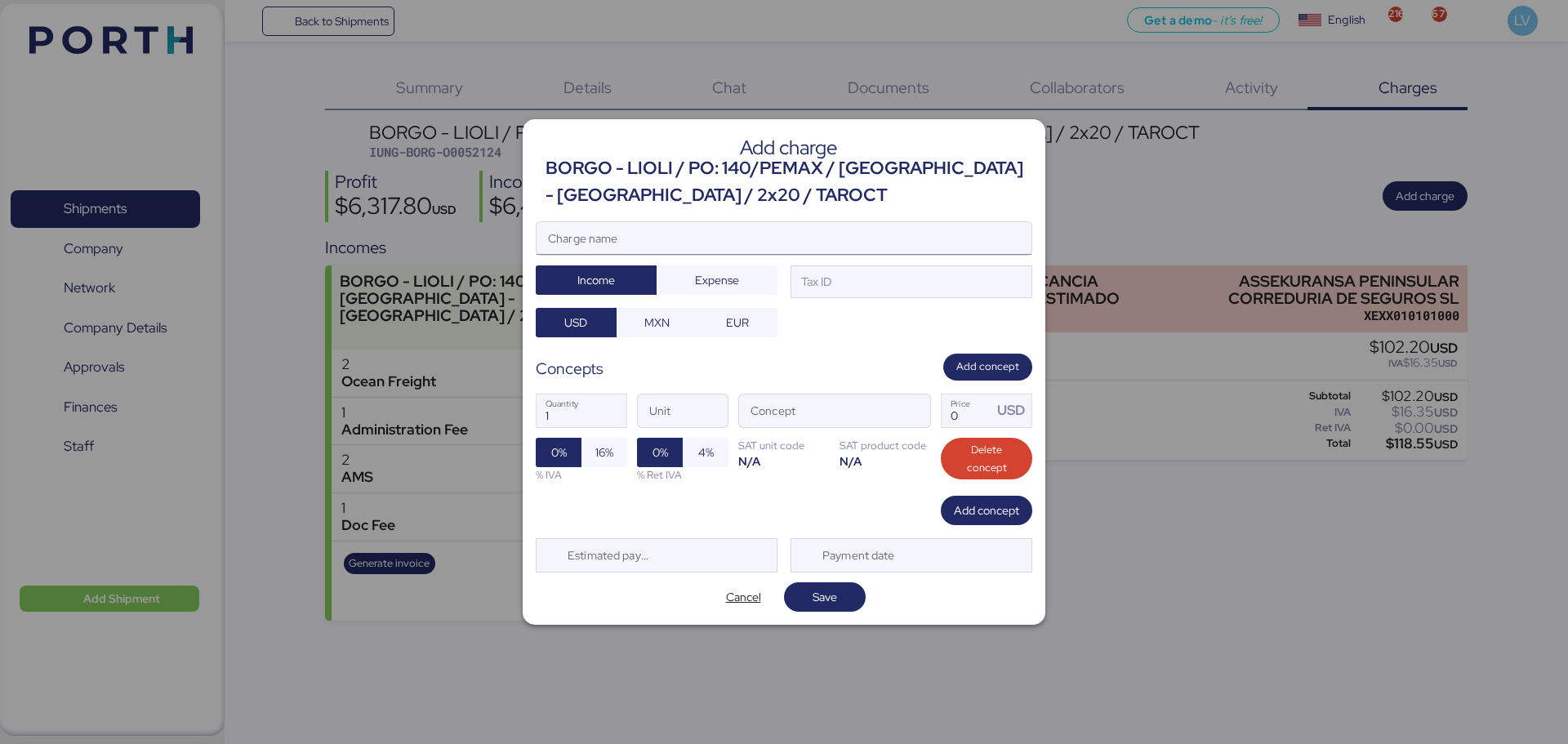
click at [630, 239] on input "Charge name" at bounding box center [784, 239] width 495 height 33
type input "FACTURA AGENTE"
click at [775, 282] on span "Expense" at bounding box center [717, 280] width 121 height 29
click at [918, 375] on div "Concepts Add concept" at bounding box center [784, 366] width 497 height 27
click at [923, 406] on span "button" at bounding box center [913, 415] width 34 height 34
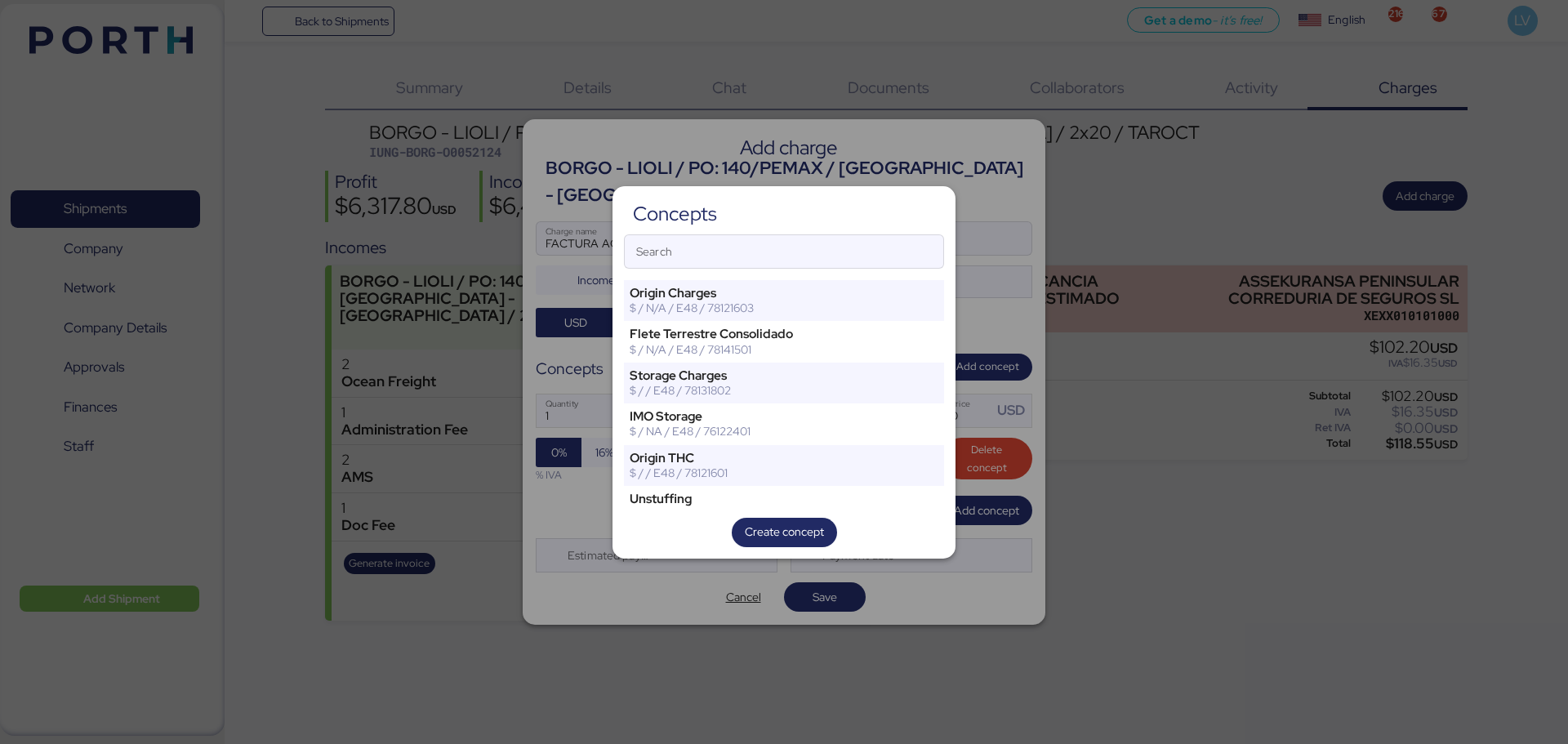
click at [844, 271] on div "Concepts Search Origin Charges $ / N/A / E48 / 78121603 [PERSON_NAME] Terrestre…" at bounding box center [784, 372] width 343 height 372
click at [846, 251] on input "Search" at bounding box center [784, 252] width 319 height 33
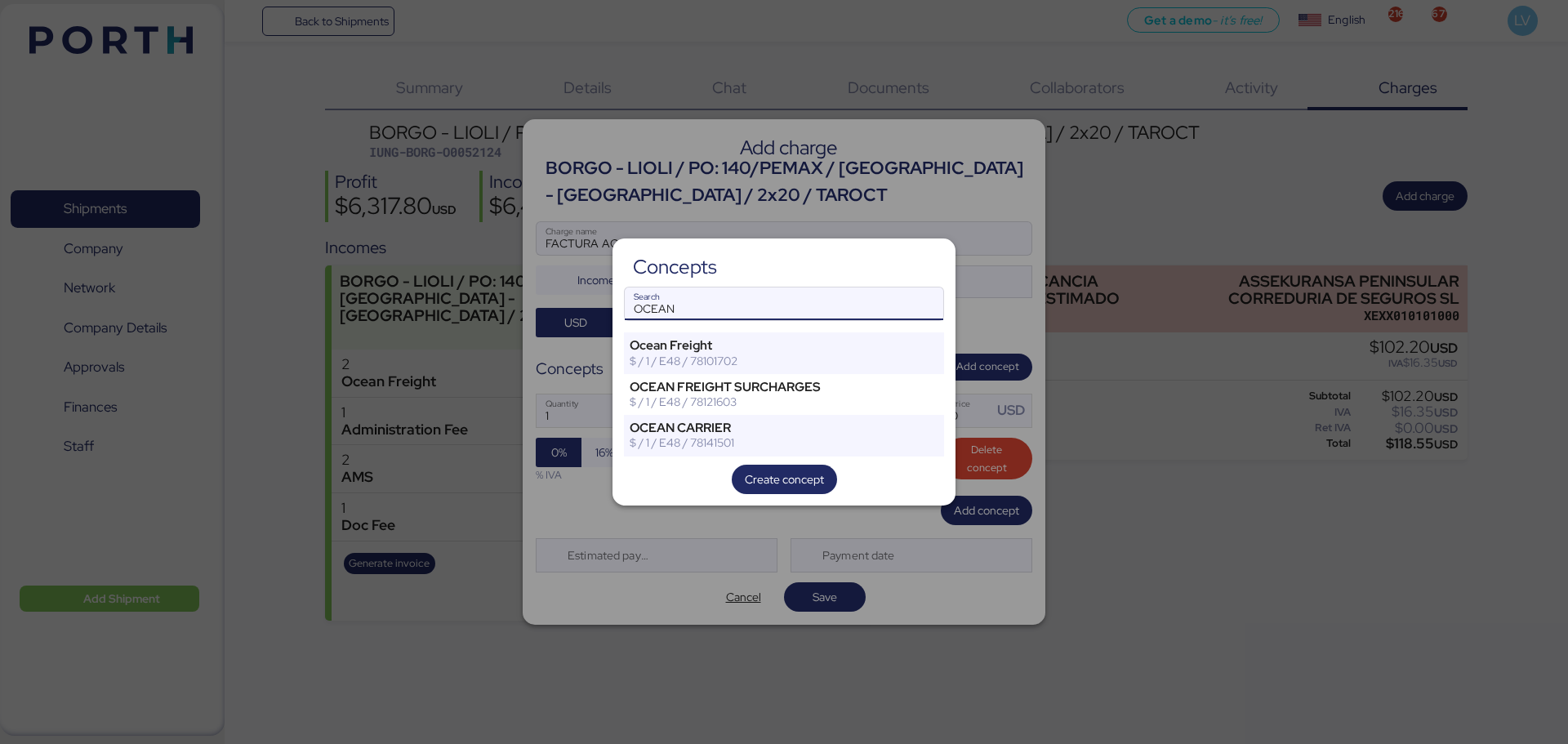
type input "OCEAN"
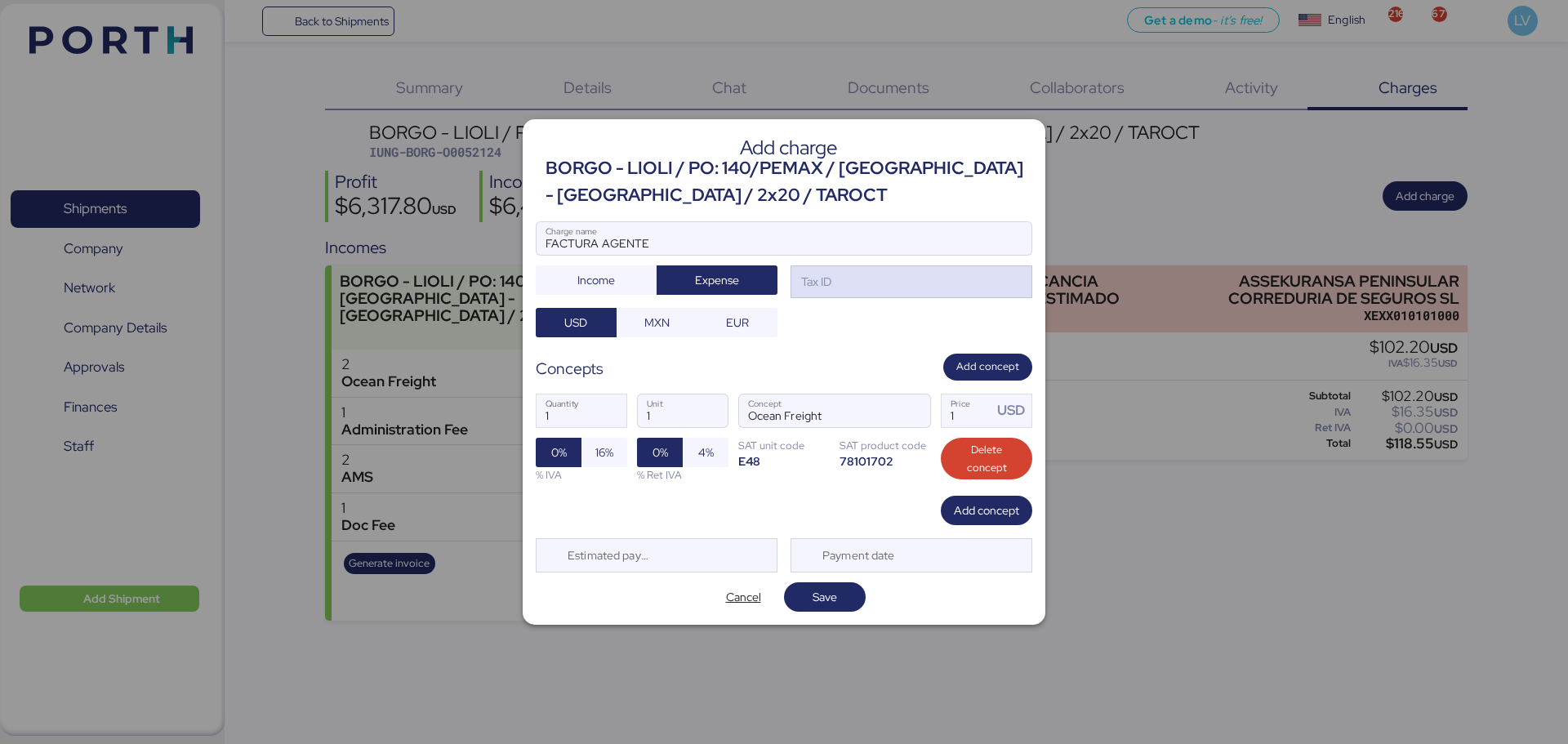
click at [868, 277] on div "Tax ID" at bounding box center [911, 282] width 241 height 33
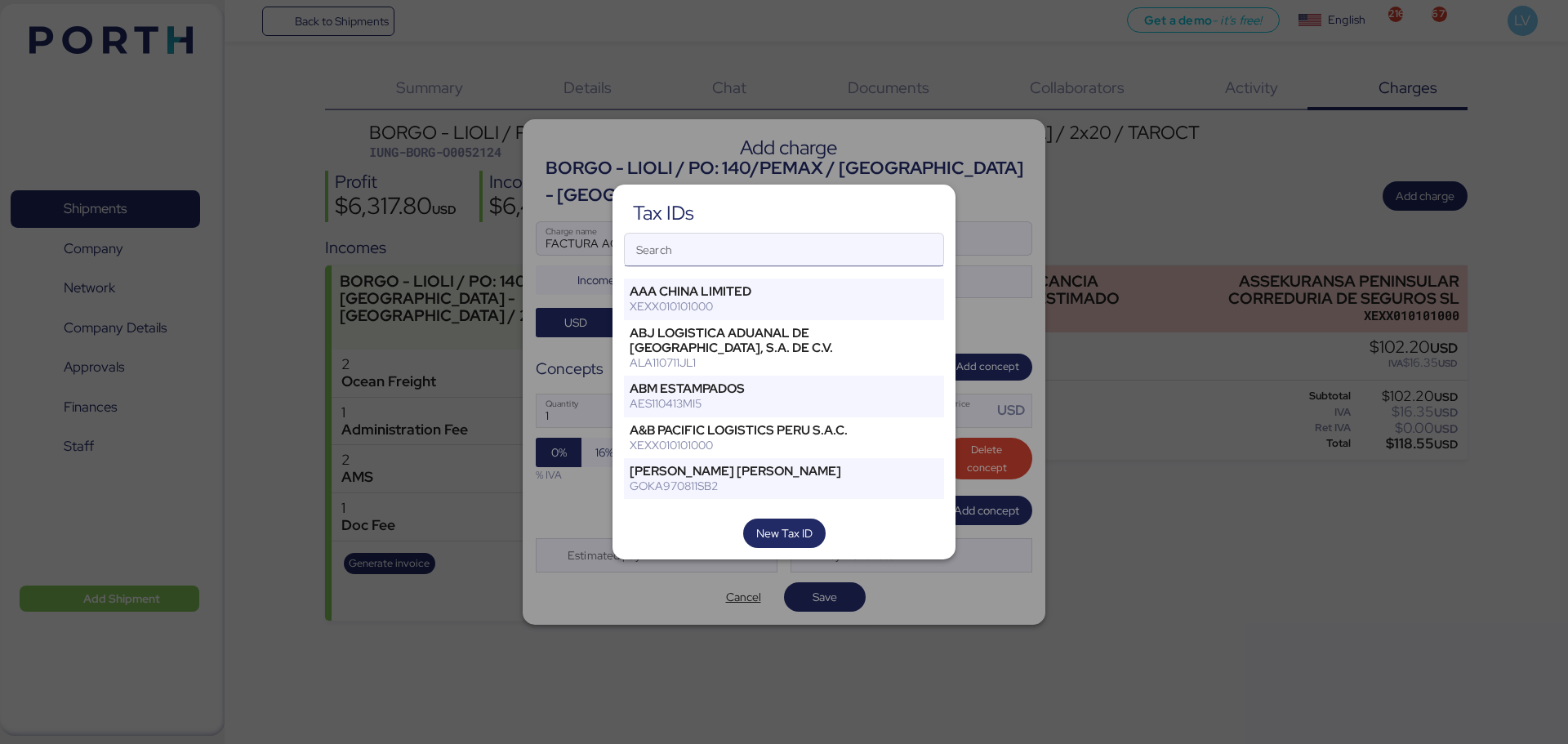
click at [672, 247] on input "Search" at bounding box center [784, 250] width 319 height 33
click at [703, 241] on input "Search" at bounding box center [784, 250] width 319 height 33
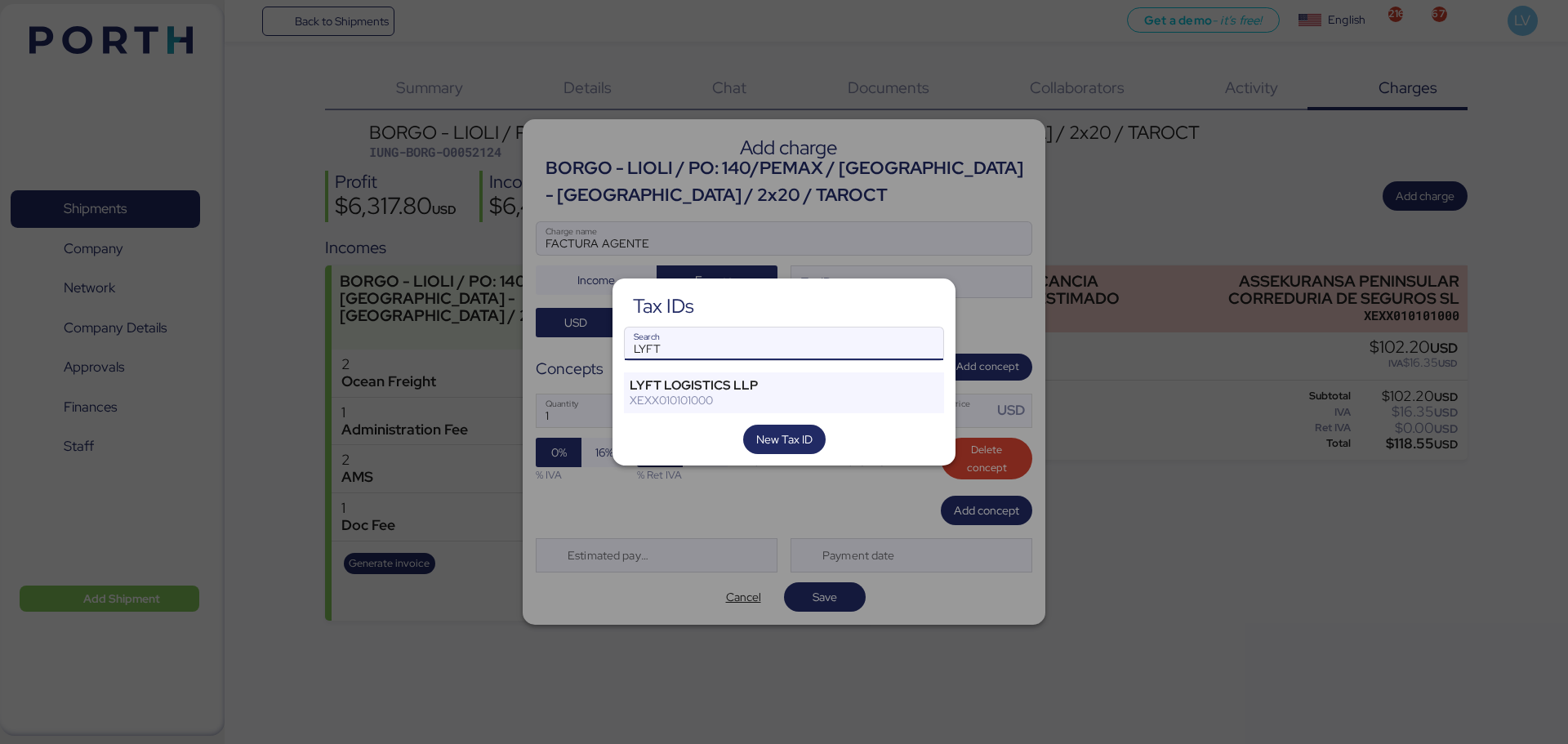
type input "LYFT"
click at [637, 425] on div "Tax IDs LYFT Search LYFT LOGISTICS LLP XEXX010101000 New Tax ID" at bounding box center [784, 372] width 343 height 188
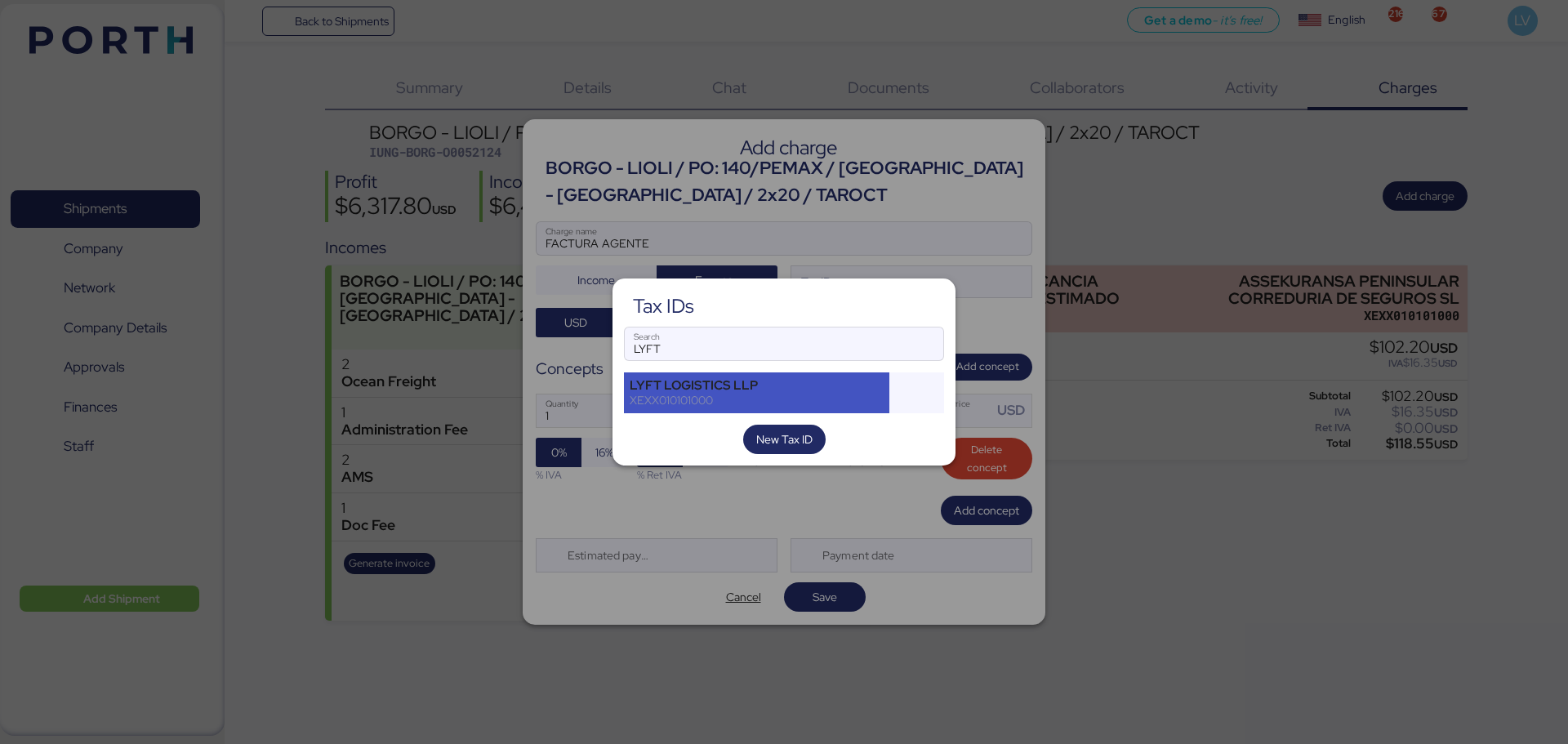
click at [671, 391] on div "LYFT LOGISTICS LLP" at bounding box center [756, 385] width 254 height 15
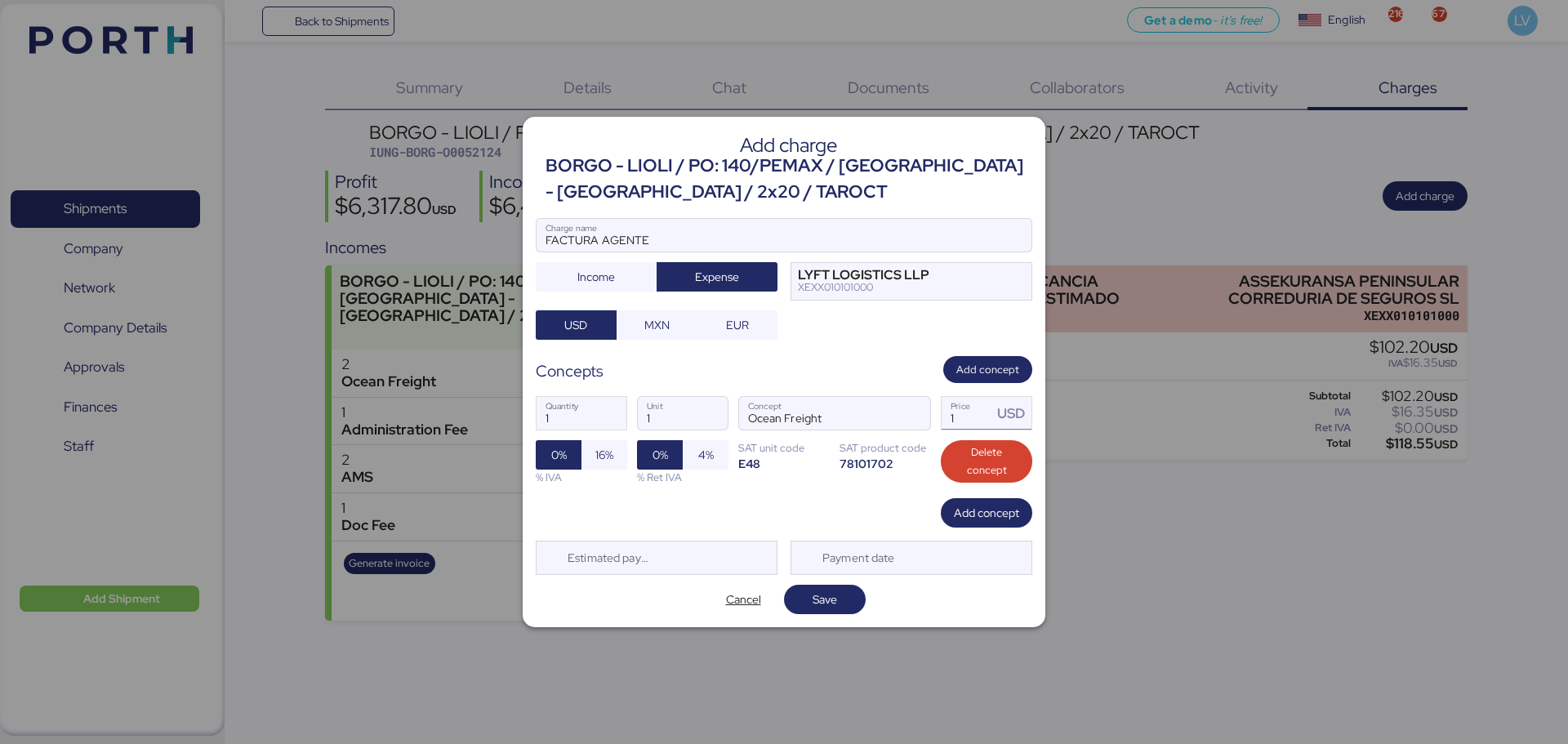
click at [992, 410] on div "USD" at bounding box center [1011, 413] width 39 height 33
click at [976, 418] on input "1" at bounding box center [966, 413] width 51 height 33
type input "1910"
click at [846, 490] on div "1 Quantity 1 Unit Ocean Freight Concept 1910 Price USD 0% 16% % IVA 0% 4% % Ret…" at bounding box center [784, 441] width 497 height 116
click at [978, 505] on span "Add concept" at bounding box center [987, 513] width 66 height 20
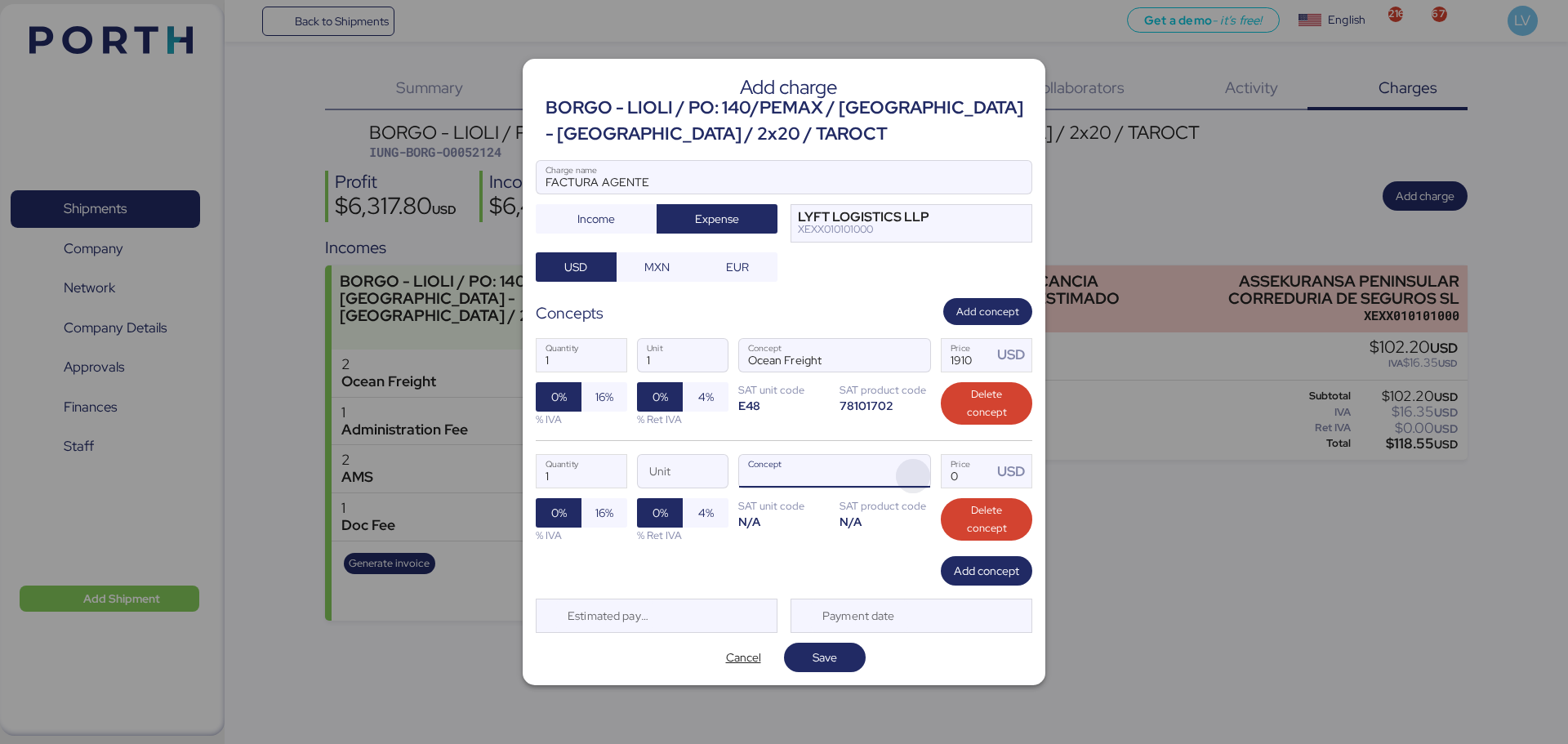
click at [906, 463] on span "button" at bounding box center [913, 476] width 34 height 34
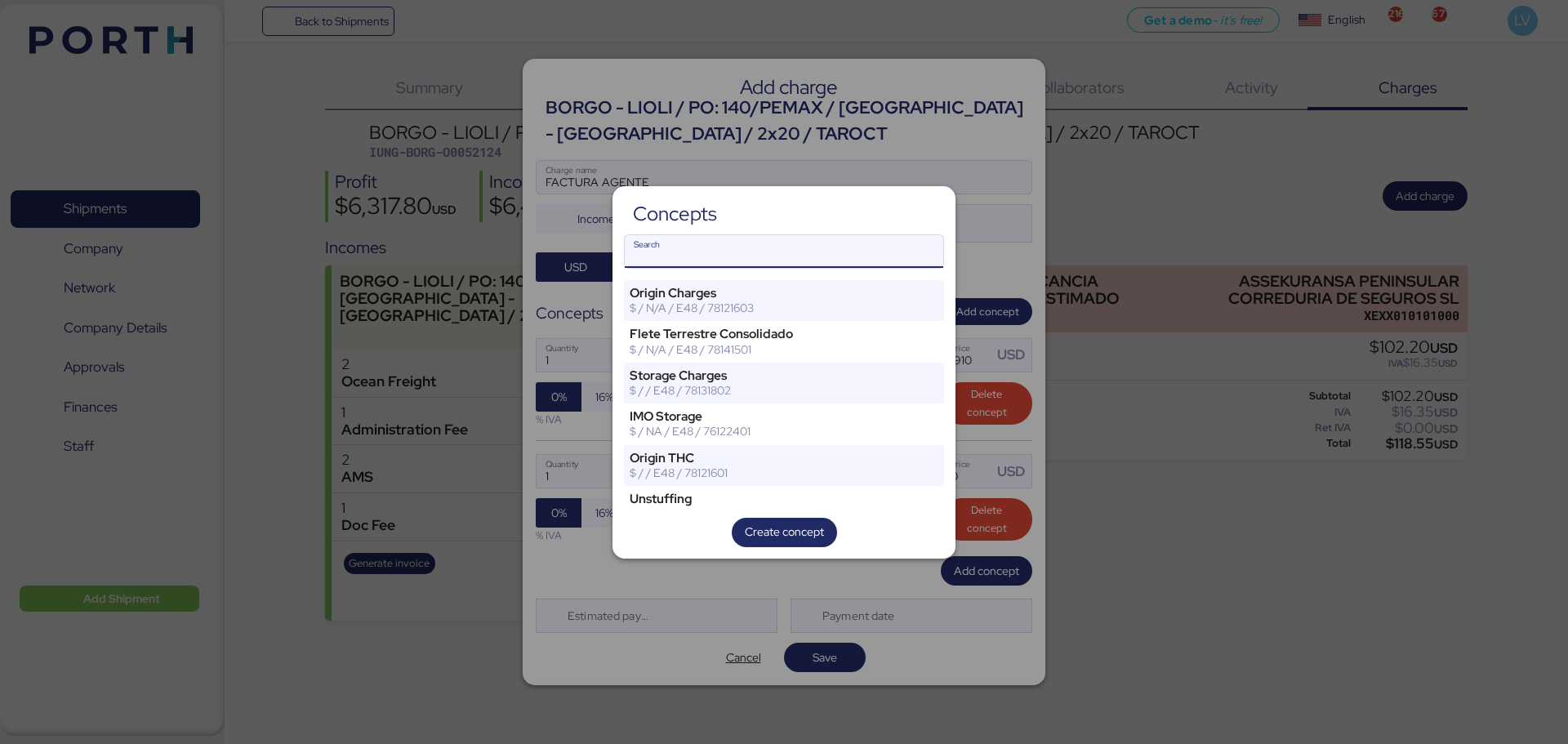
click at [843, 244] on input "Search" at bounding box center [784, 252] width 319 height 33
click at [836, 259] on input "Search" at bounding box center [784, 252] width 319 height 33
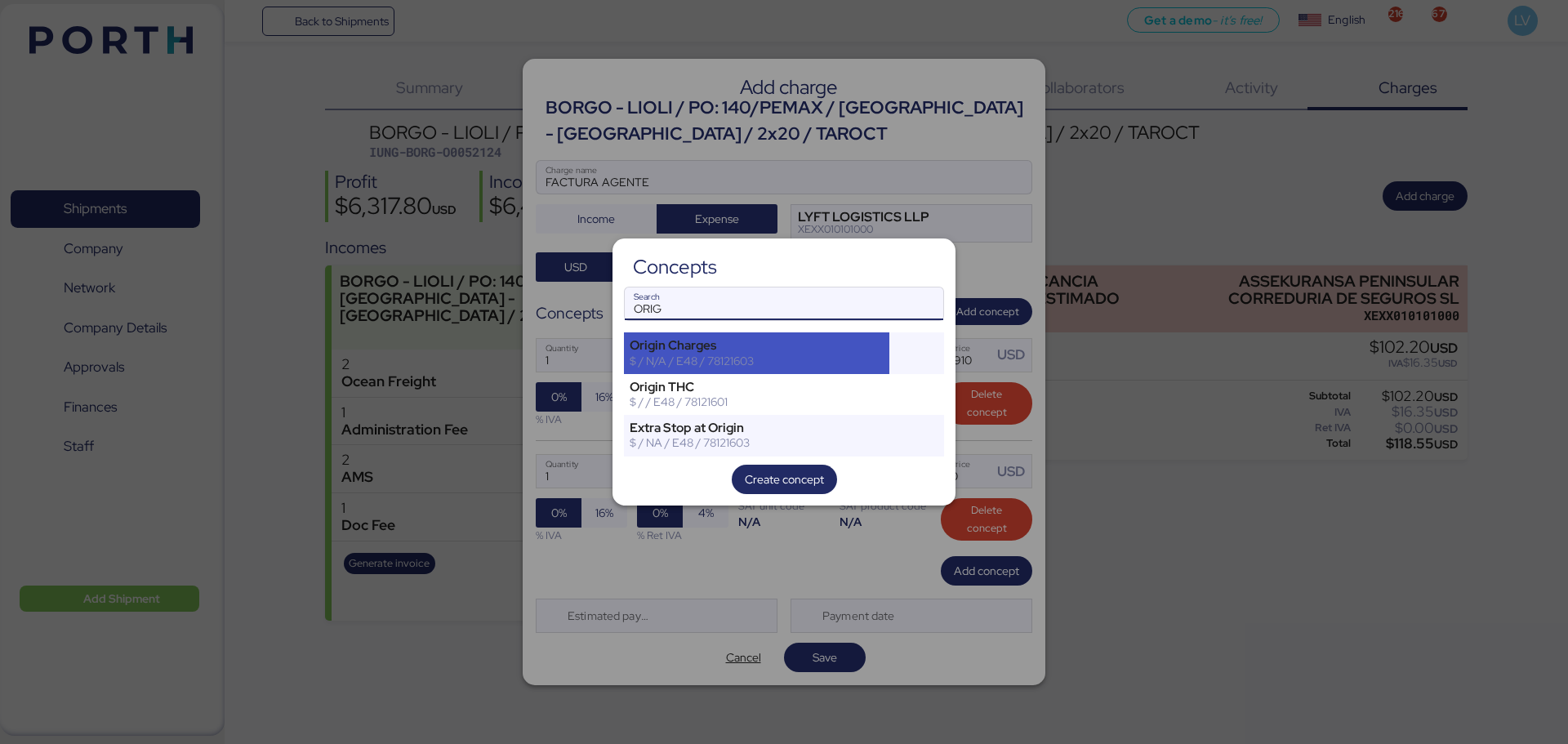
type input "ORIG"
click at [772, 338] on div "Origin Charges" at bounding box center [756, 345] width 254 height 15
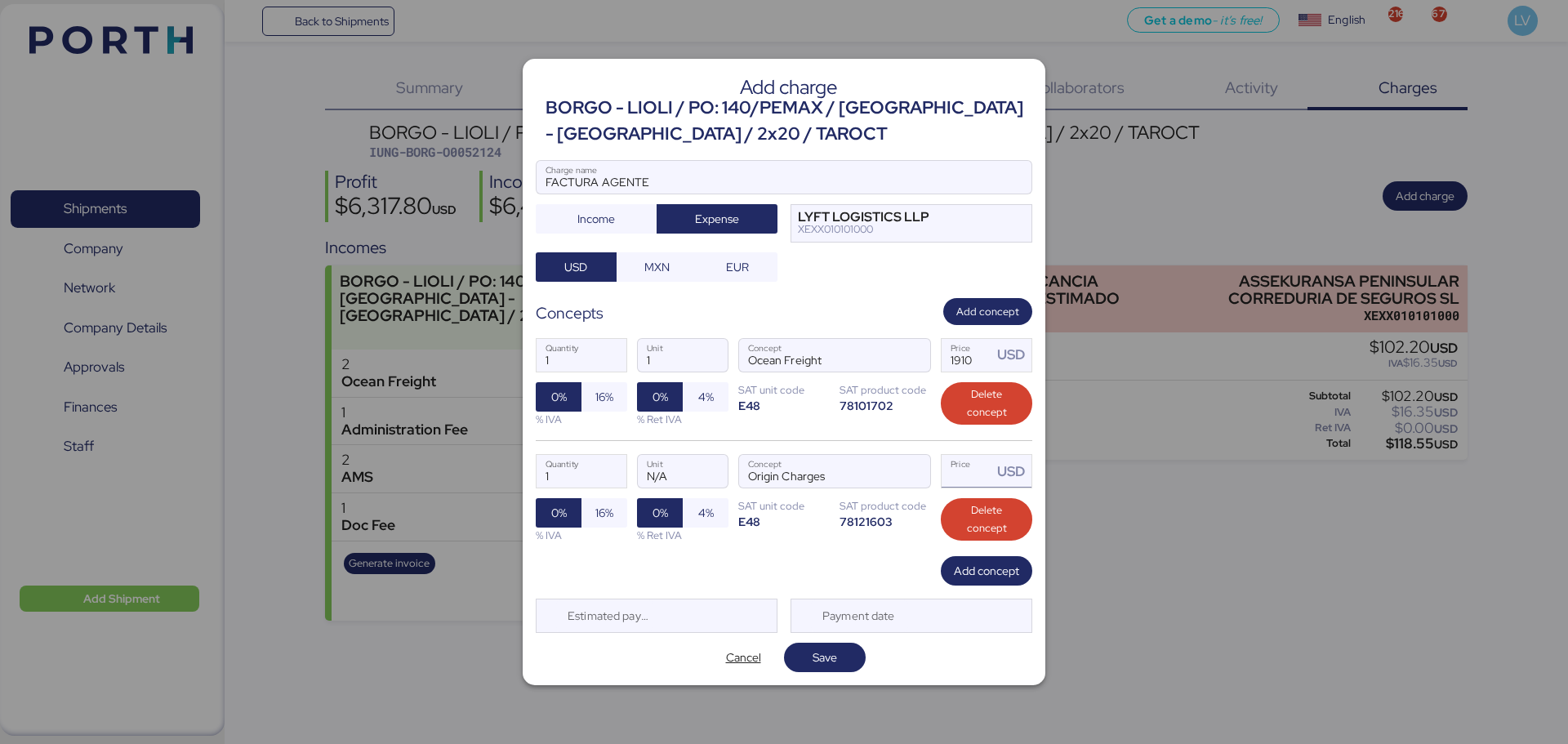
click at [971, 459] on input "Price USD" at bounding box center [966, 472] width 51 height 33
type input "40"
click at [999, 583] on span "Add concept" at bounding box center [986, 571] width 91 height 29
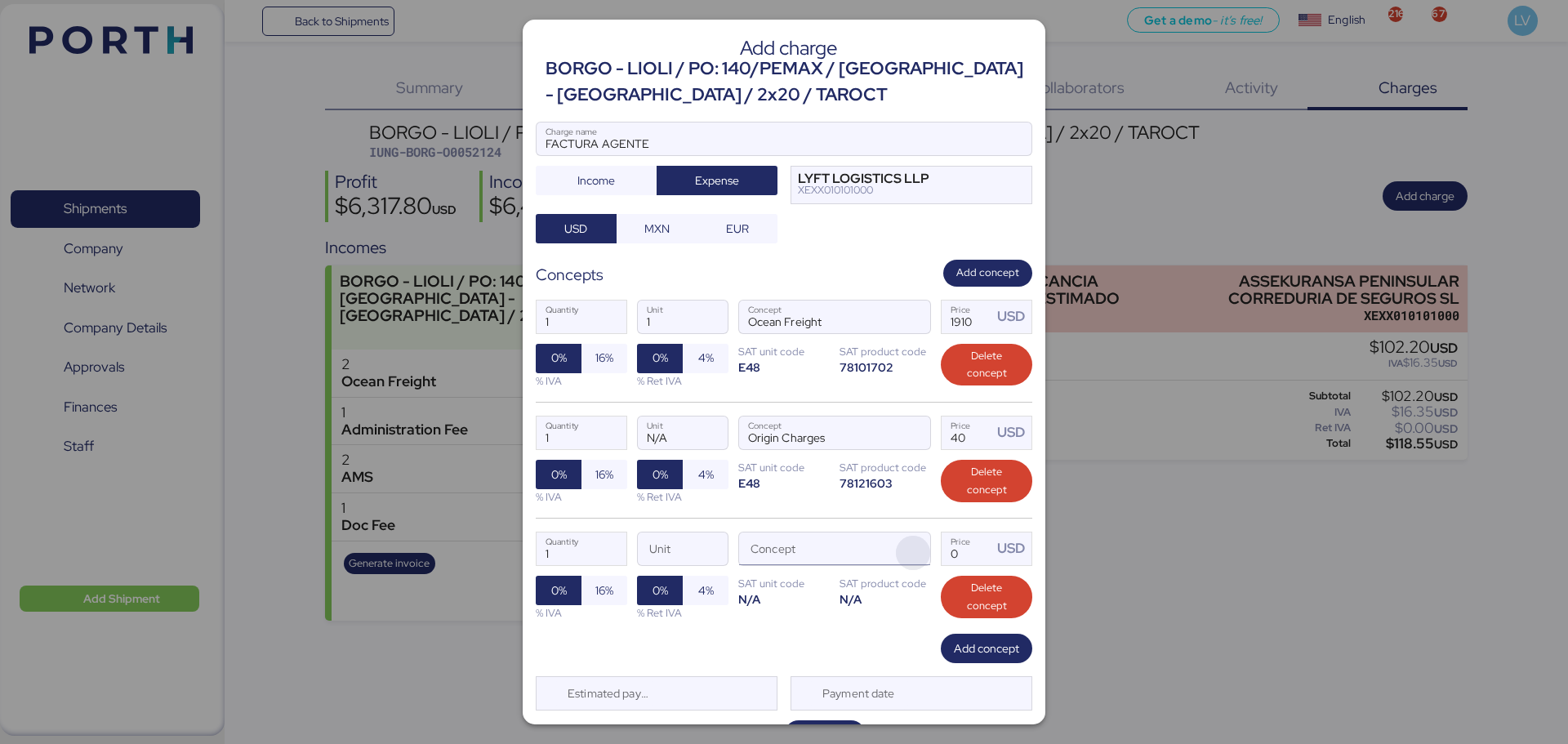
click at [898, 547] on span "button" at bounding box center [913, 553] width 34 height 34
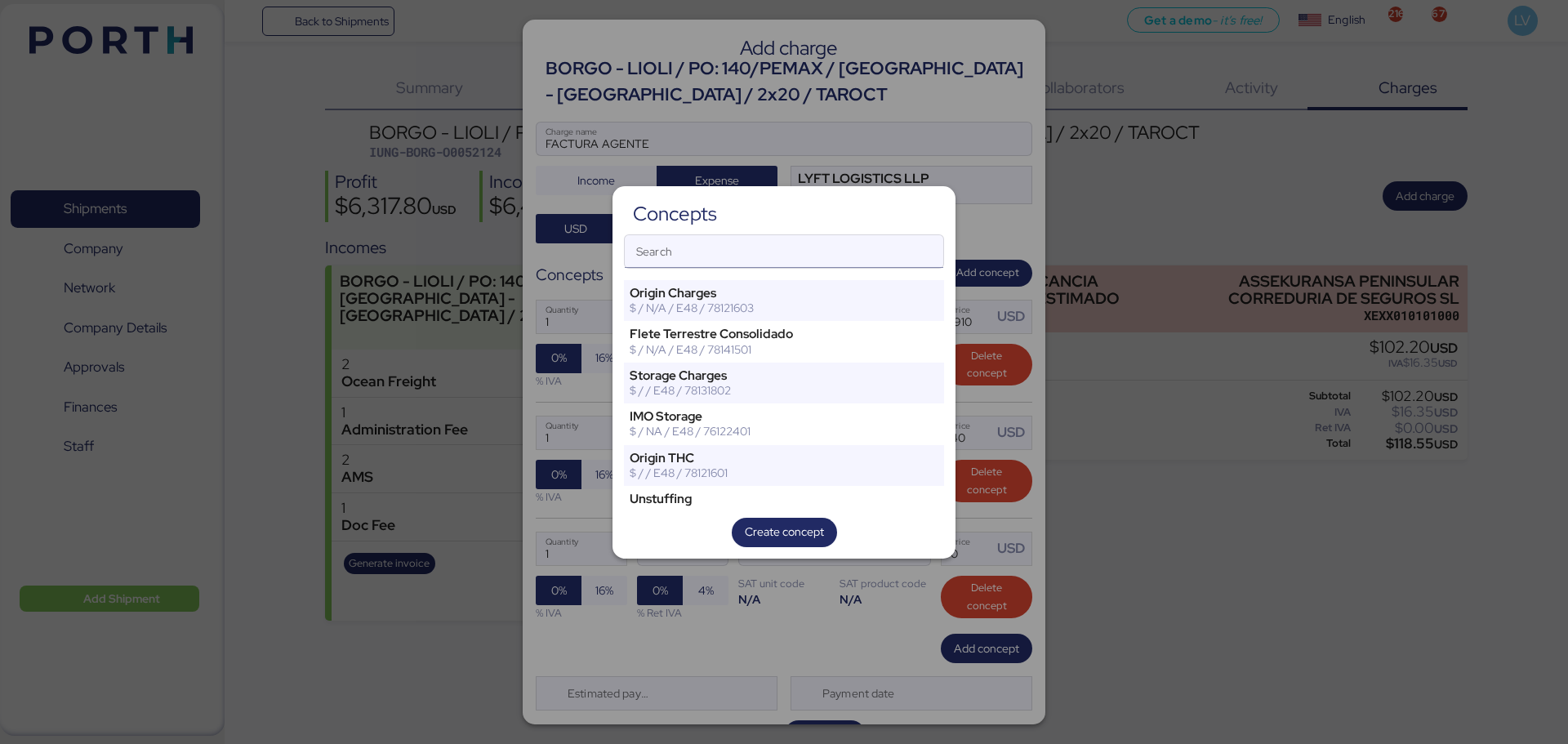
click at [847, 248] on input "Search" at bounding box center [784, 252] width 319 height 33
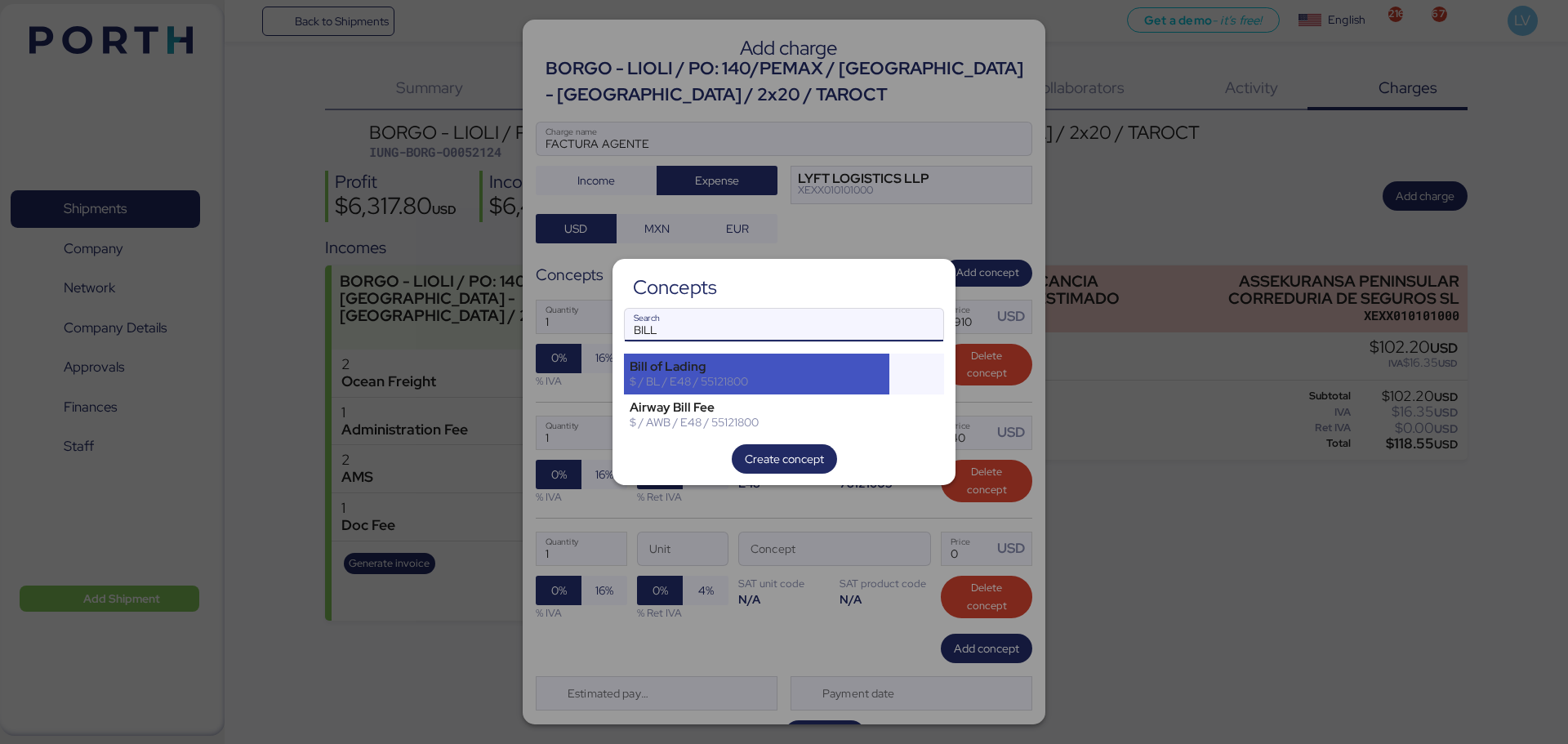
type input "BILL"
click at [738, 358] on div "Bill of Lading $ / BL / E48 / 55121800" at bounding box center [757, 373] width 265 height 41
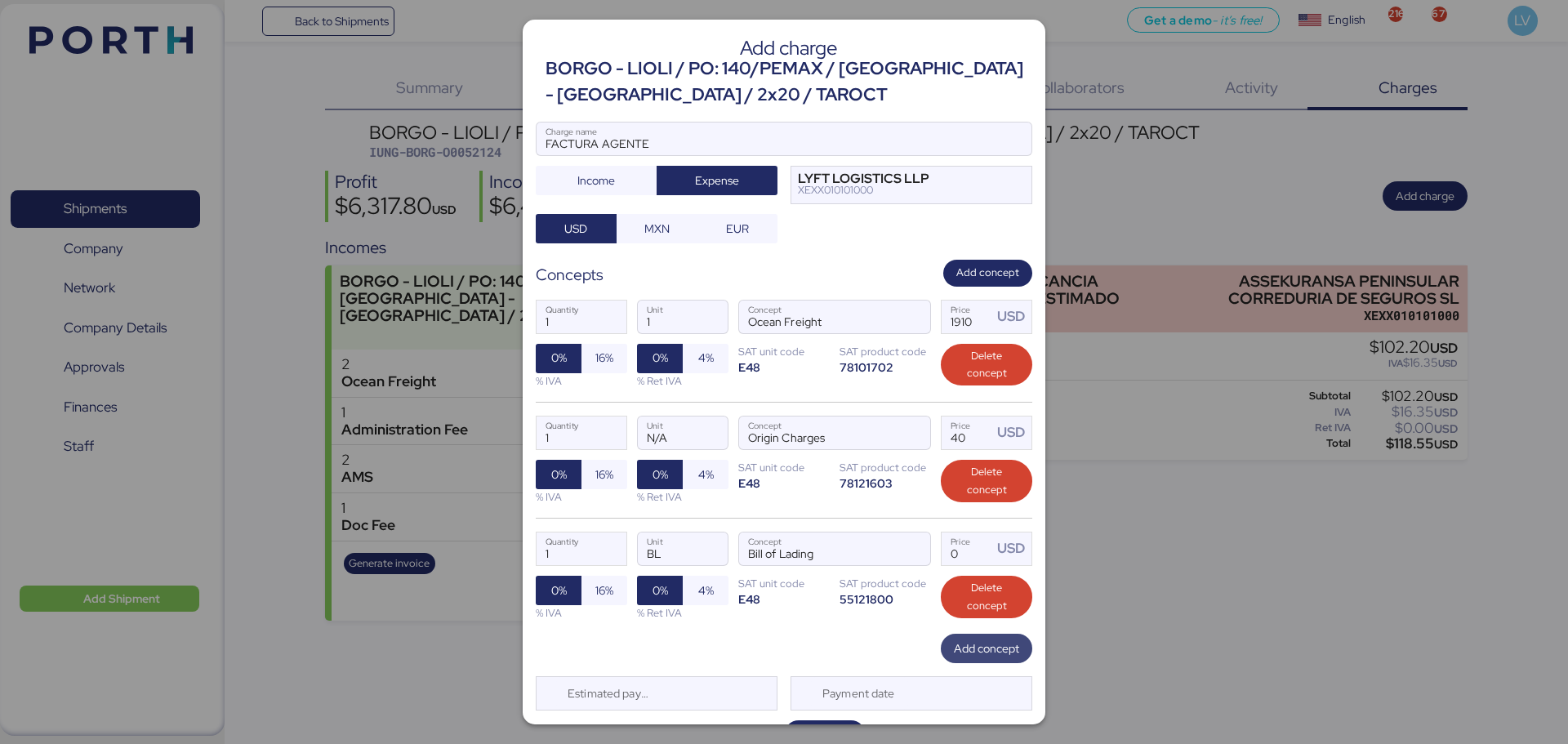
click at [959, 645] on span "Add concept" at bounding box center [987, 648] width 66 height 20
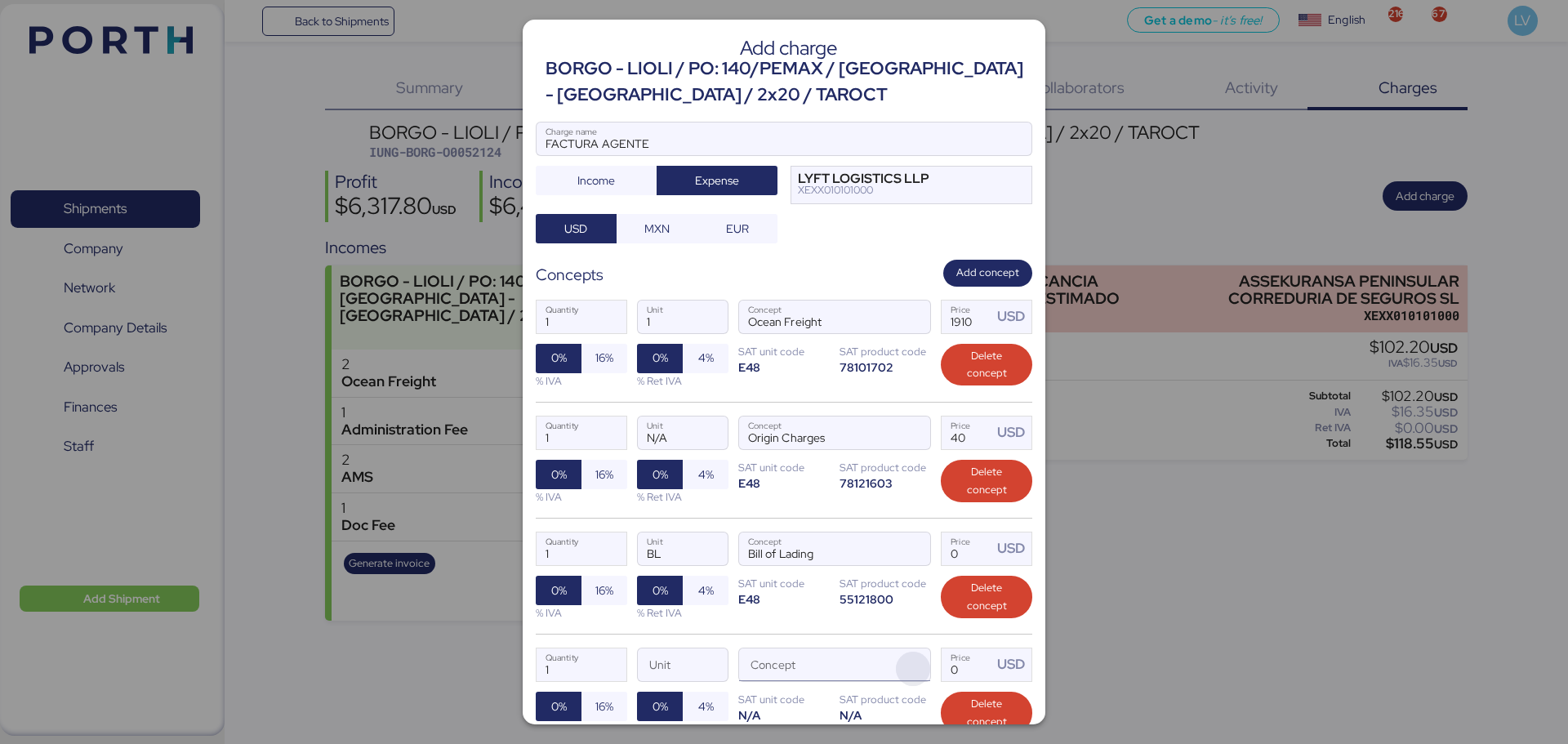
click at [909, 668] on span "button" at bounding box center [913, 669] width 34 height 34
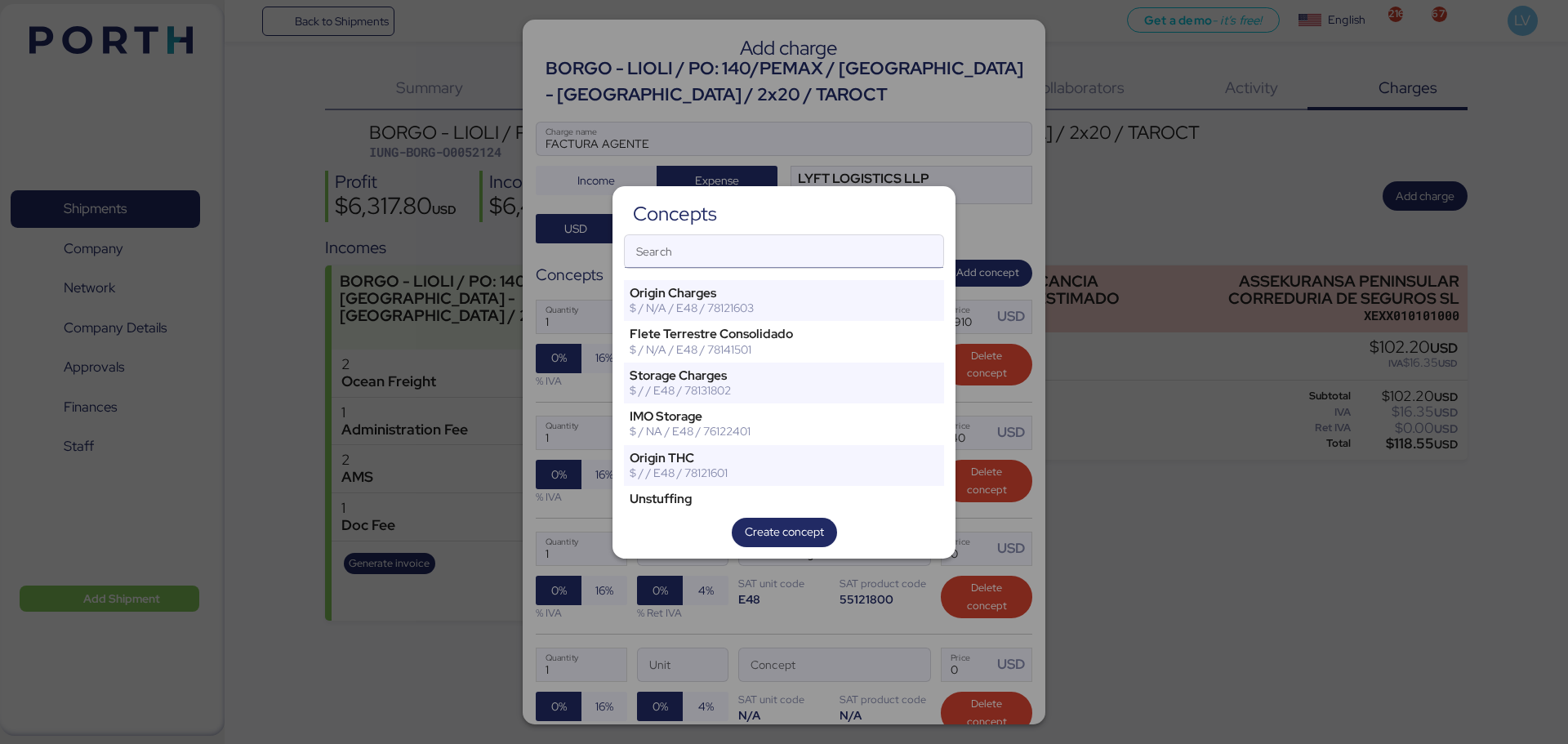
click at [781, 257] on input "Search" at bounding box center [784, 252] width 319 height 33
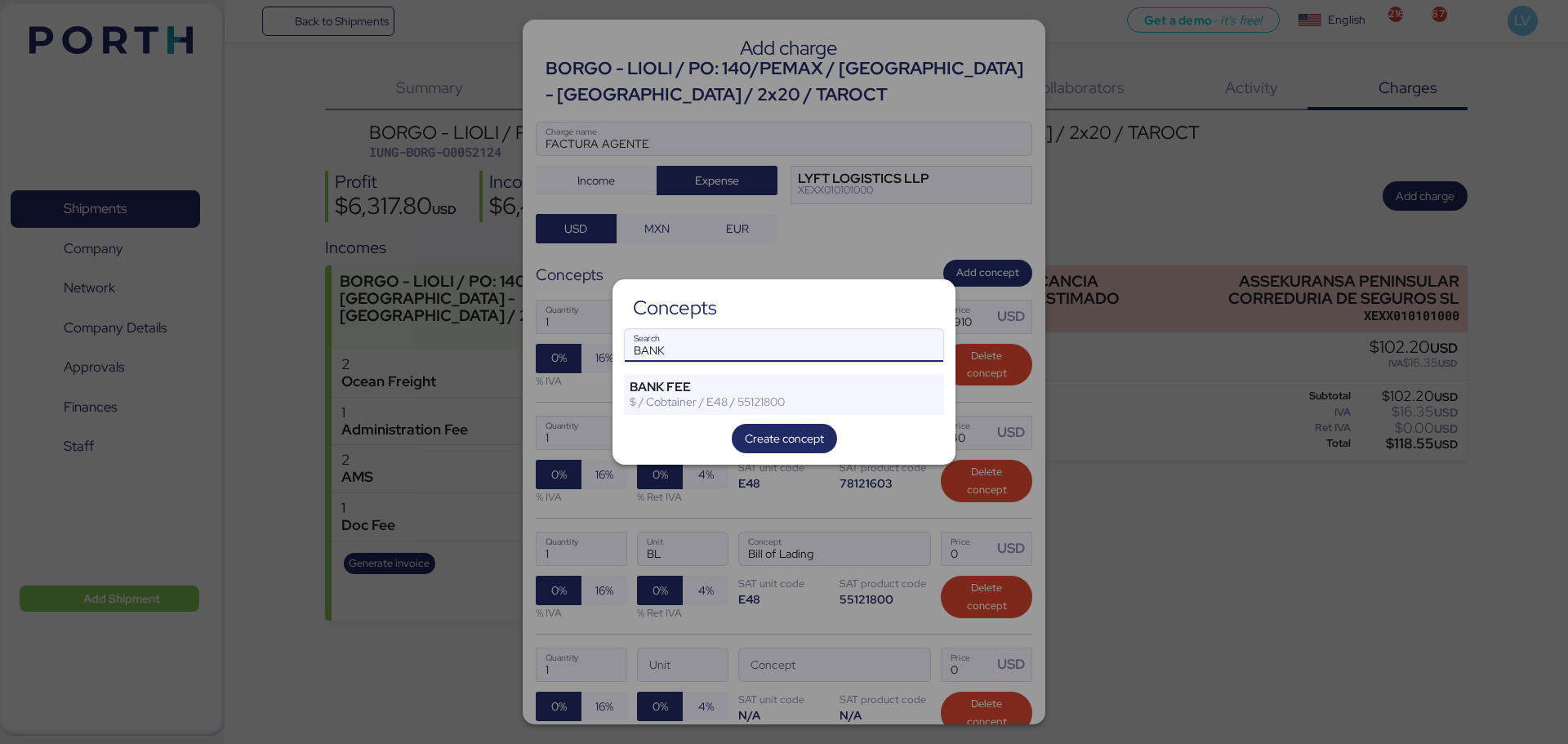
type input "BANK"
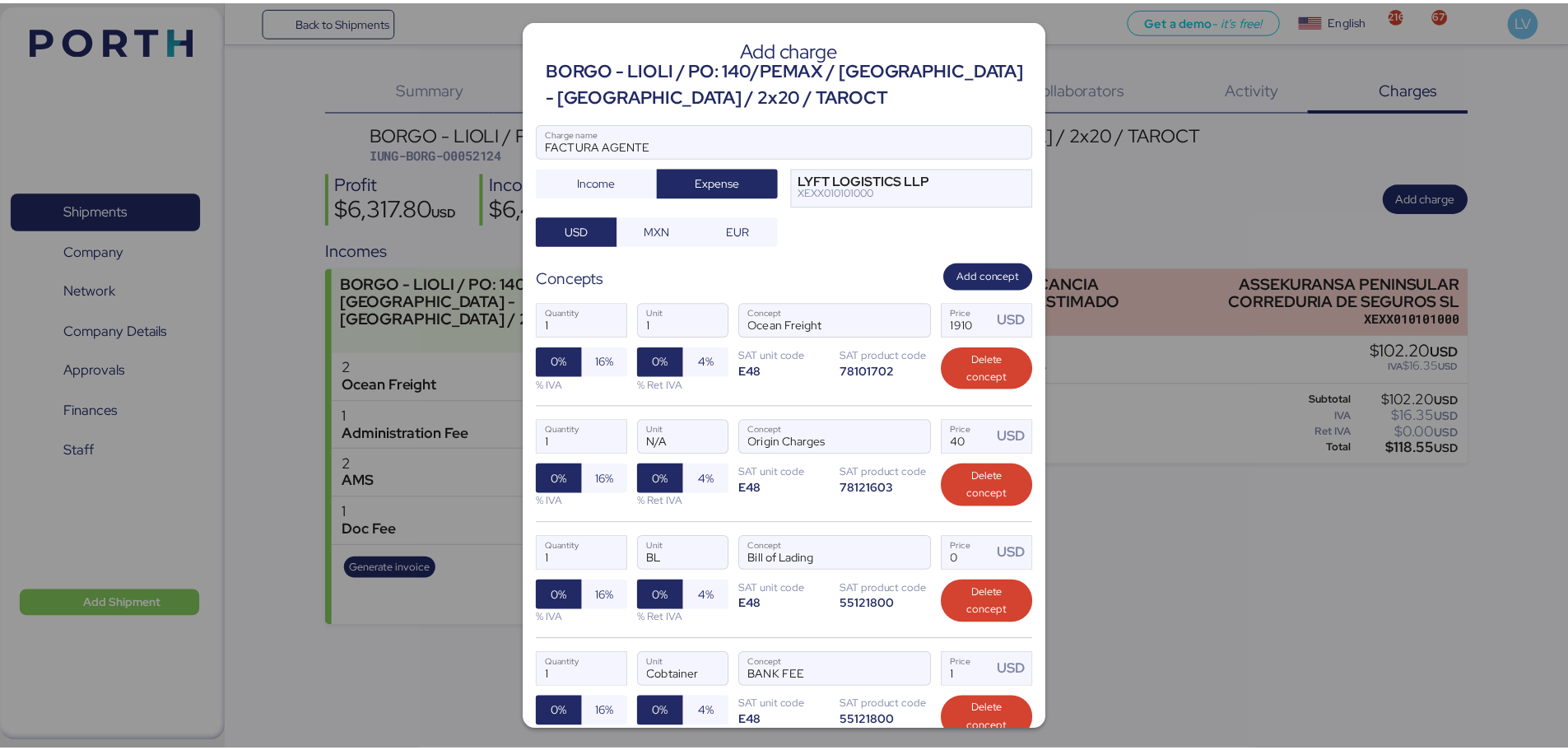
scroll to position [156, 0]
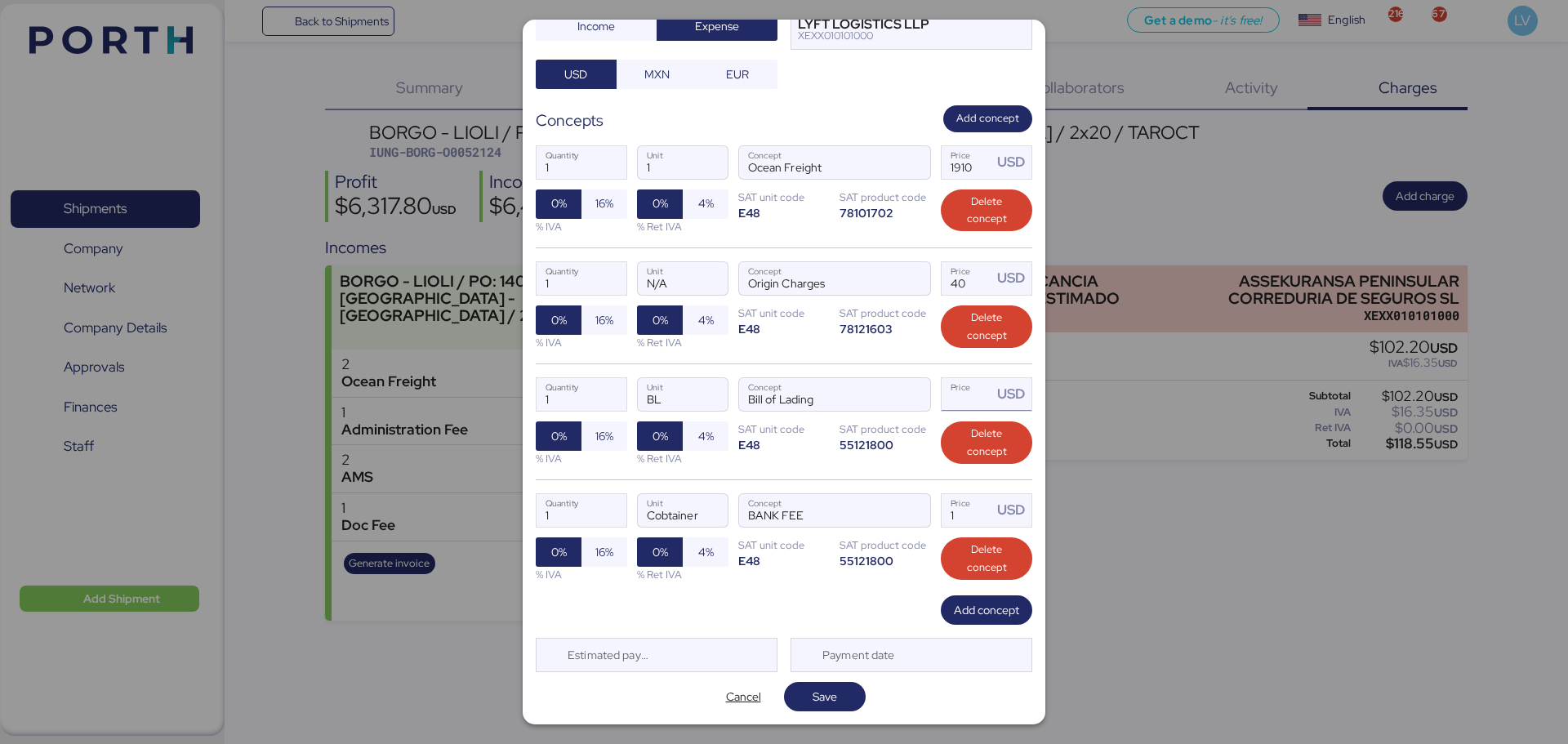
click at [950, 394] on input "Price USD" at bounding box center [966, 395] width 51 height 33
type input "50"
click at [969, 505] on input "1" at bounding box center [966, 510] width 51 height 33
type input "35"
click at [561, 166] on input "1" at bounding box center [581, 163] width 90 height 33
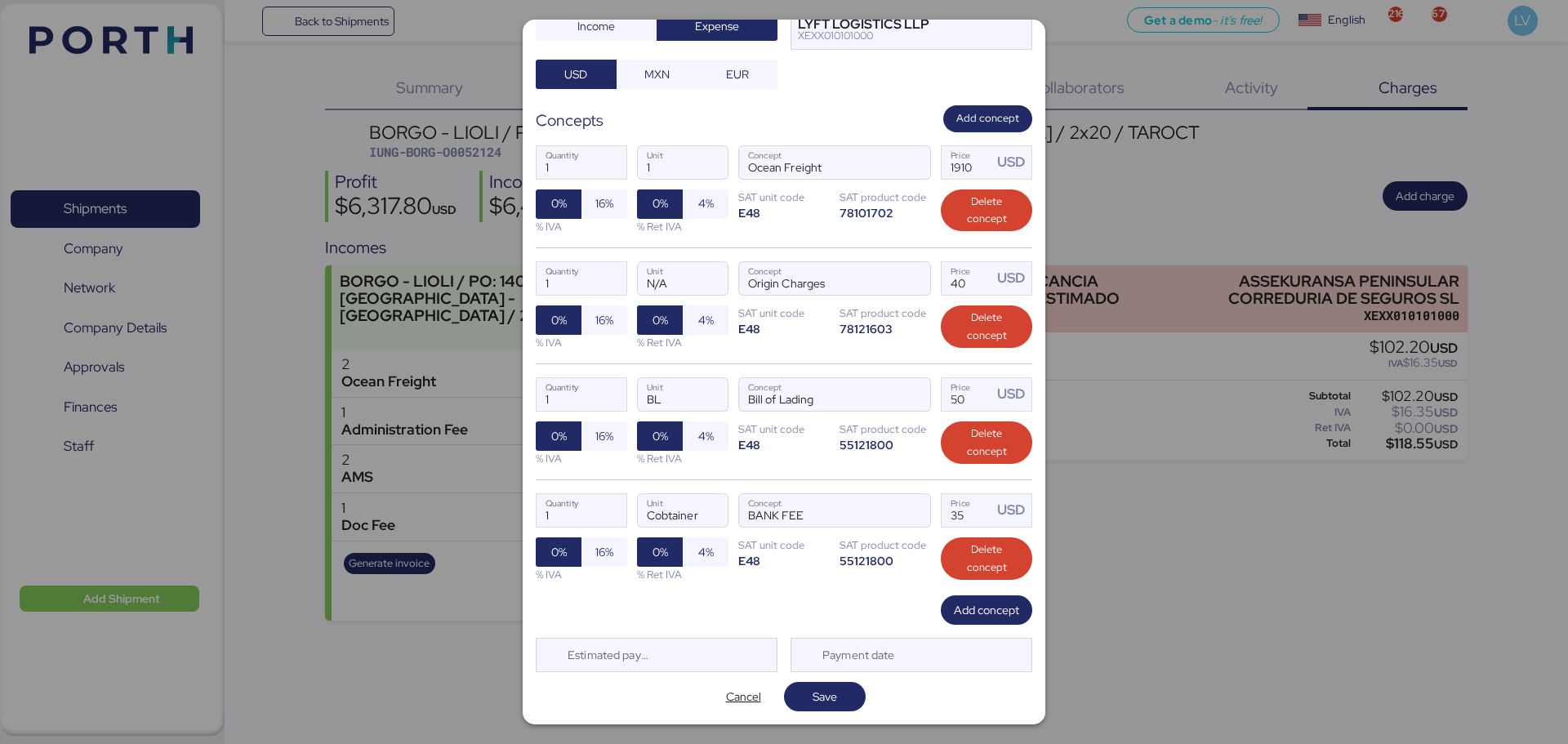
click at [834, 713] on div "Add charge BORGO - LIOLI / PO: 140/PEMAX / [GEOGRAPHIC_DATA] - MANZANILLO / 2x2…" at bounding box center [784, 372] width 522 height 705
click at [837, 705] on span "Save" at bounding box center [825, 697] width 55 height 23
type input "2"
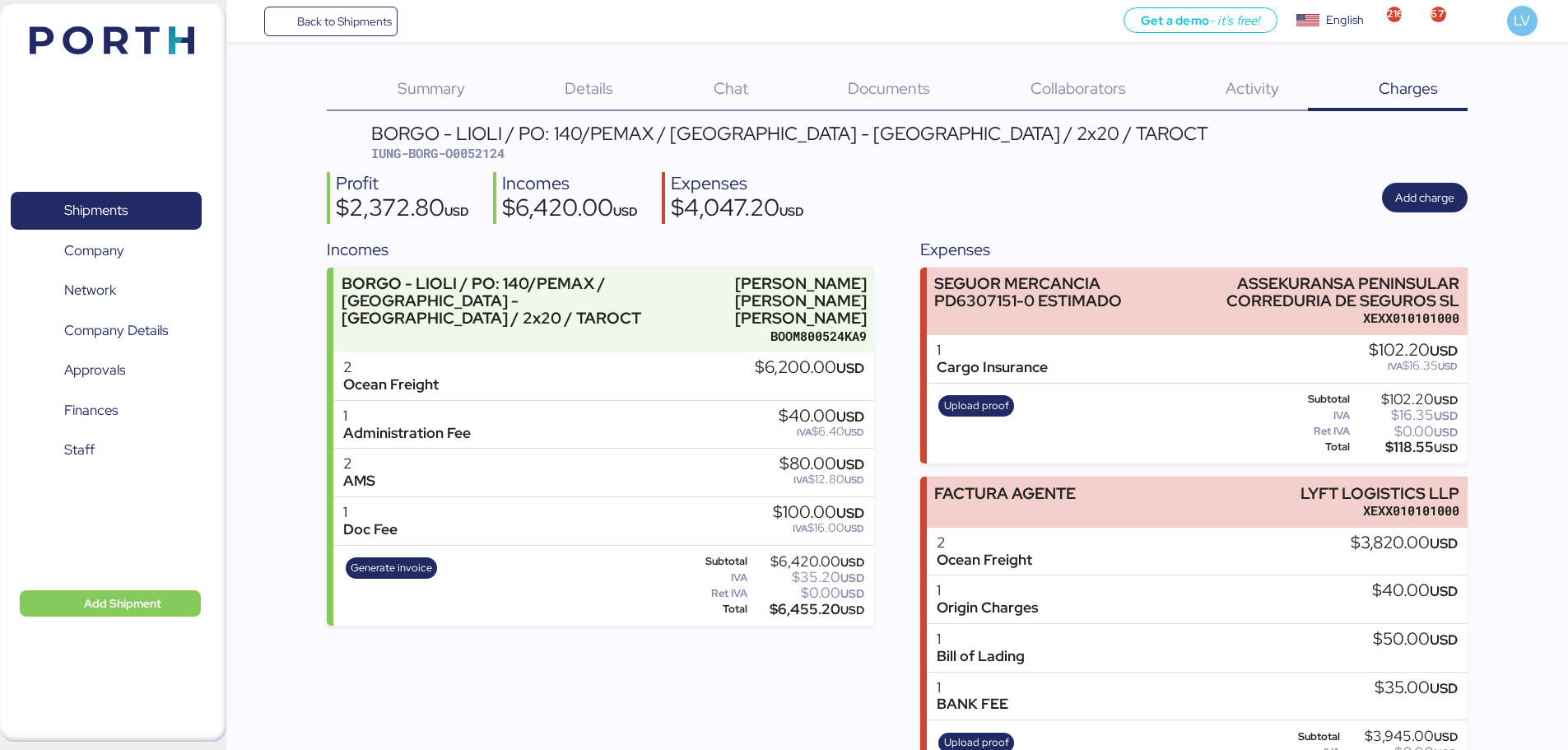
scroll to position [64, 0]
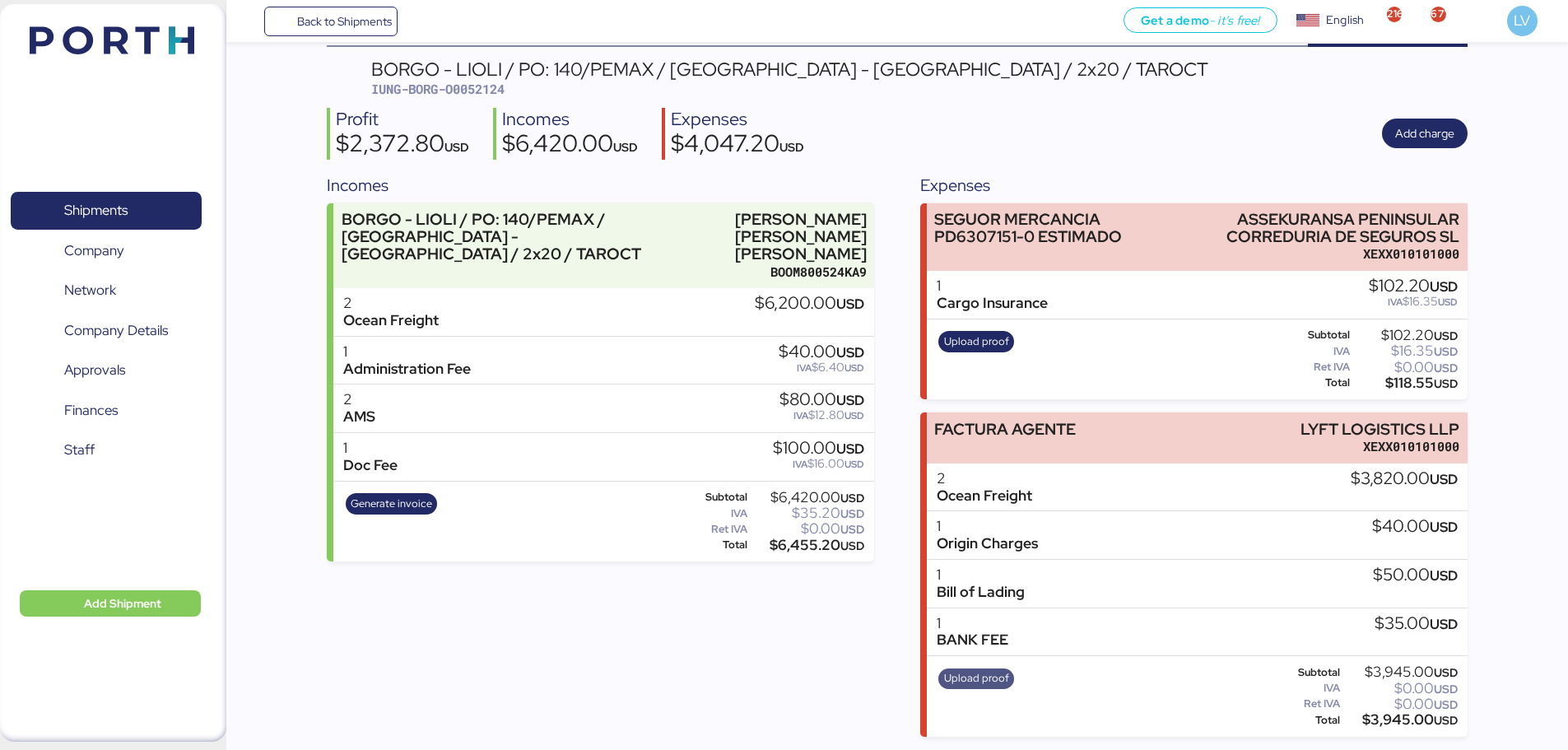
click at [982, 678] on span "Upload proof" at bounding box center [976, 678] width 65 height 18
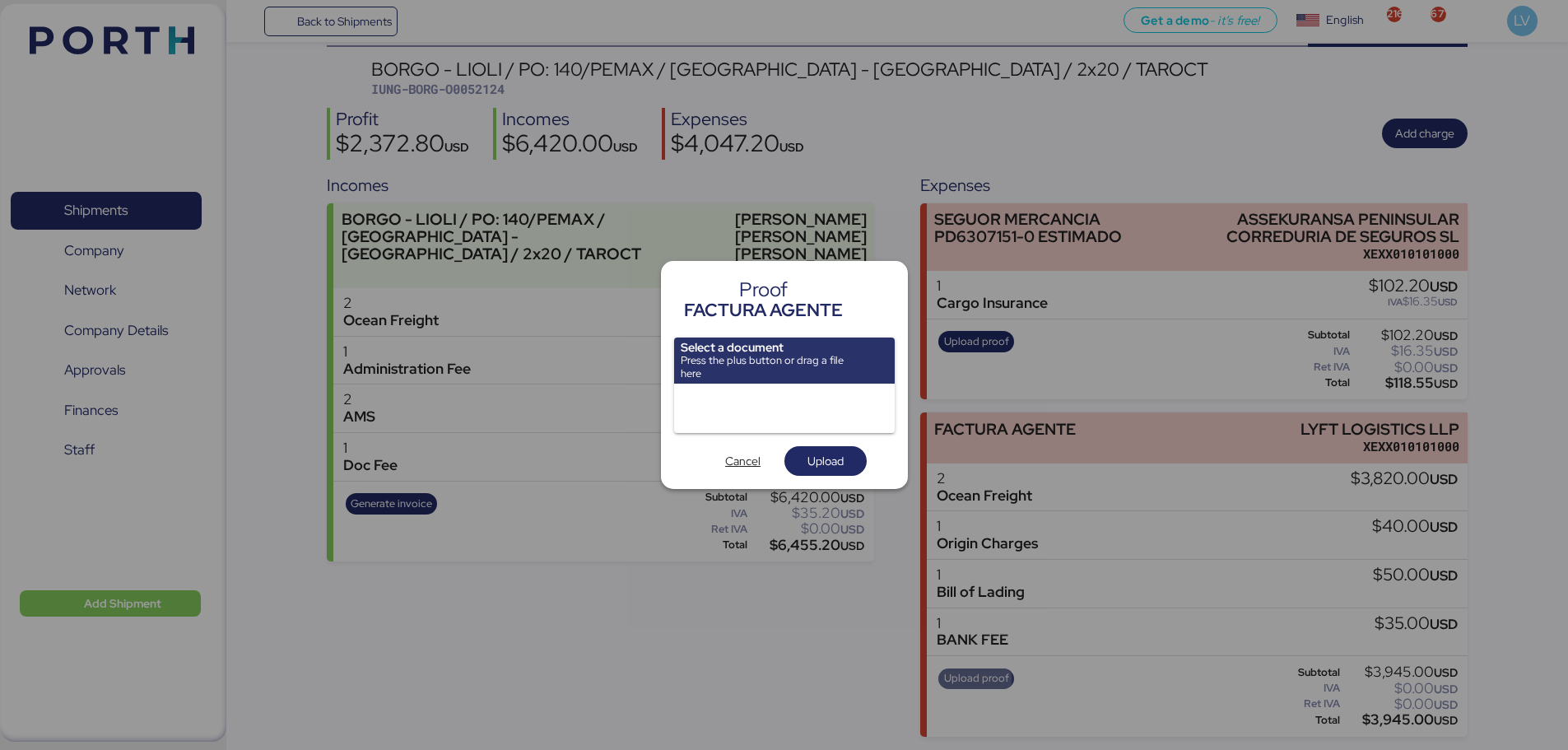
scroll to position [0, 0]
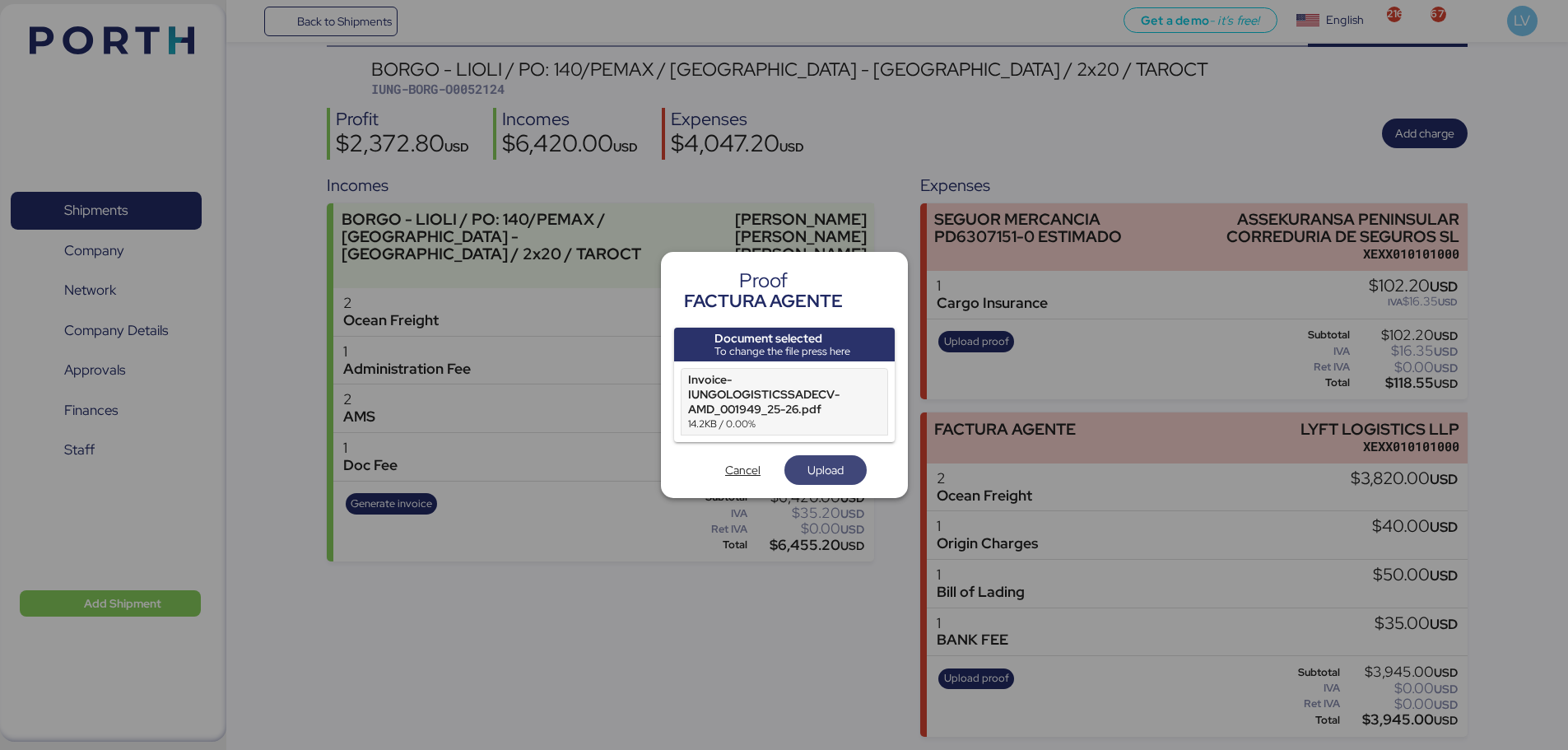
click at [830, 463] on span "Upload" at bounding box center [825, 470] width 36 height 20
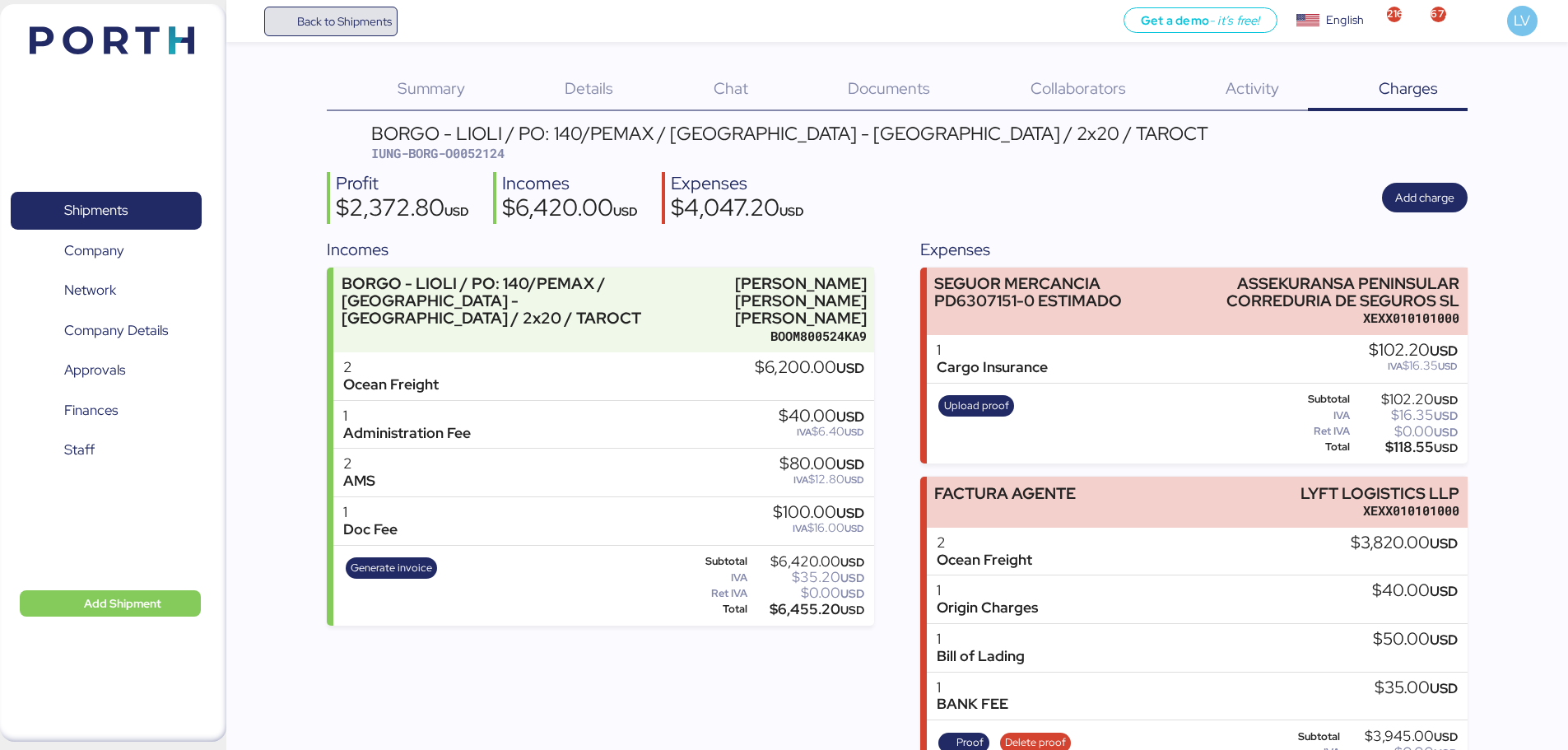
click at [347, 20] on span "Back to Shipments" at bounding box center [344, 21] width 95 height 20
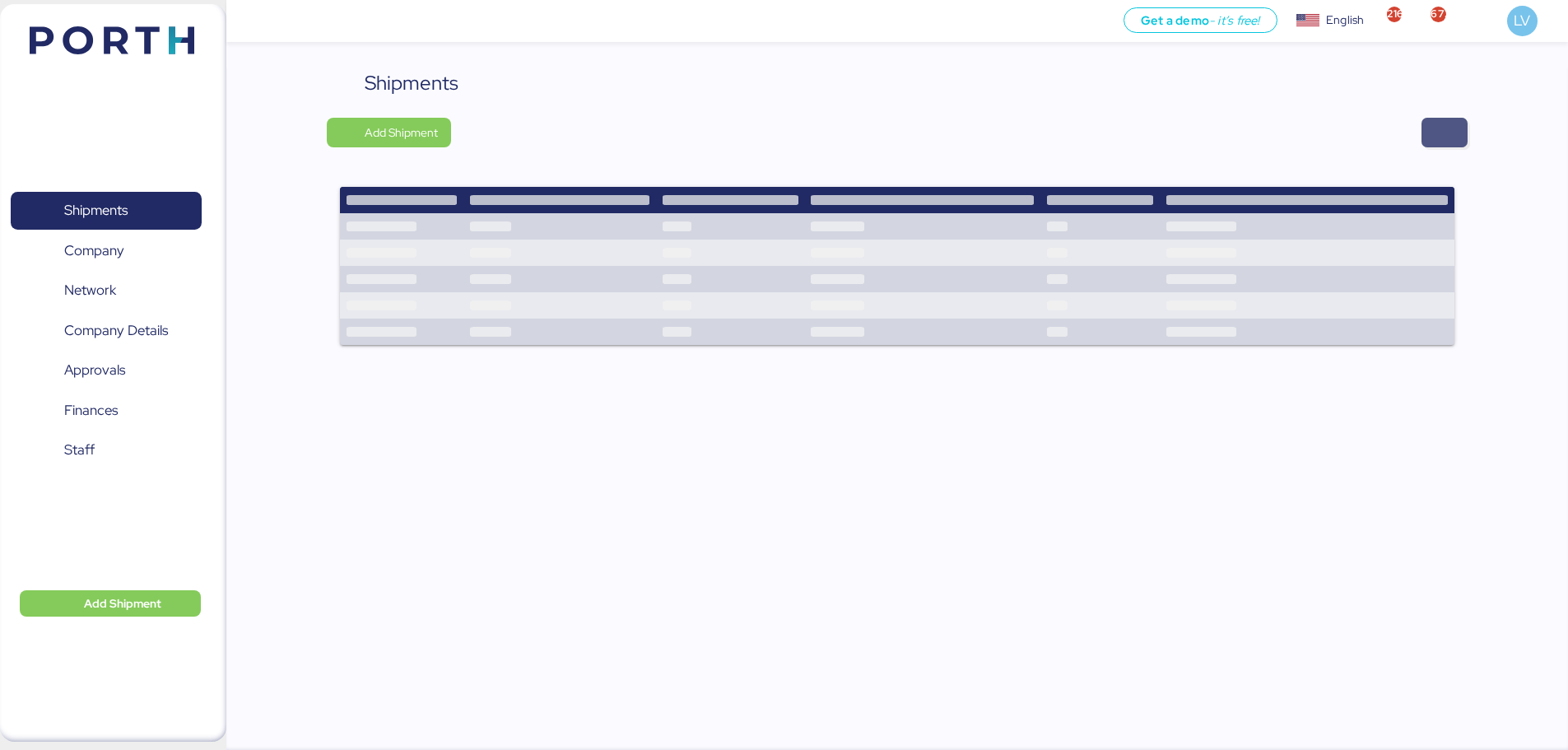
click at [1446, 133] on span "button" at bounding box center [1444, 132] width 20 height 23
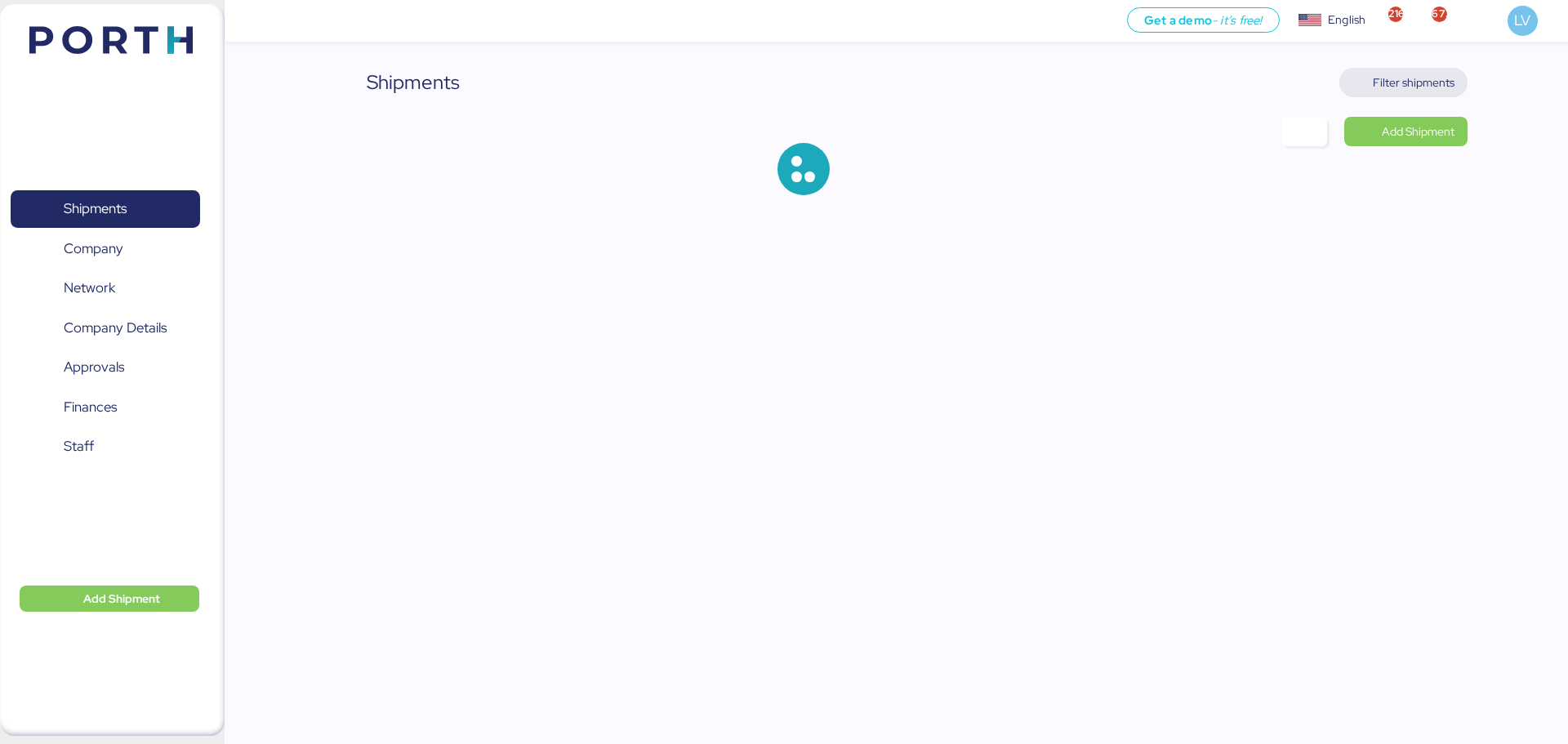
click at [1421, 75] on span "Filter shipments" at bounding box center [1414, 82] width 82 height 20
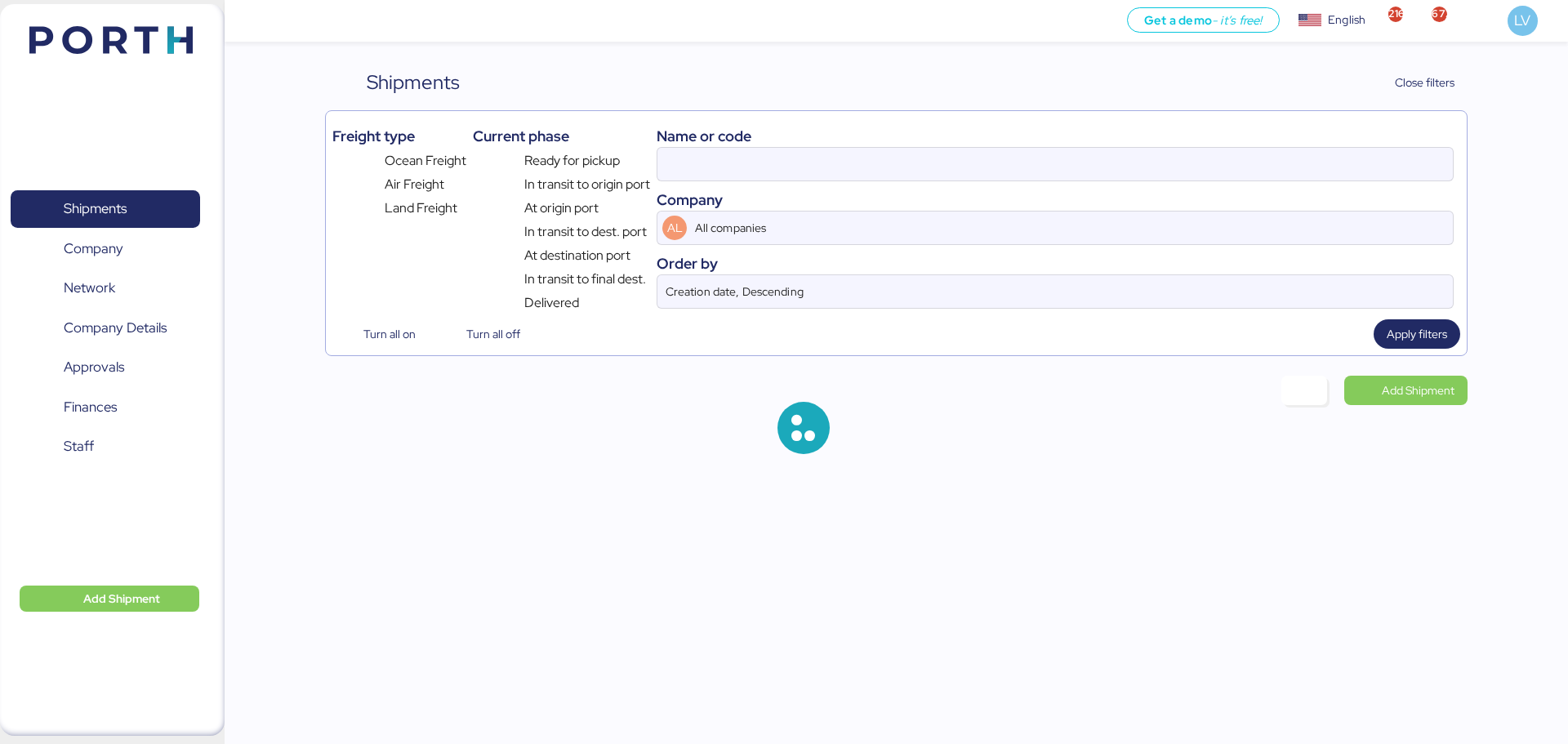
click at [1212, 139] on div "Name or code" at bounding box center [1055, 136] width 797 height 22
click at [1190, 177] on input at bounding box center [1055, 164] width 796 height 33
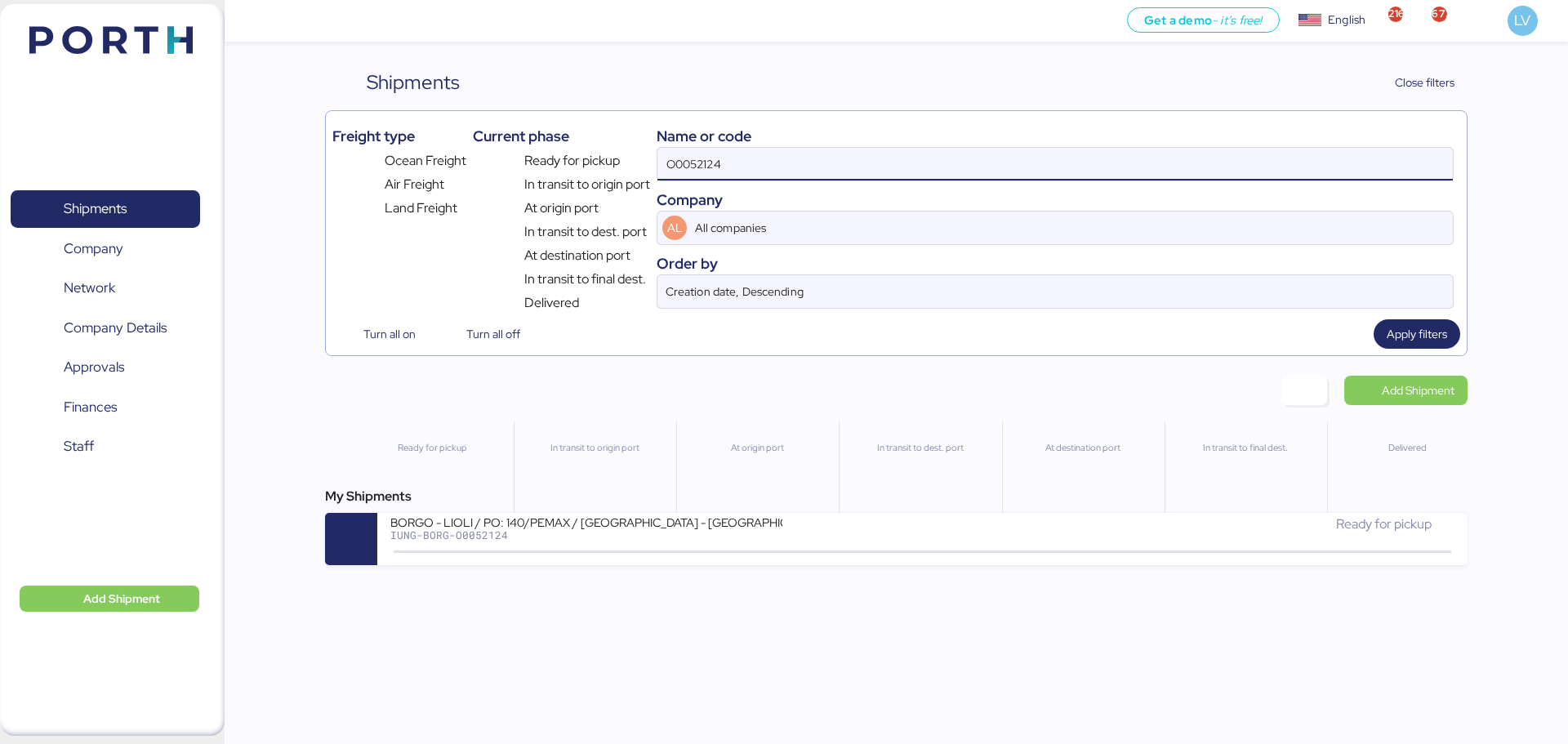
click at [874, 178] on input "O0052124" at bounding box center [1055, 164] width 796 height 33
type input "0"
click at [758, 172] on input "52122" at bounding box center [1055, 164] width 796 height 33
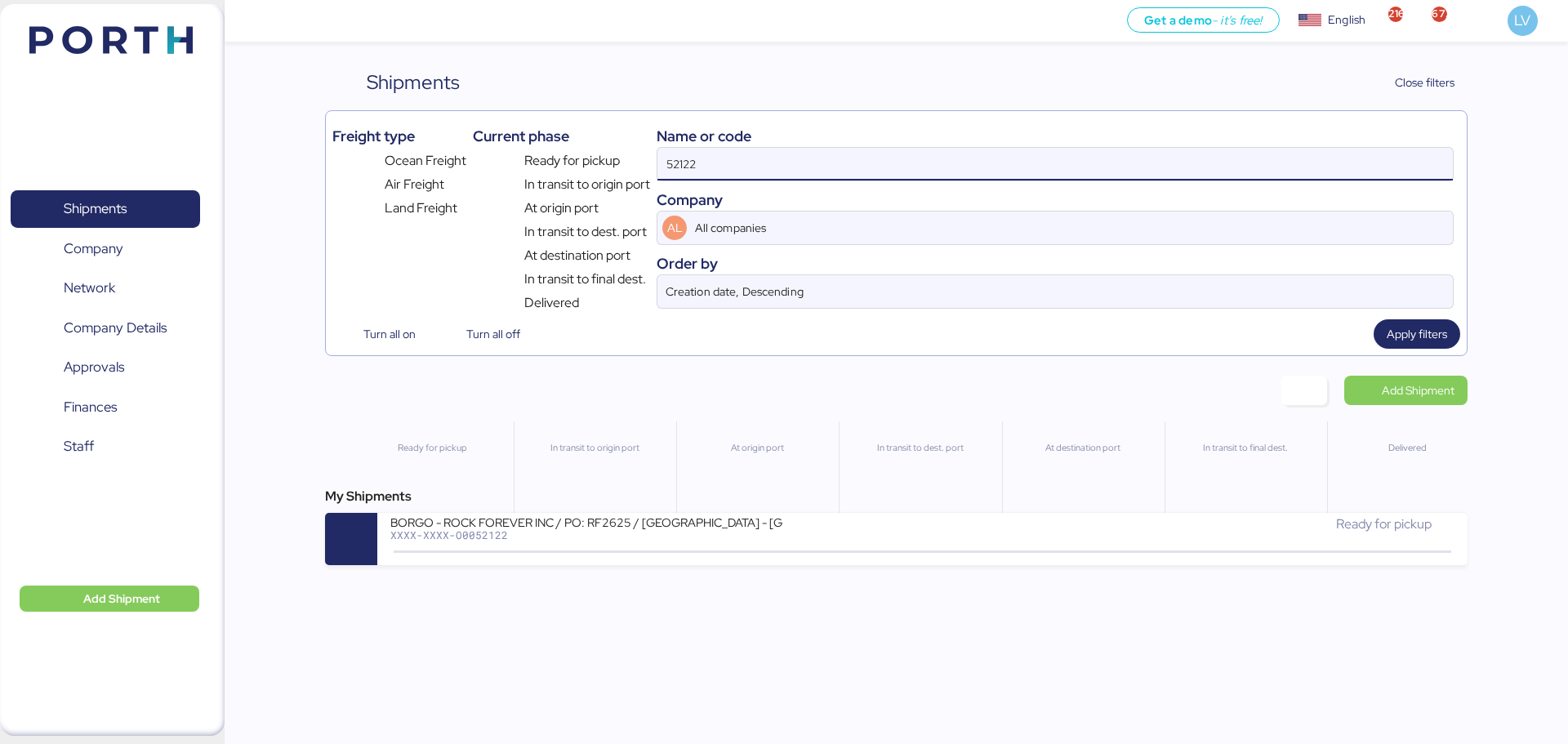
click at [758, 172] on input "52122" at bounding box center [1055, 164] width 796 height 33
type input "52222"
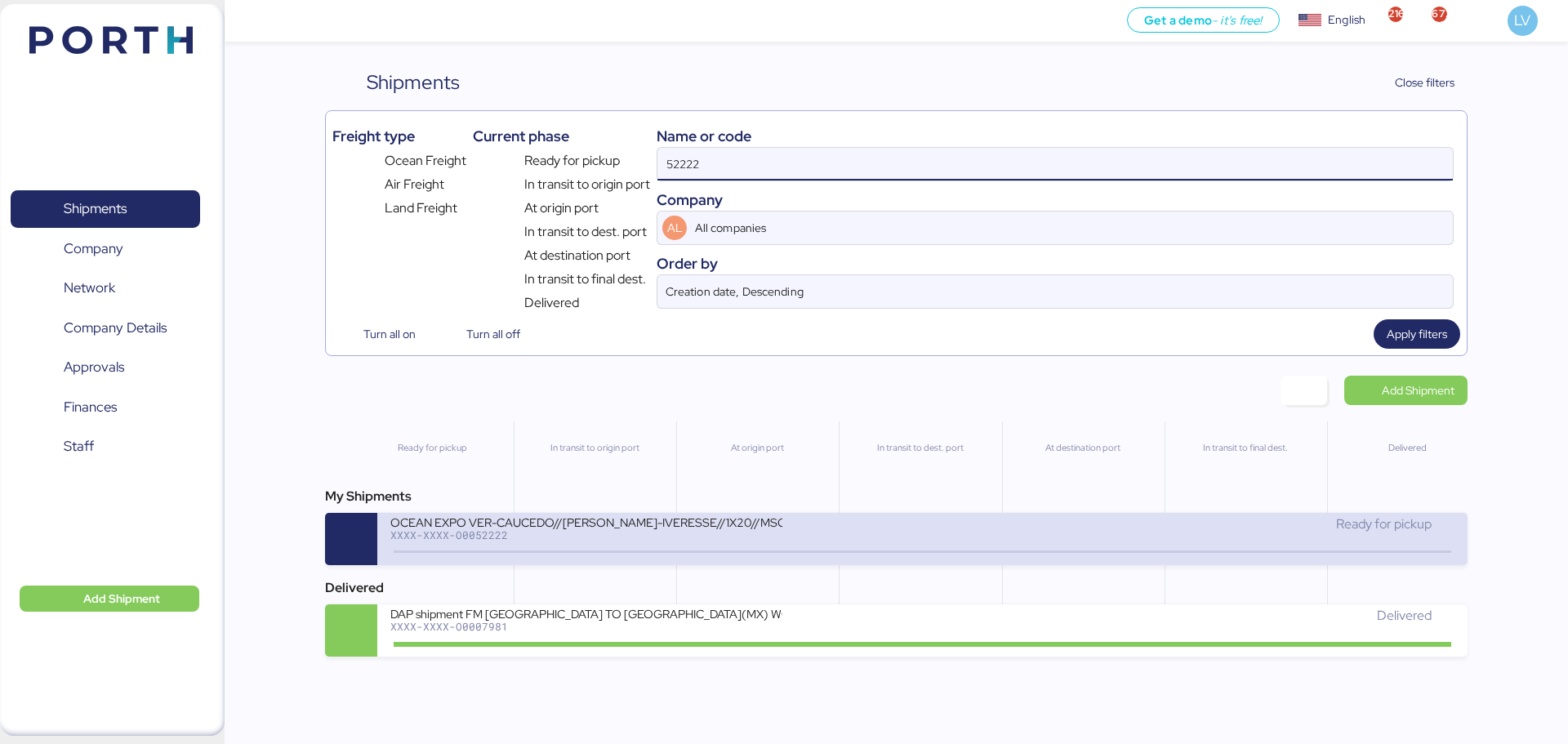
click at [522, 524] on div "OCEAN EXPO VER-CAUCEDO//[PERSON_NAME]-IVERESSE//1X20//MSC" at bounding box center [586, 522] width 392 height 14
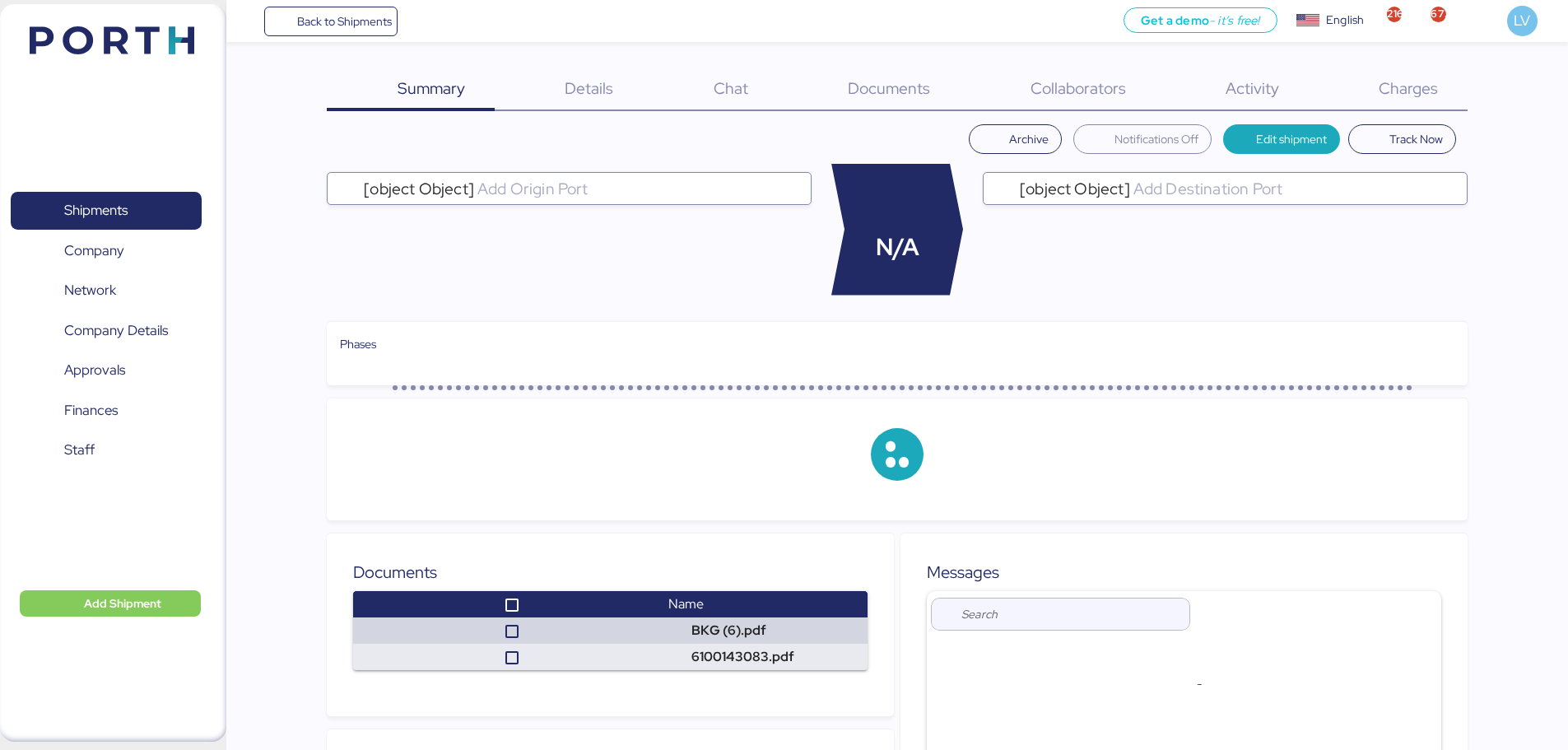
click at [931, 110] on div "Documents 0" at bounding box center [867, 90] width 182 height 43
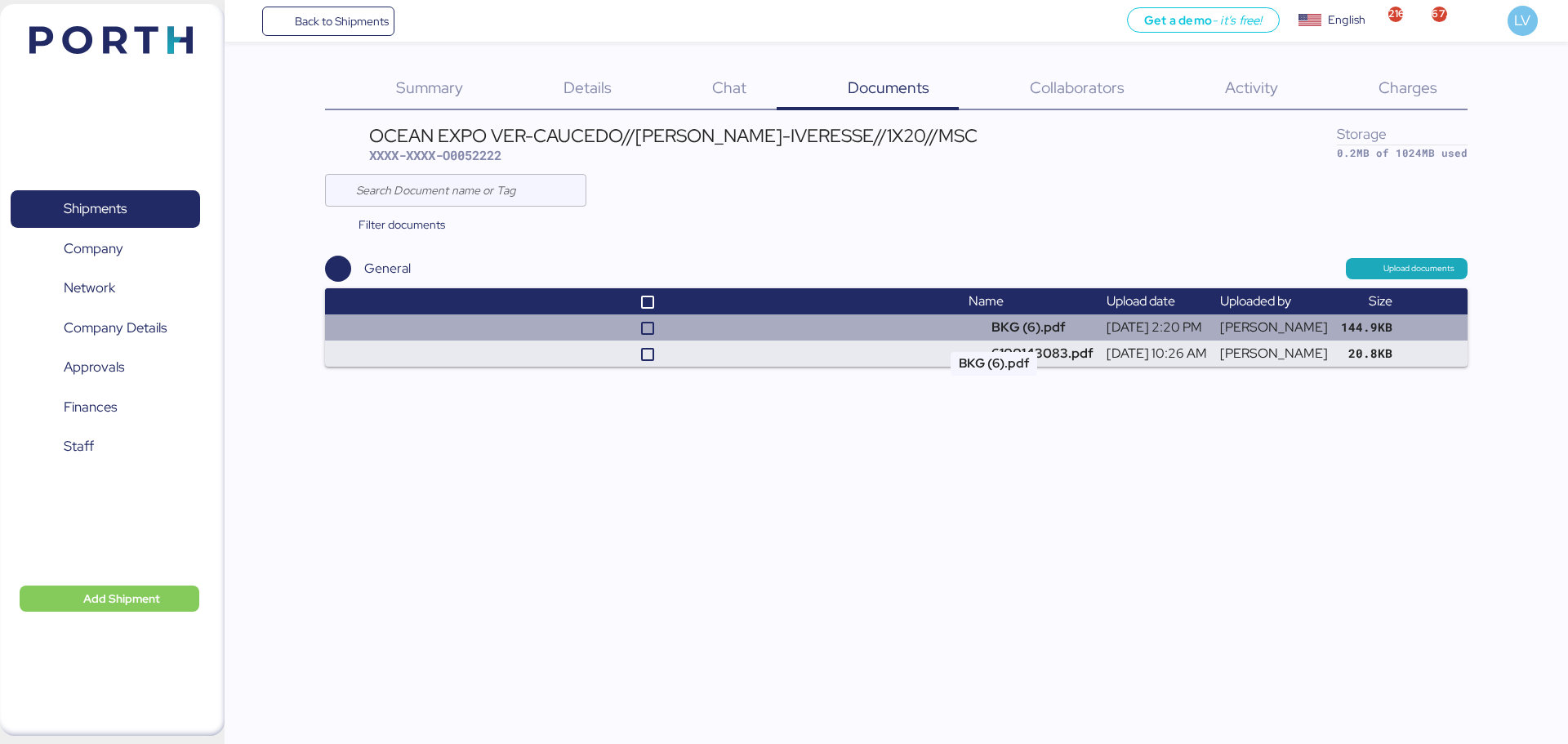
click at [1028, 331] on td "BKG (6).pdf" at bounding box center [1031, 328] width 138 height 26
